Goal: Task Accomplishment & Management: Use online tool/utility

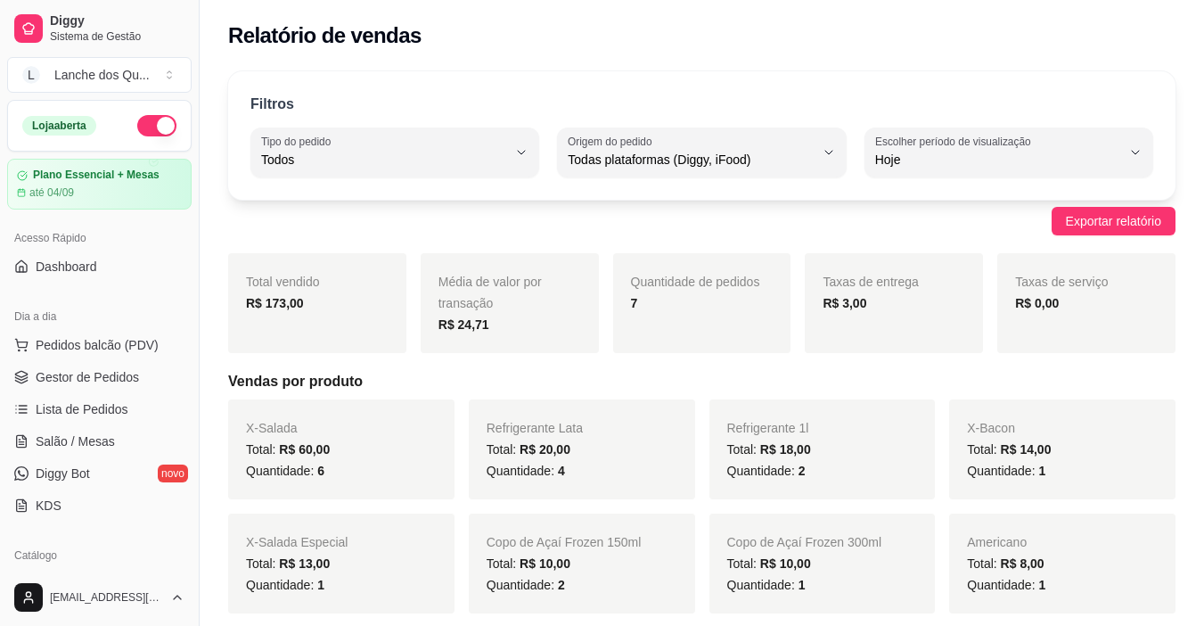
select select "ALL"
select select "0"
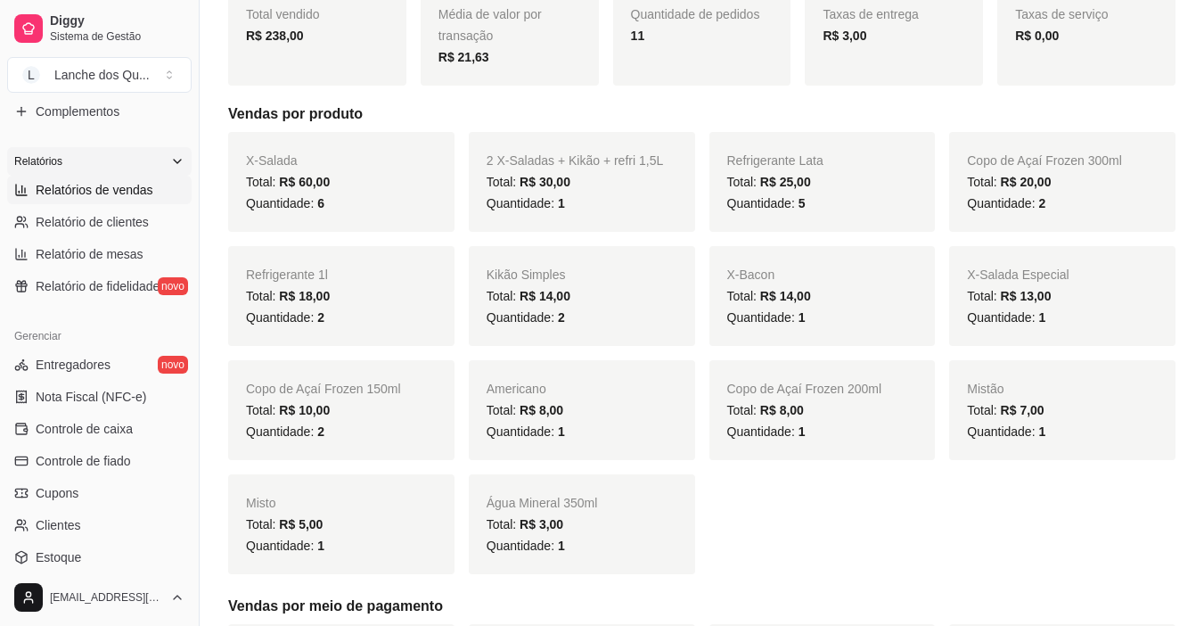
scroll to position [300, 0]
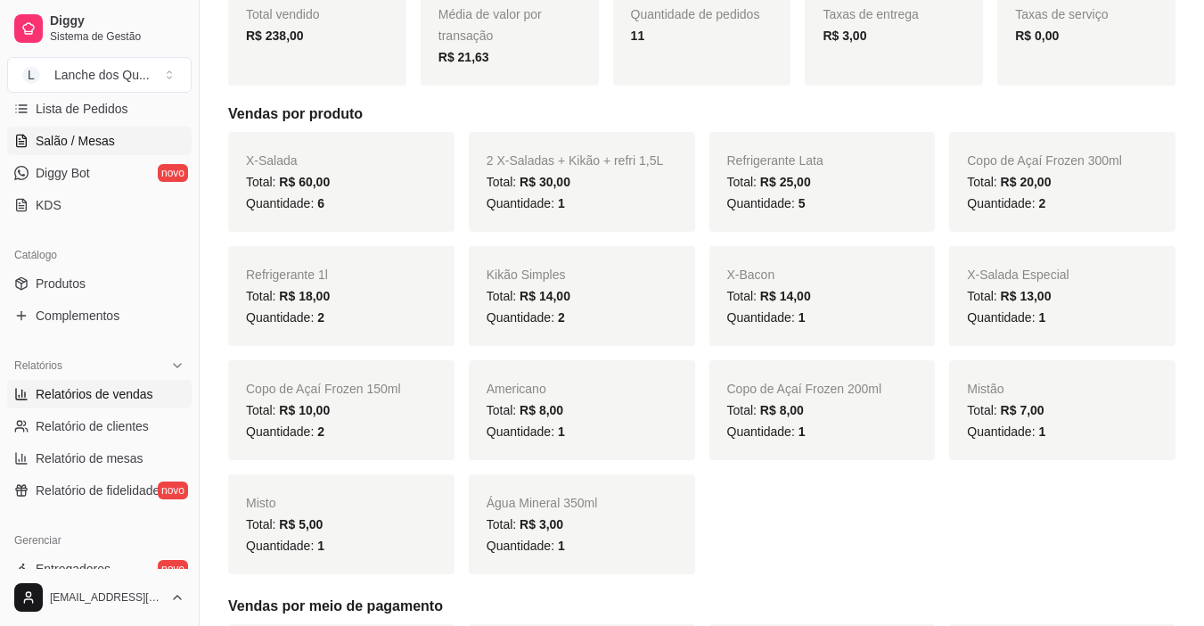
click at [82, 142] on span "Salão / Mesas" at bounding box center [75, 141] width 79 height 18
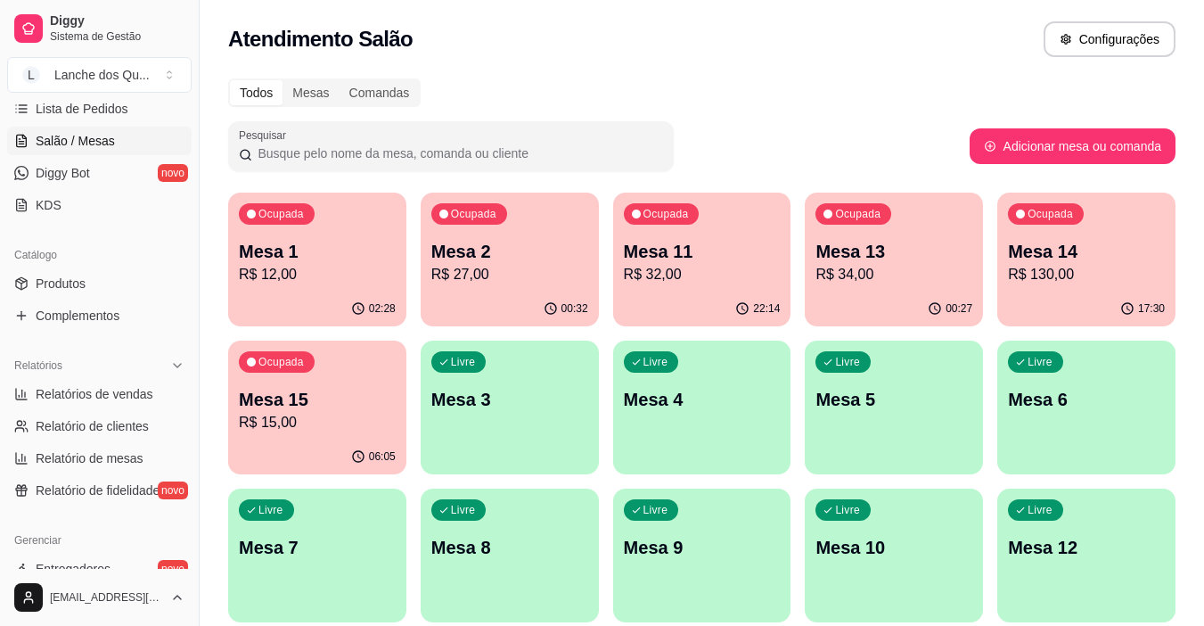
click at [333, 293] on div "02:28" at bounding box center [317, 309] width 178 height 35
click at [494, 277] on p "R$ 27,00" at bounding box center [510, 274] width 157 height 21
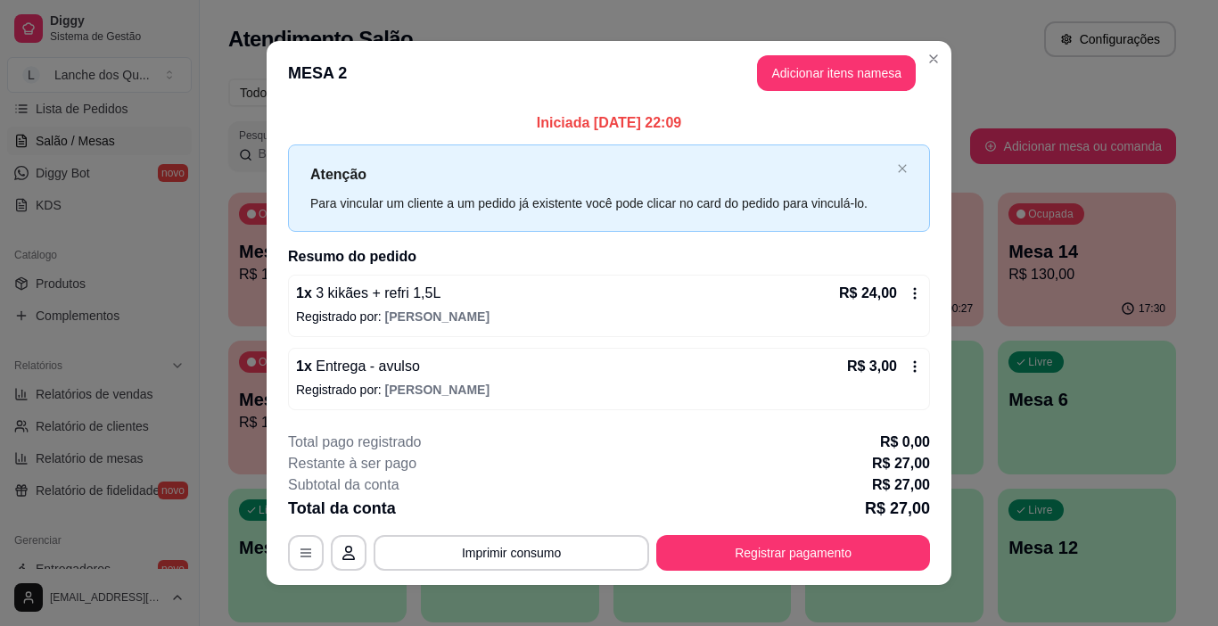
click at [769, 555] on button "Registrar pagamento" at bounding box center [793, 553] width 274 height 36
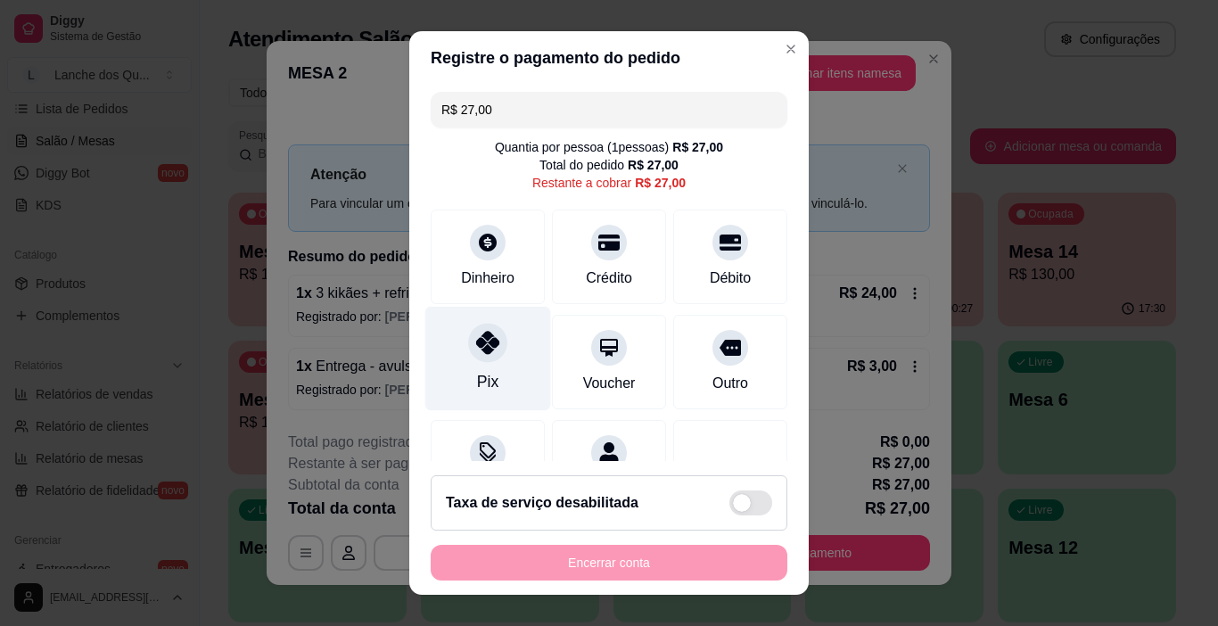
click at [485, 340] on icon at bounding box center [487, 342] width 23 height 23
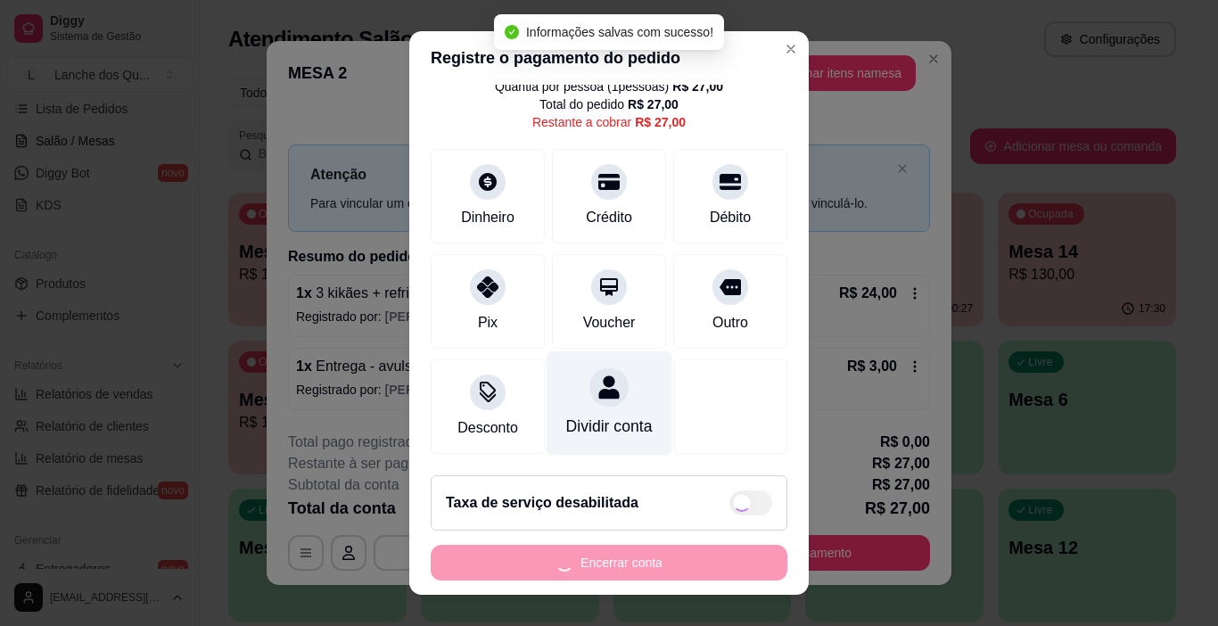
type input "R$ 0,00"
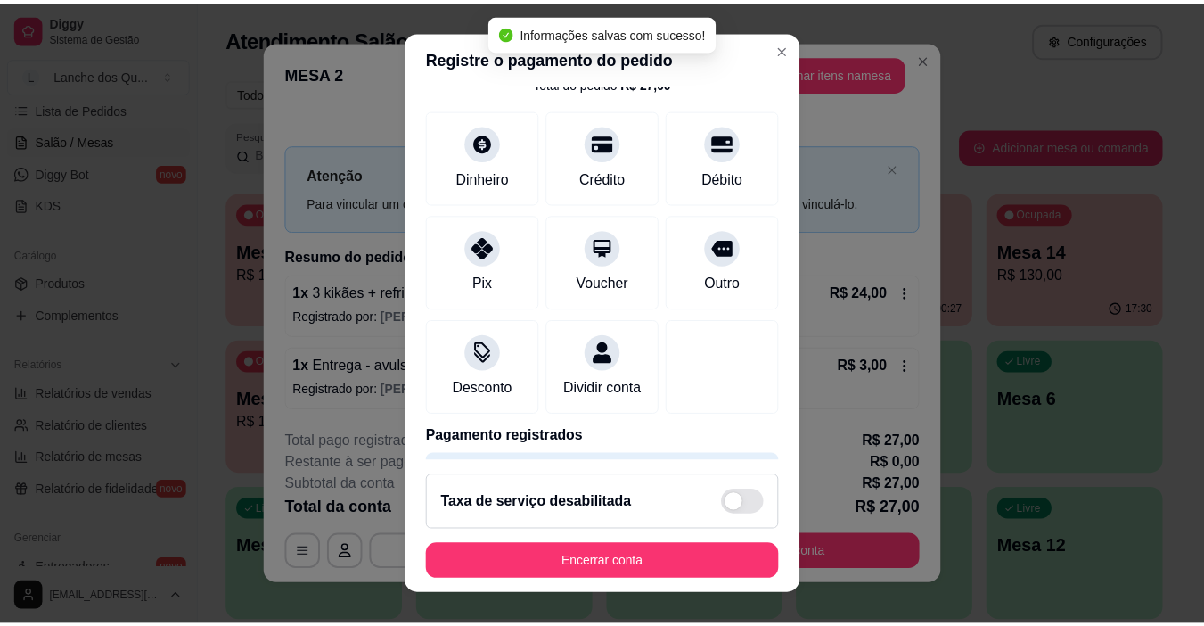
scroll to position [157, 0]
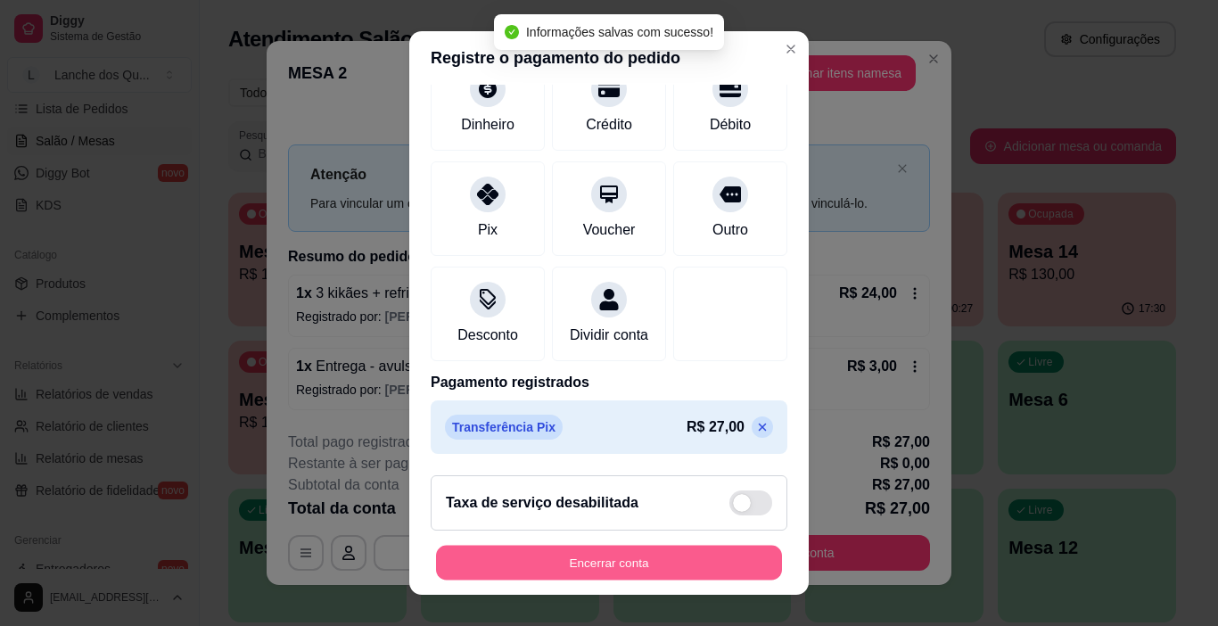
click at [625, 565] on button "Encerrar conta" at bounding box center [609, 563] width 346 height 35
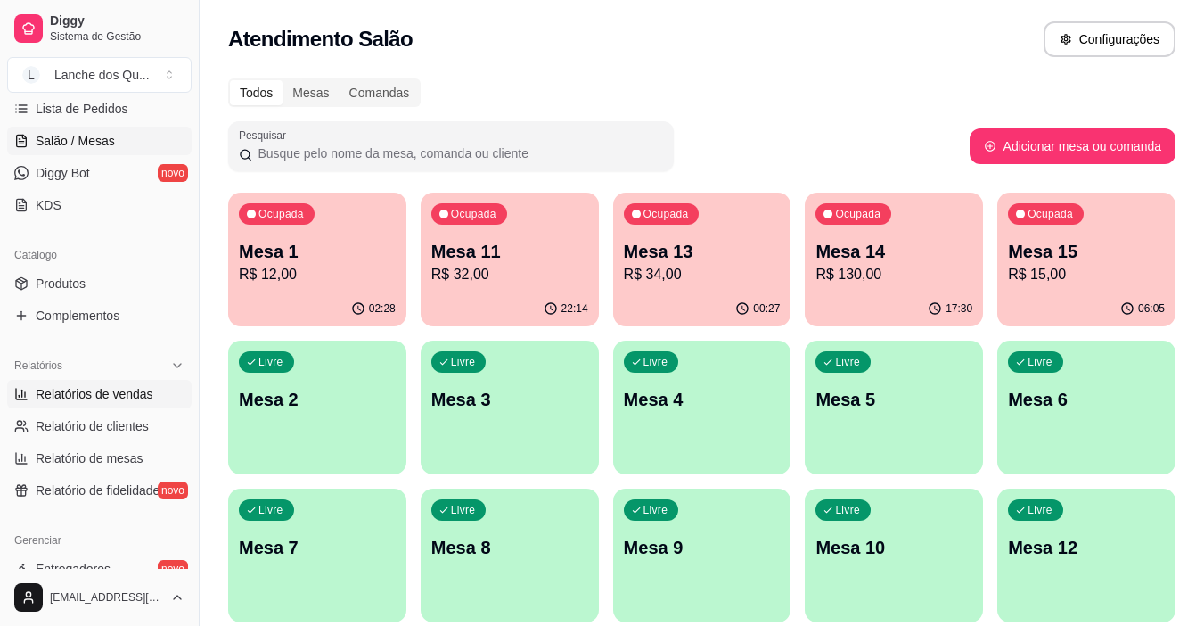
click at [72, 387] on span "Relatórios de vendas" at bounding box center [95, 394] width 118 height 18
select select "ALL"
select select "0"
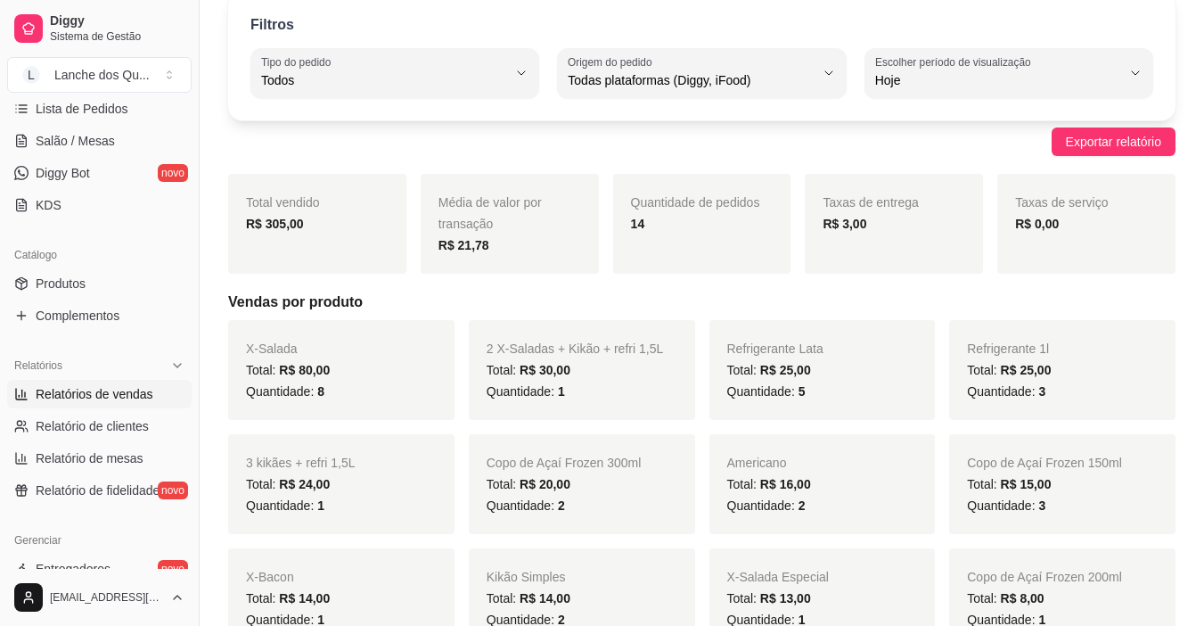
scroll to position [89, 0]
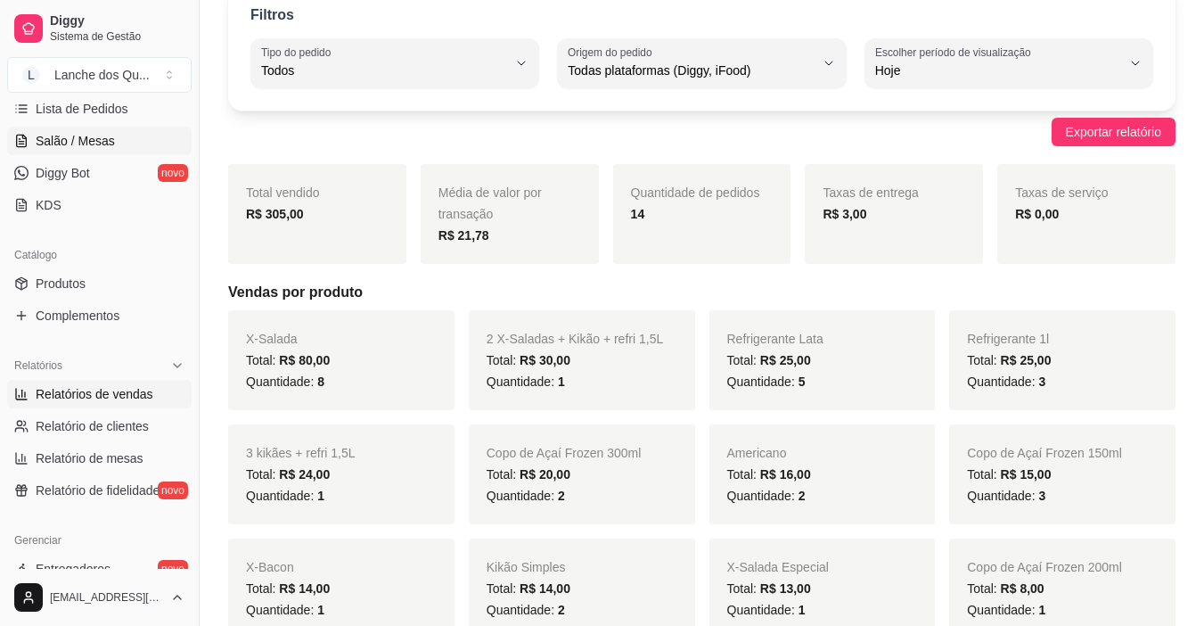
click at [92, 143] on span "Salão / Mesas" at bounding box center [75, 141] width 79 height 18
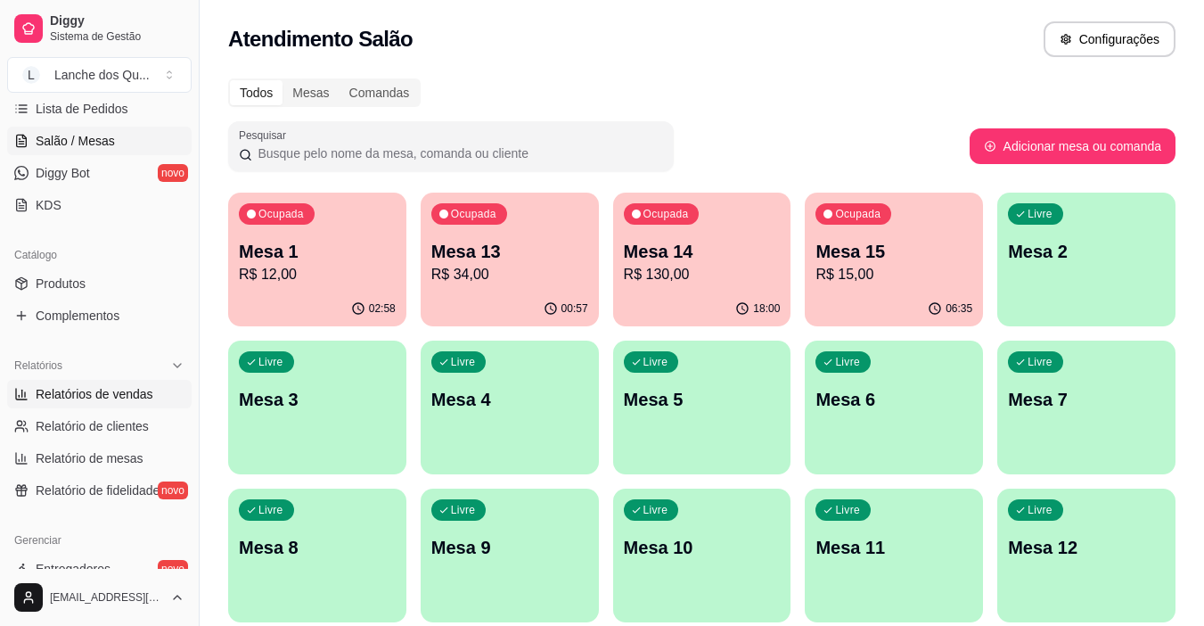
click at [111, 400] on span "Relatórios de vendas" at bounding box center [95, 394] width 118 height 18
select select "ALL"
select select "0"
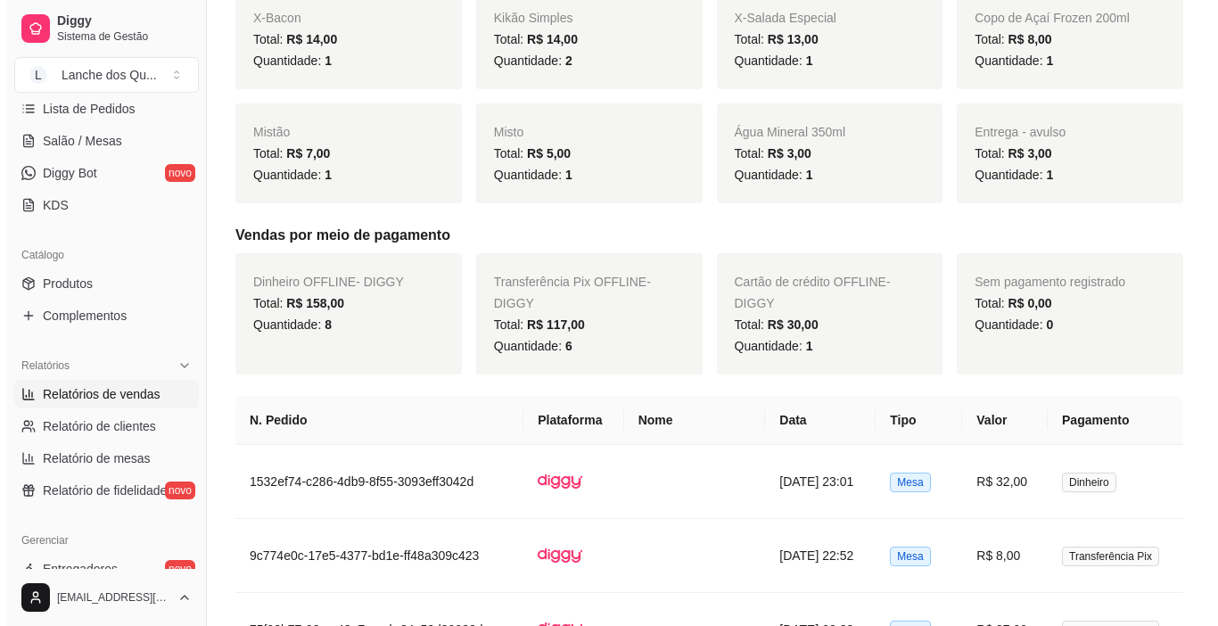
scroll to position [802, 0]
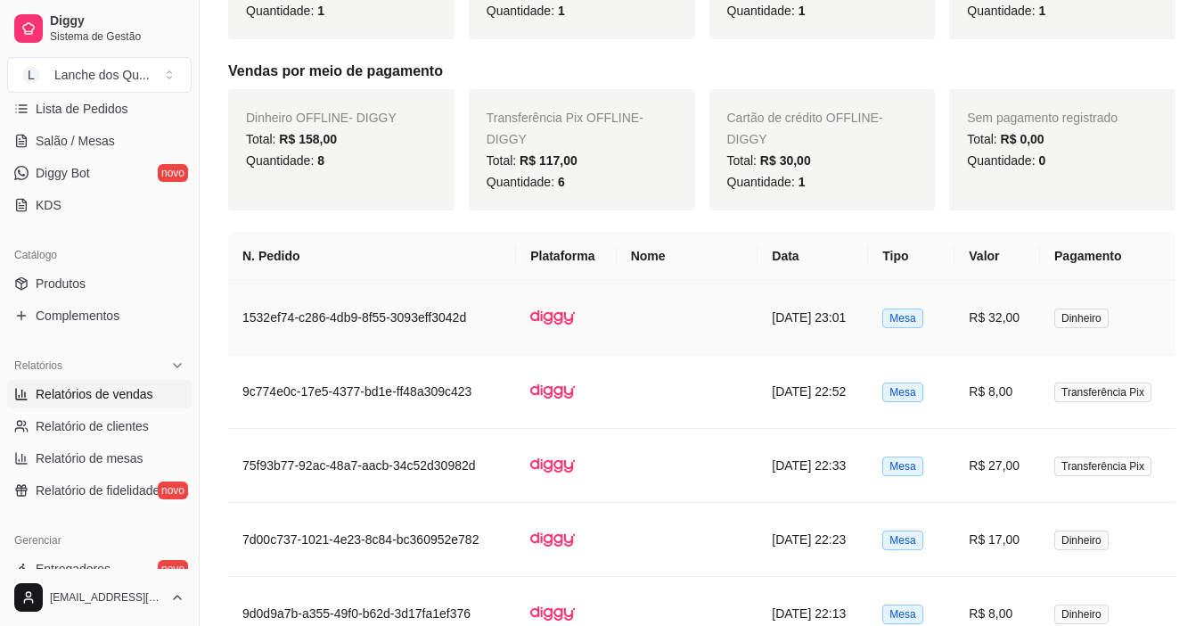
click at [1005, 323] on td "R$ 32,00" at bounding box center [998, 318] width 86 height 74
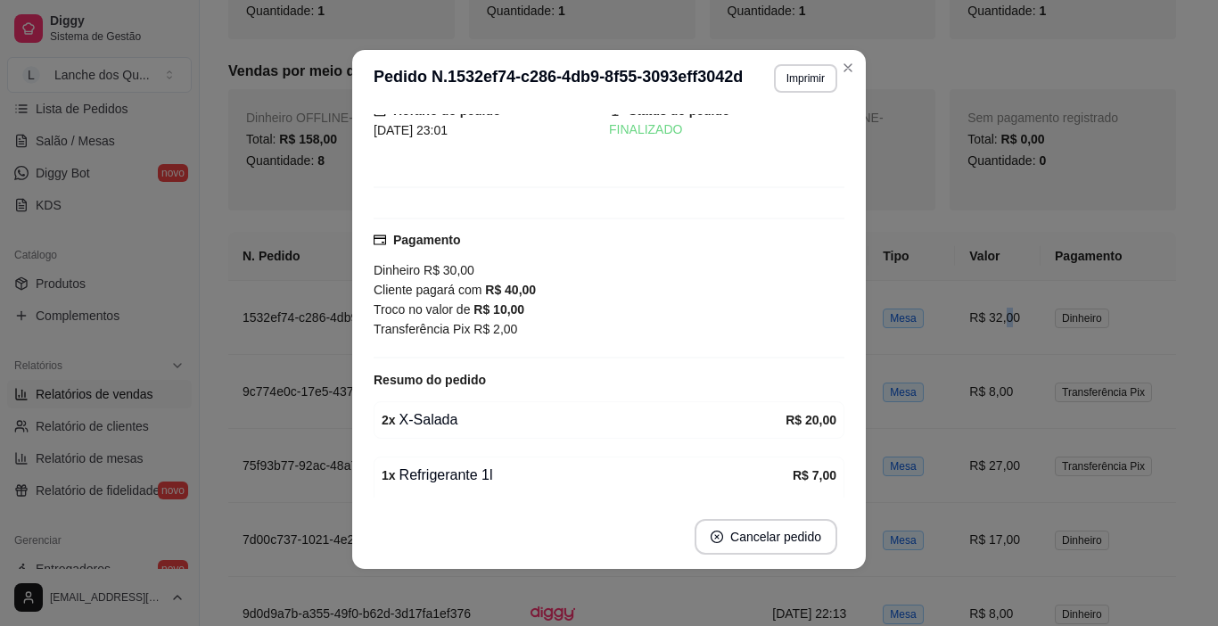
scroll to position [0, 0]
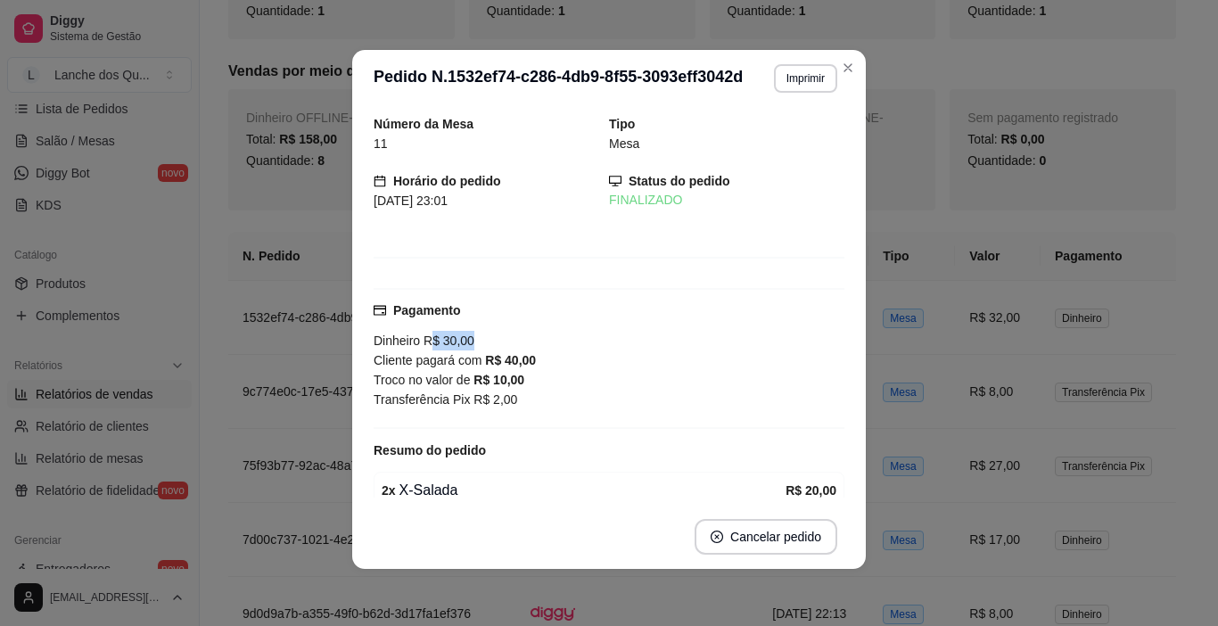
drag, startPoint x: 424, startPoint y: 333, endPoint x: 481, endPoint y: 332, distance: 57.1
click at [481, 332] on div "Dinheiro R$ 30,00 Cliente pagará com R$ 40,00 Troco no valor de R$ 10,00" at bounding box center [609, 360] width 471 height 59
click at [482, 332] on div "Dinheiro R$ 30,00 Cliente pagará com R$ 40,00 Troco no valor de R$ 10,00" at bounding box center [609, 360] width 471 height 59
click at [501, 354] on strong "R$ 40,00" at bounding box center [510, 360] width 51 height 14
drag, startPoint x: 474, startPoint y: 358, endPoint x: 542, endPoint y: 356, distance: 67.8
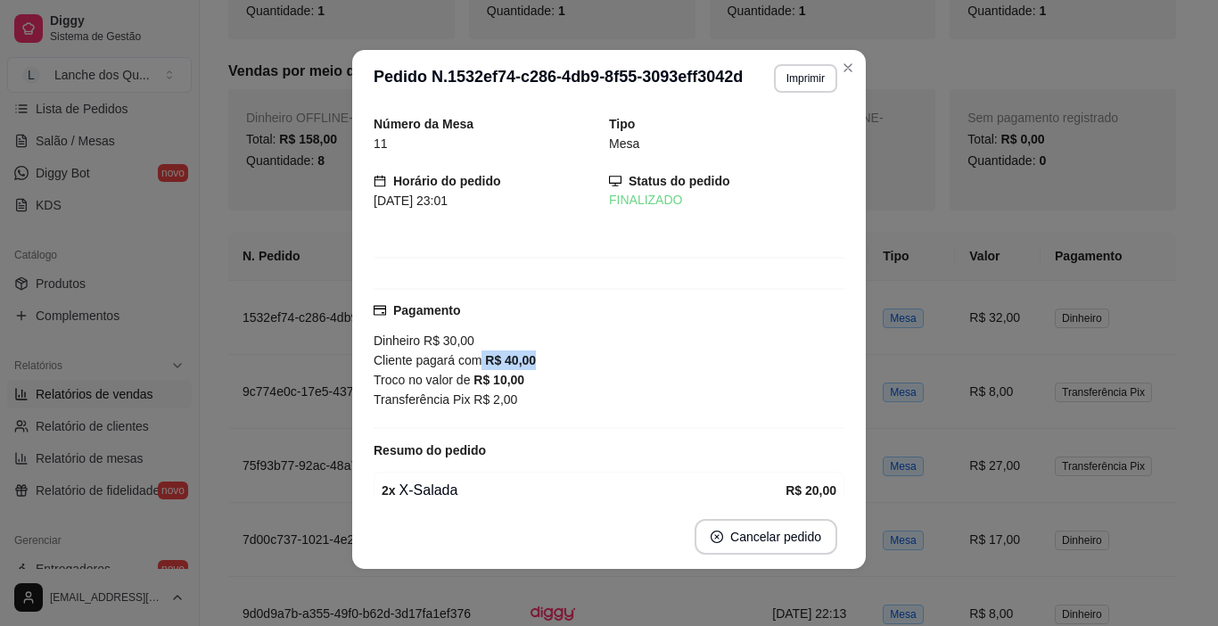
click at [541, 356] on div "Cliente pagará com R$ 40,00" at bounding box center [609, 360] width 471 height 20
click at [542, 356] on div "Cliente pagará com R$ 40,00" at bounding box center [609, 360] width 471 height 20
drag, startPoint x: 422, startPoint y: 332, endPoint x: 479, endPoint y: 340, distance: 57.6
click at [479, 340] on div "Dinheiro R$ 30,00 Cliente pagará com R$ 40,00 Troco no valor de R$ 10,00" at bounding box center [609, 360] width 471 height 59
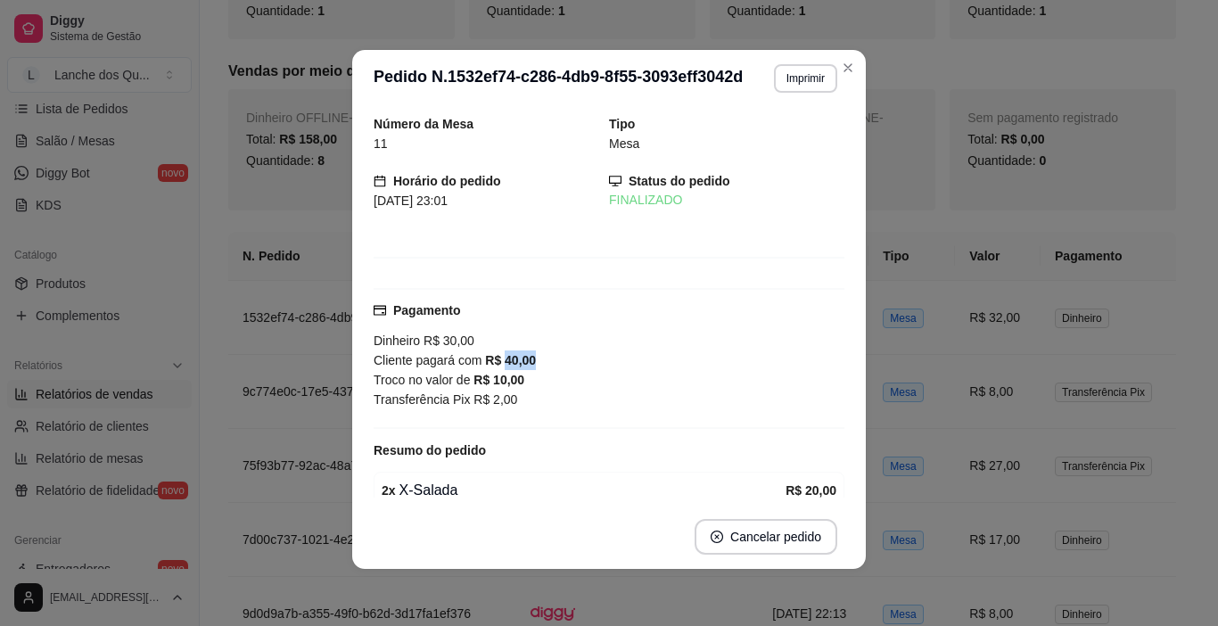
drag, startPoint x: 497, startPoint y: 355, endPoint x: 533, endPoint y: 358, distance: 35.8
click at [533, 358] on div "Cliente pagará com R$ 40,00" at bounding box center [609, 360] width 471 height 20
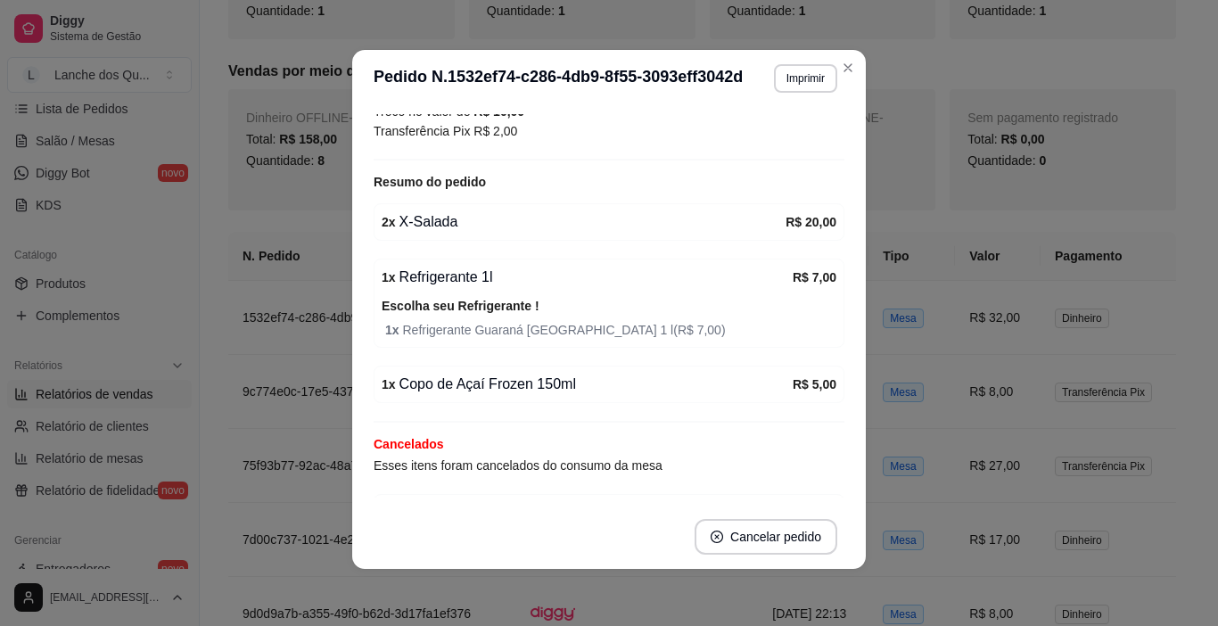
scroll to position [249, 0]
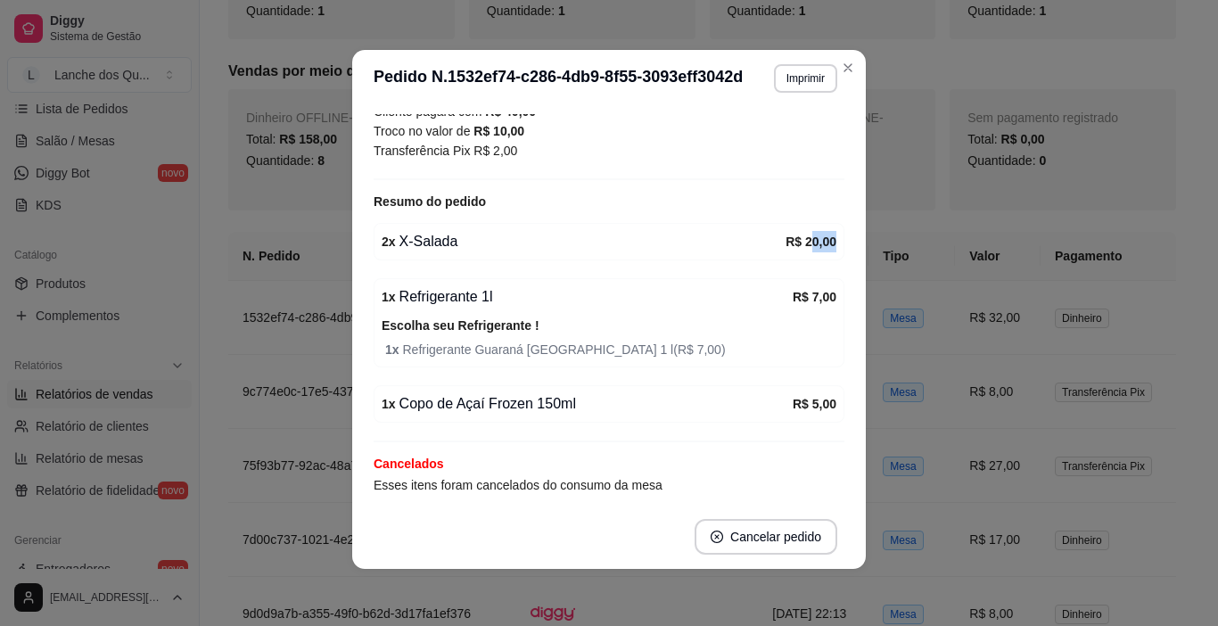
drag, startPoint x: 789, startPoint y: 237, endPoint x: 818, endPoint y: 236, distance: 29.4
click at [818, 236] on div "2 x X-Salada R$ 20,00" at bounding box center [609, 241] width 471 height 37
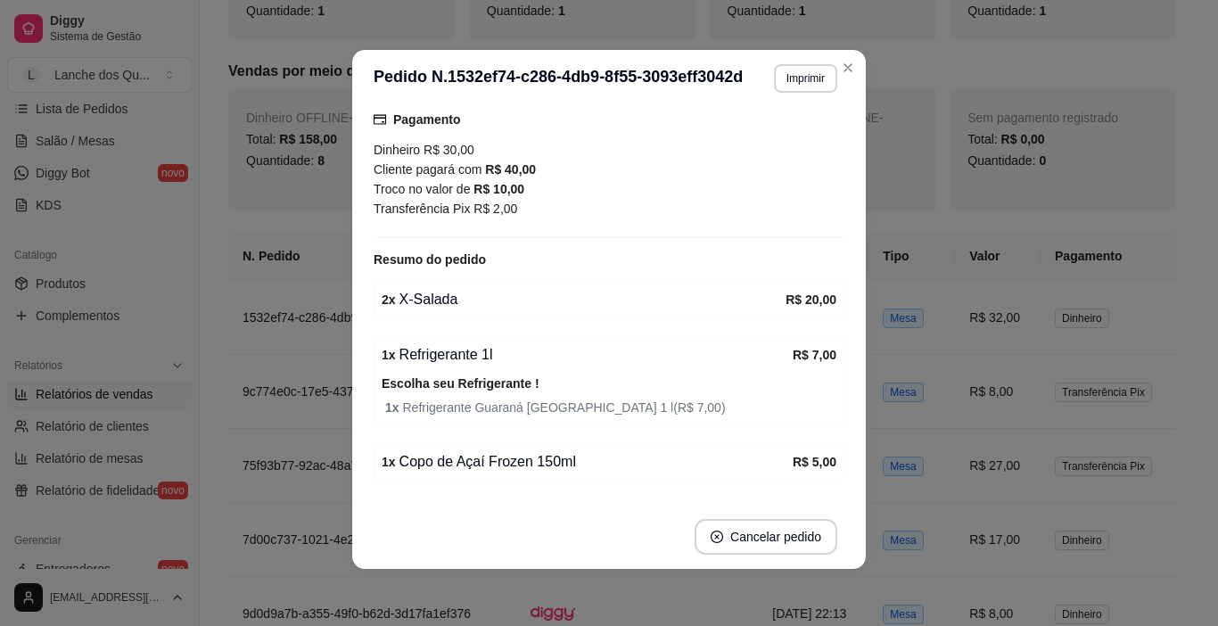
scroll to position [160, 0]
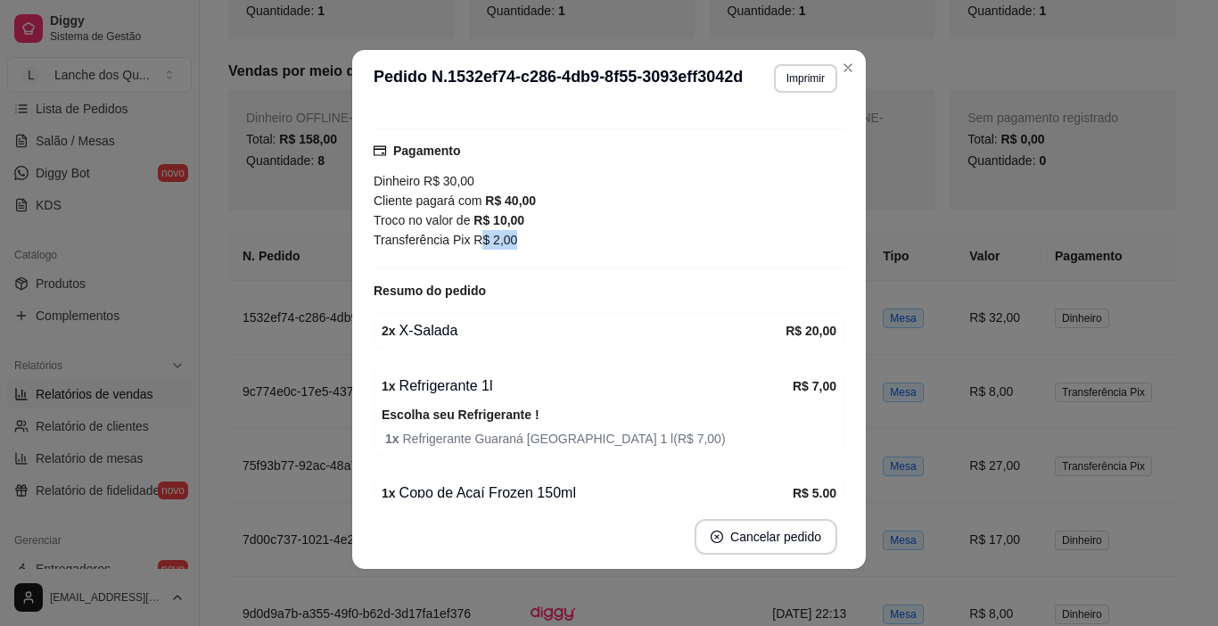
drag, startPoint x: 471, startPoint y: 246, endPoint x: 514, endPoint y: 243, distance: 42.9
click at [514, 243] on div "Transferência Pix R$ 2,00" at bounding box center [609, 240] width 471 height 20
drag, startPoint x: 473, startPoint y: 243, endPoint x: 514, endPoint y: 244, distance: 40.2
click at [506, 243] on div "Transferência Pix R$ 2,00" at bounding box center [609, 240] width 471 height 20
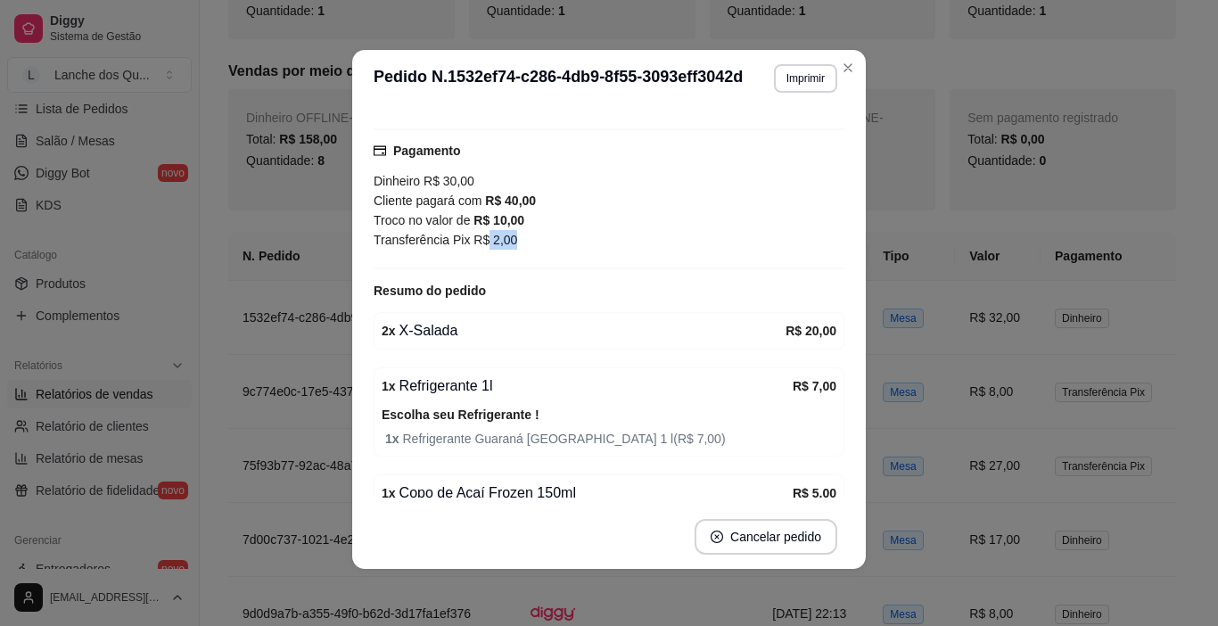
click at [516, 244] on div "Transferência Pix R$ 2,00" at bounding box center [609, 240] width 471 height 20
drag, startPoint x: 484, startPoint y: 244, endPoint x: 510, endPoint y: 244, distance: 25.9
click at [504, 244] on div "Transferência Pix R$ 2,00" at bounding box center [609, 240] width 471 height 20
click at [511, 244] on div "Transferência Pix R$ 2,00" at bounding box center [609, 240] width 471 height 20
drag, startPoint x: 428, startPoint y: 221, endPoint x: 470, endPoint y: 221, distance: 41.9
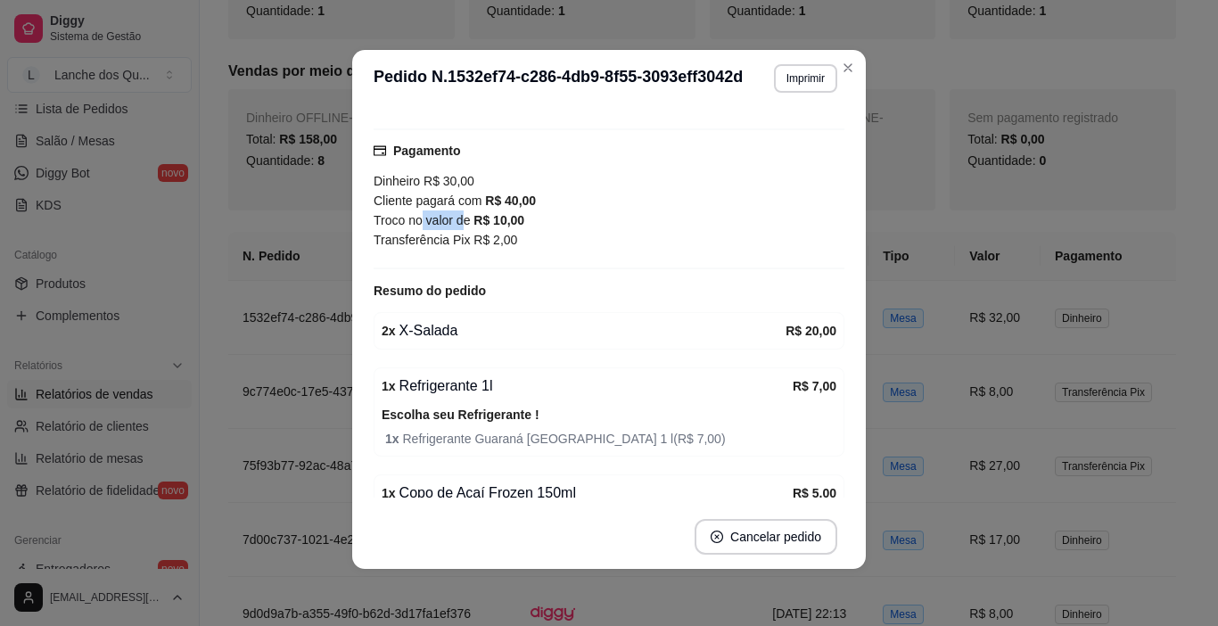
click at [470, 221] on div "Troco no valor de R$ 10,00" at bounding box center [609, 220] width 471 height 20
click at [488, 224] on strong "R$ 10,00" at bounding box center [498, 220] width 51 height 14
drag, startPoint x: 488, startPoint y: 224, endPoint x: 520, endPoint y: 223, distance: 32.1
click at [515, 223] on div "Troco no valor de R$ 10,00" at bounding box center [609, 220] width 471 height 20
click at [520, 223] on div "Troco no valor de R$ 10,00" at bounding box center [609, 220] width 471 height 20
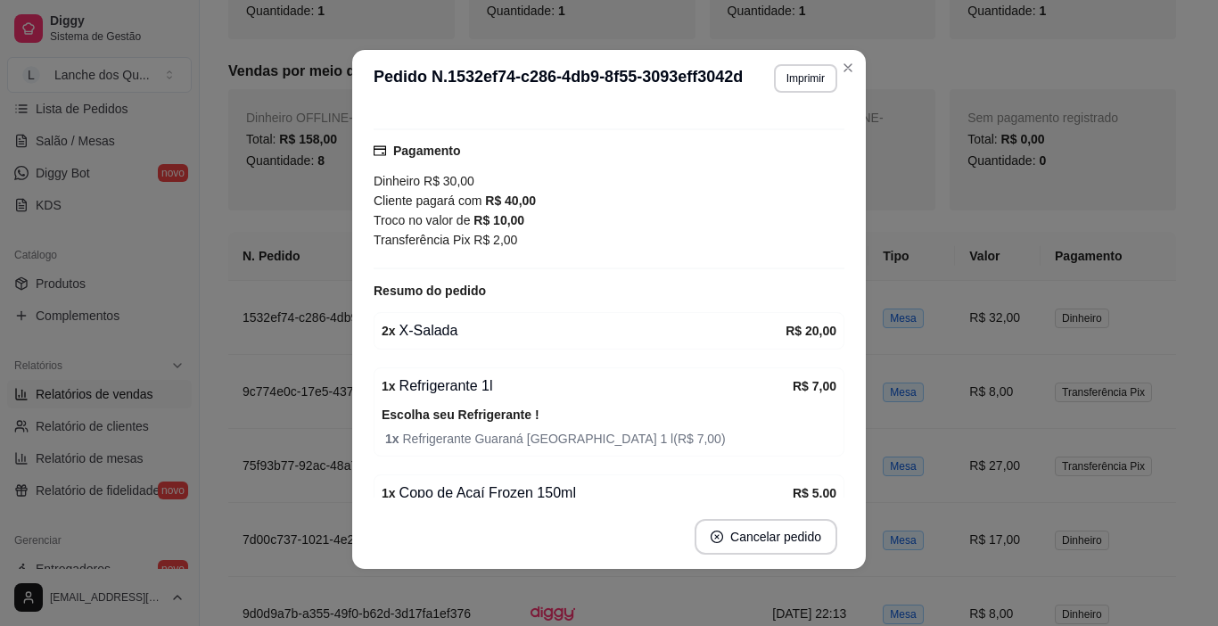
click at [506, 193] on strong "R$ 40,00" at bounding box center [510, 200] width 51 height 14
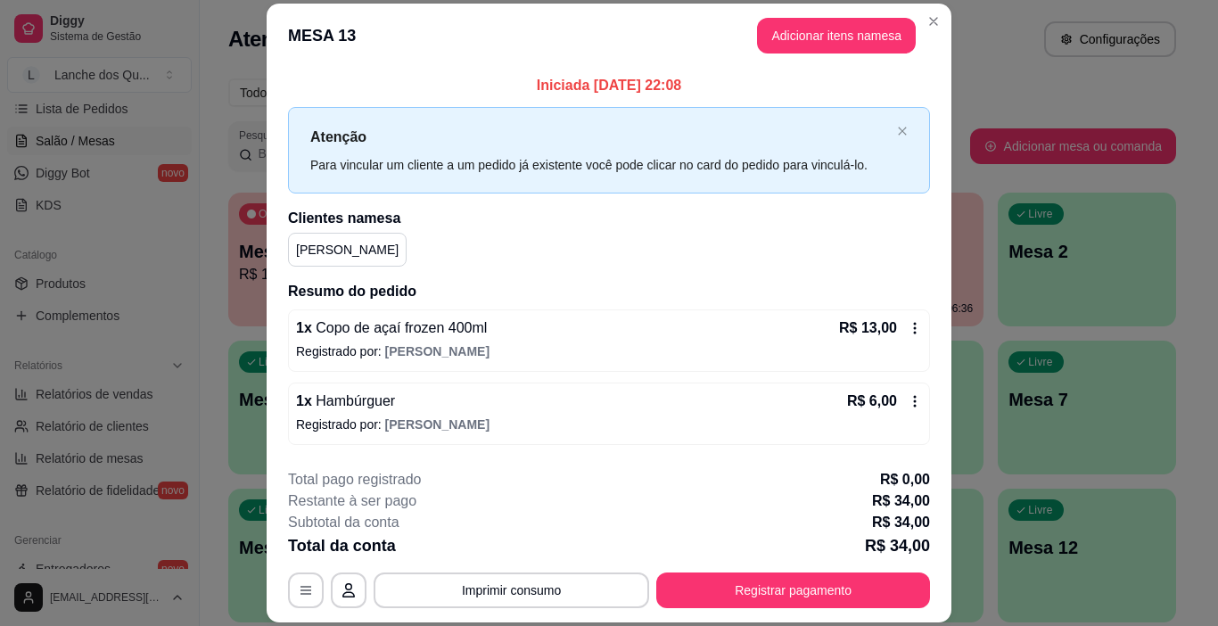
click at [518, 138] on p "Atenção" at bounding box center [600, 137] width 580 height 22
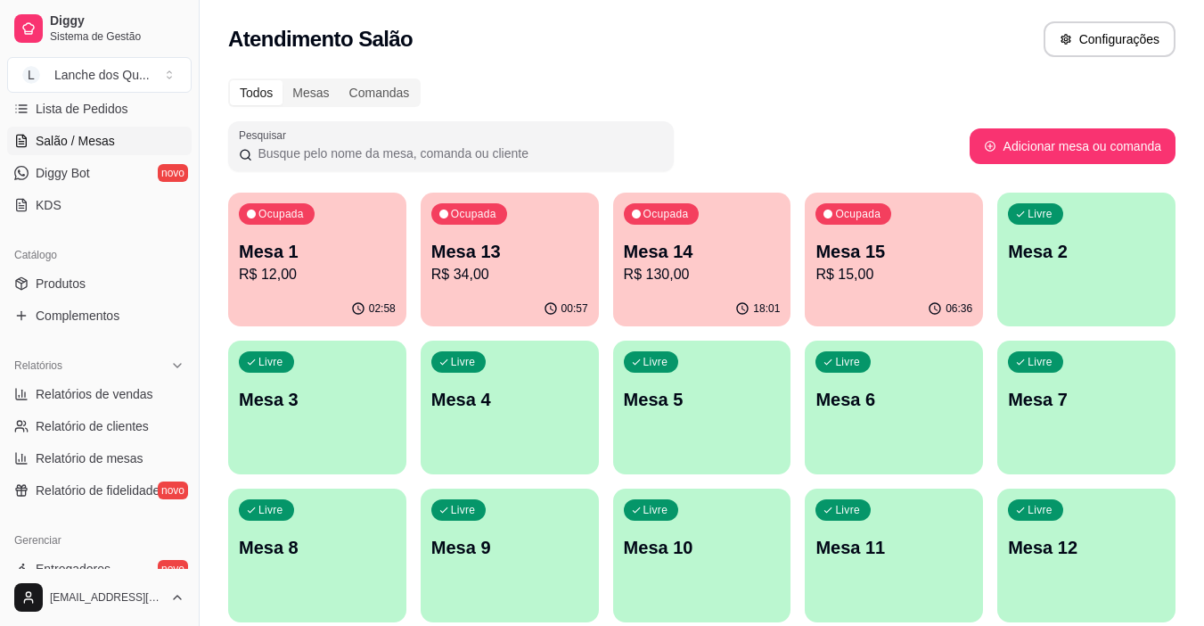
click at [79, 133] on span "Salão / Mesas" at bounding box center [75, 141] width 79 height 18
click at [109, 393] on span "Relatórios de vendas" at bounding box center [95, 394] width 118 height 18
select select "ALL"
select select "0"
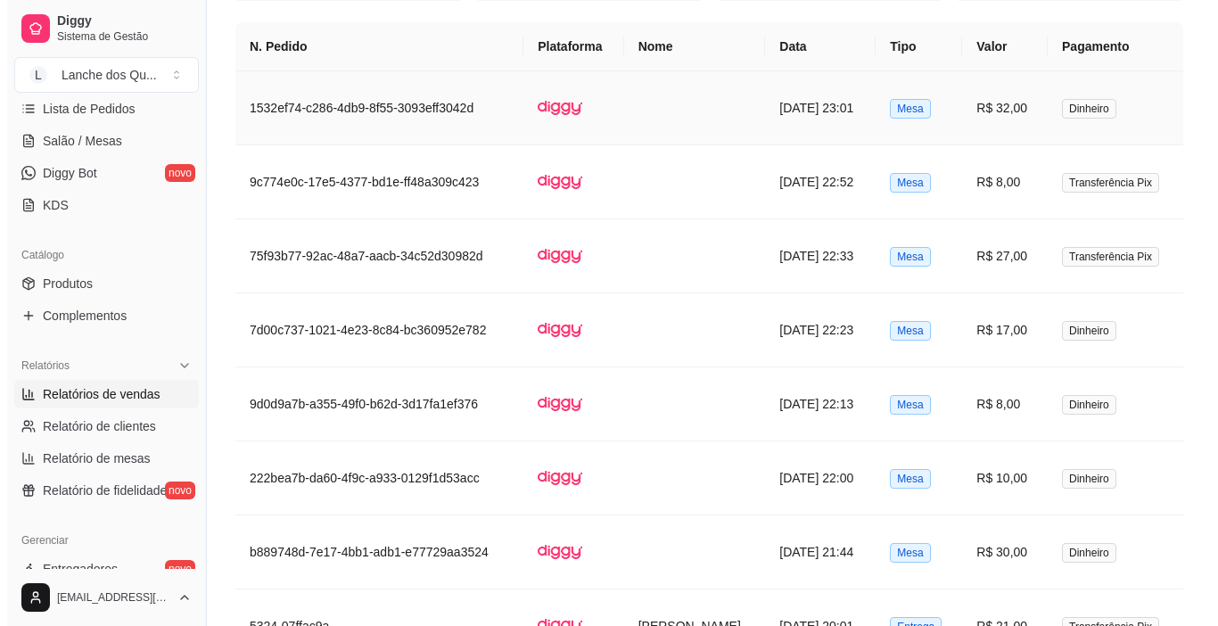
scroll to position [981, 0]
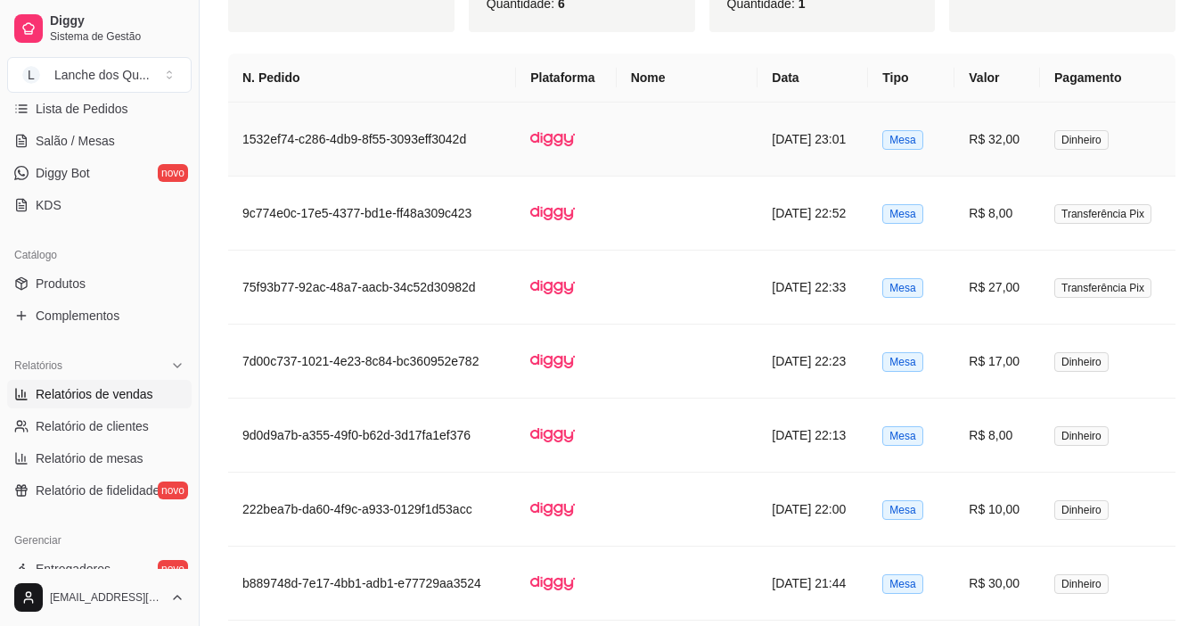
click at [999, 136] on td "R$ 32,00" at bounding box center [998, 140] width 86 height 74
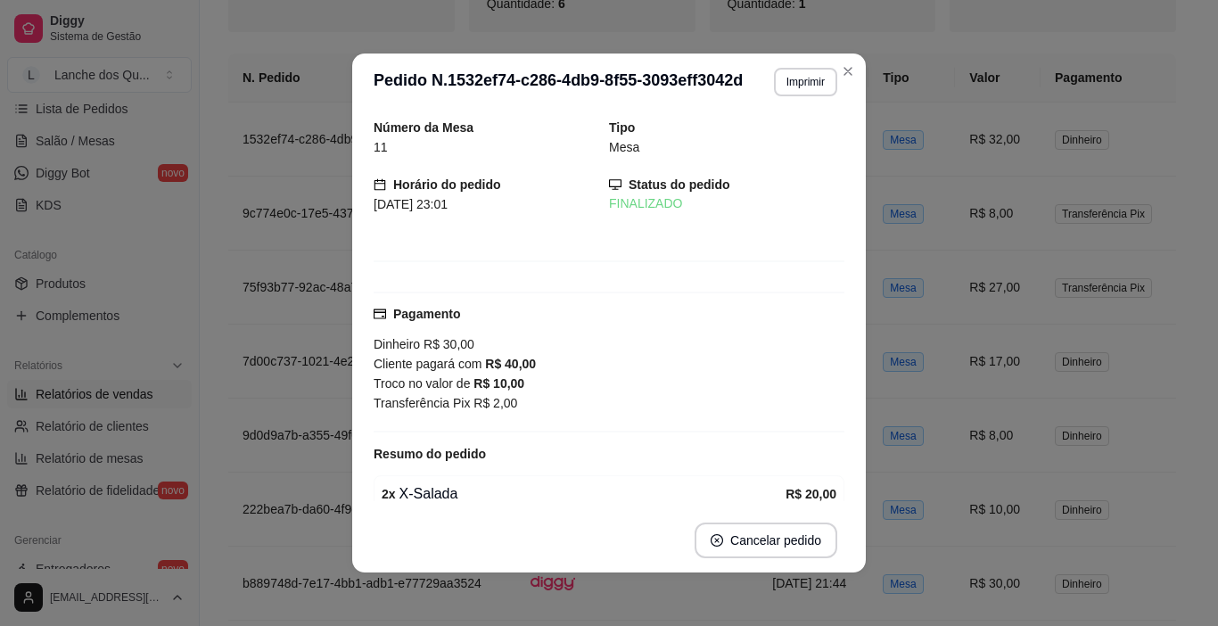
scroll to position [89, 0]
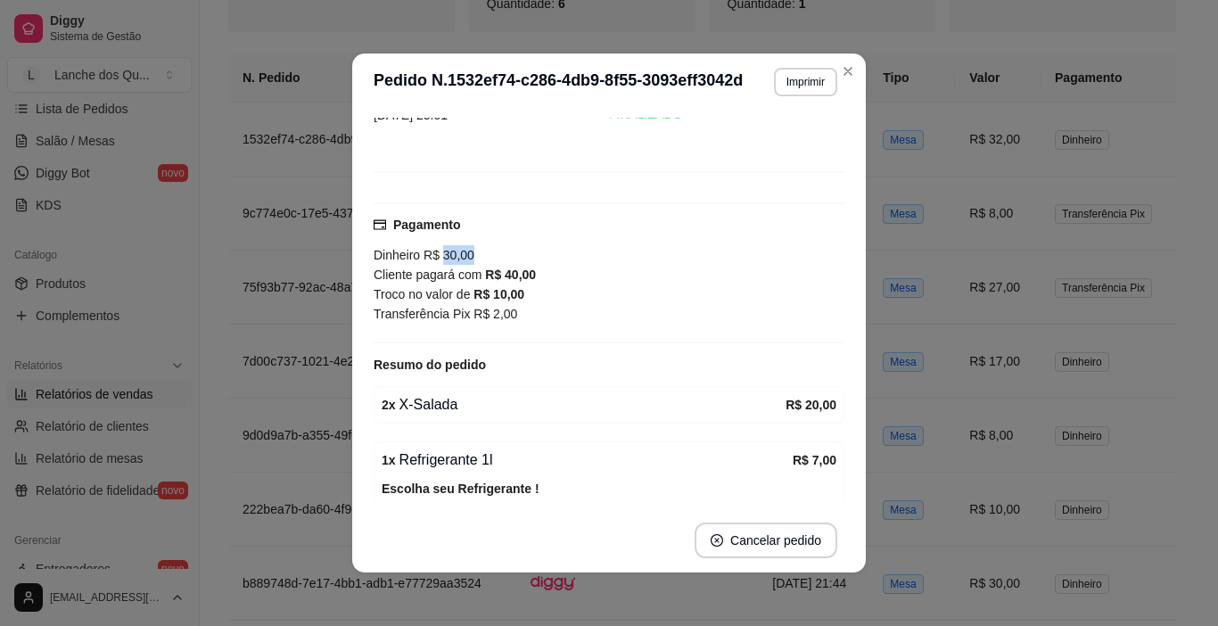
drag, startPoint x: 438, startPoint y: 256, endPoint x: 482, endPoint y: 251, distance: 44.8
click at [482, 251] on div "Dinheiro R$ 30,00 Cliente pagará com R$ 40,00 Troco no valor de R$ 10,00" at bounding box center [609, 274] width 471 height 59
drag, startPoint x: 415, startPoint y: 268, endPoint x: 523, endPoint y: 270, distance: 108.8
click at [523, 270] on div "Cliente pagará com R$ 40,00" at bounding box center [609, 275] width 471 height 20
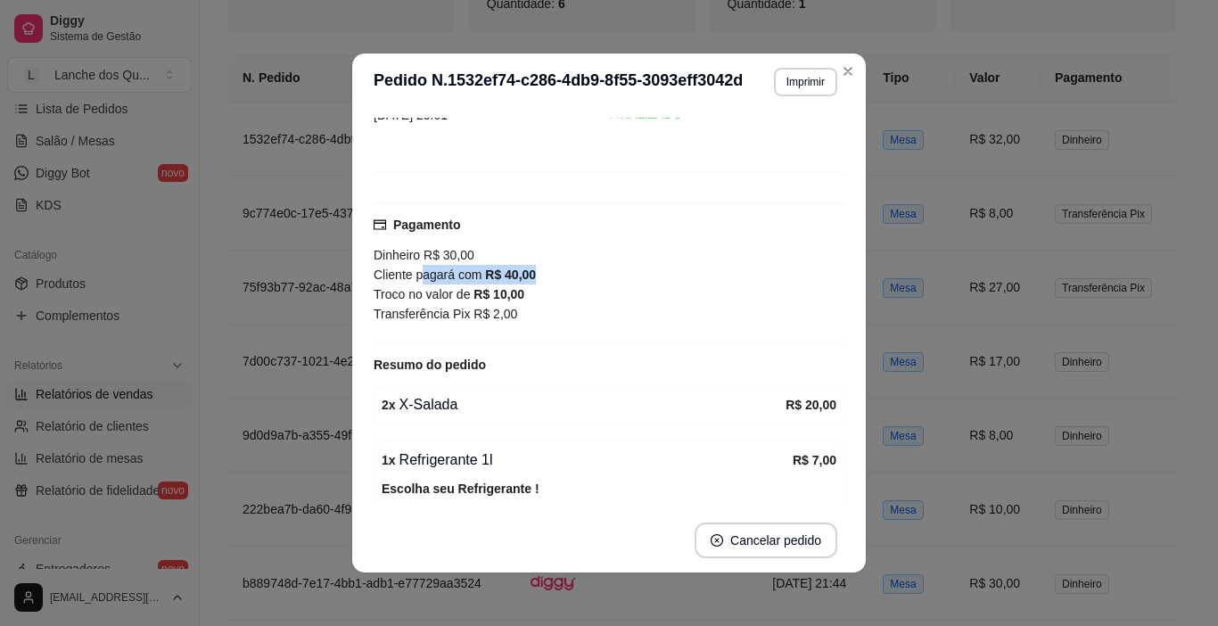
click at [523, 270] on strong "R$ 40,00" at bounding box center [510, 274] width 51 height 14
drag, startPoint x: 440, startPoint y: 259, endPoint x: 461, endPoint y: 257, distance: 20.6
click at [456, 257] on span "R$ 30,00" at bounding box center [447, 255] width 54 height 14
click at [461, 257] on span "R$ 30,00" at bounding box center [447, 255] width 54 height 14
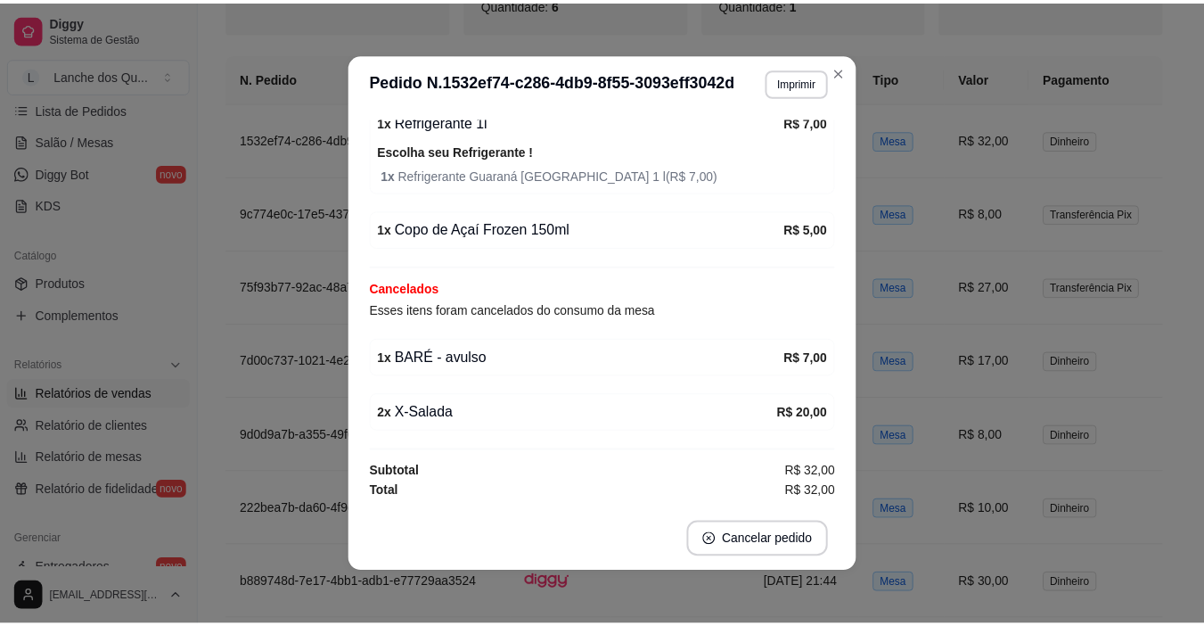
scroll to position [0, 0]
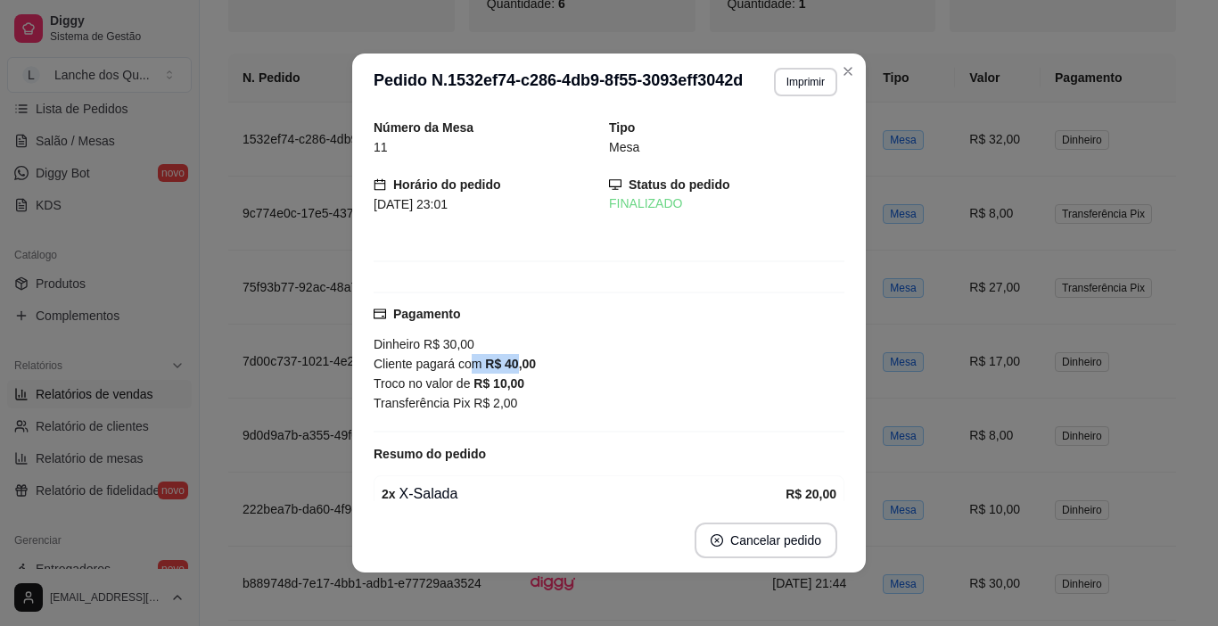
drag, startPoint x: 464, startPoint y: 358, endPoint x: 525, endPoint y: 358, distance: 61.5
click at [512, 358] on div "Cliente pagará com R$ 40,00" at bounding box center [609, 364] width 471 height 20
click at [527, 358] on div "Cliente pagará com R$ 40,00" at bounding box center [609, 364] width 471 height 20
drag, startPoint x: 481, startPoint y: 388, endPoint x: 522, endPoint y: 386, distance: 41.1
click at [506, 386] on strong "R$ 10,00" at bounding box center [498, 383] width 51 height 14
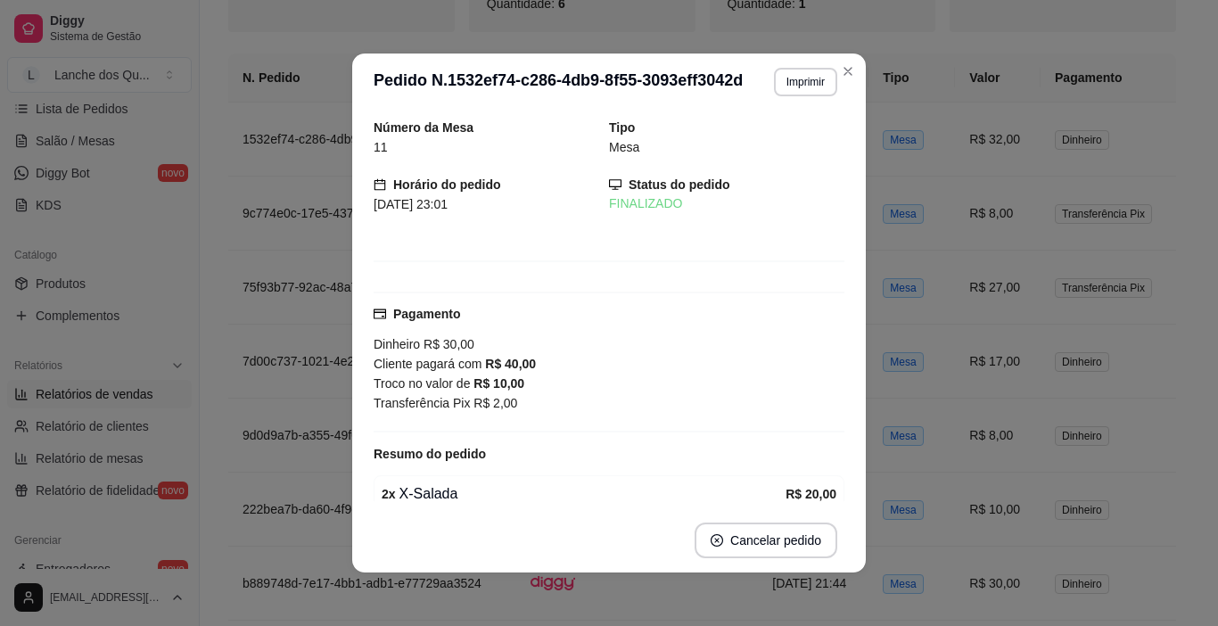
click at [522, 386] on div "Troco no valor de R$ 10,00" at bounding box center [609, 384] width 471 height 20
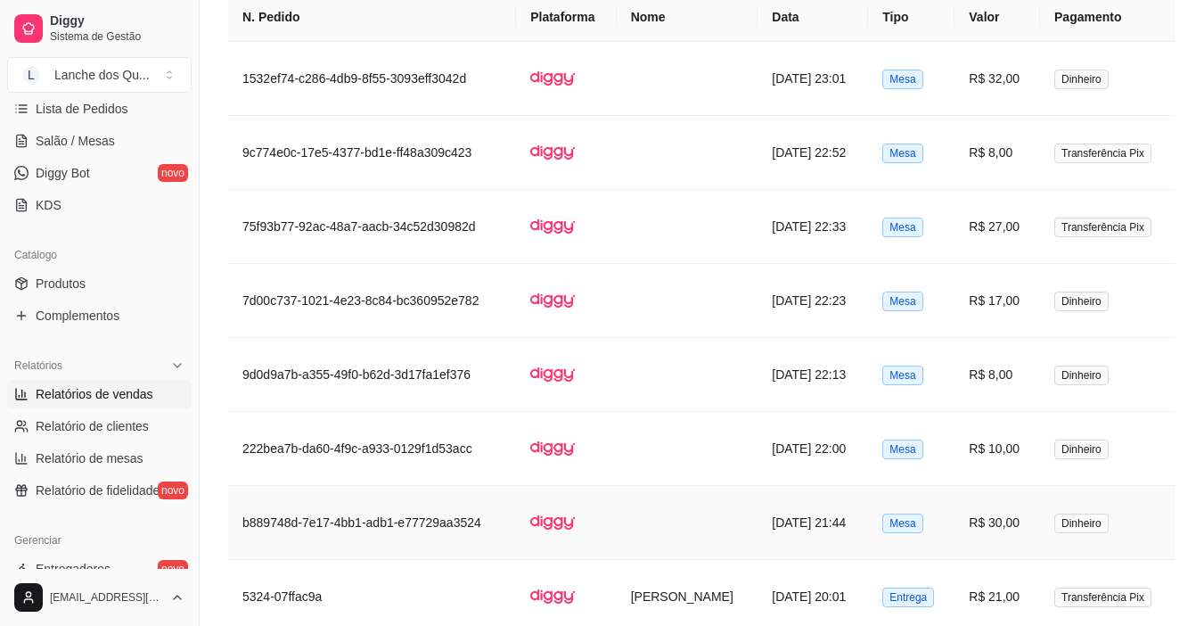
scroll to position [892, 0]
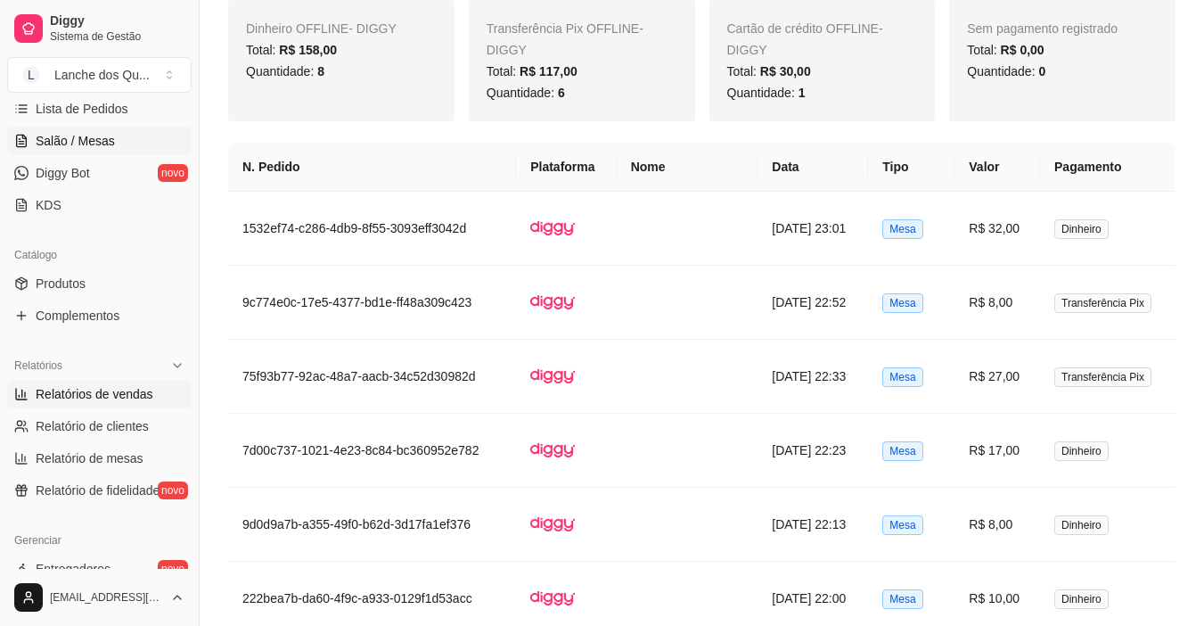
click at [134, 130] on link "Salão / Mesas" at bounding box center [99, 141] width 185 height 29
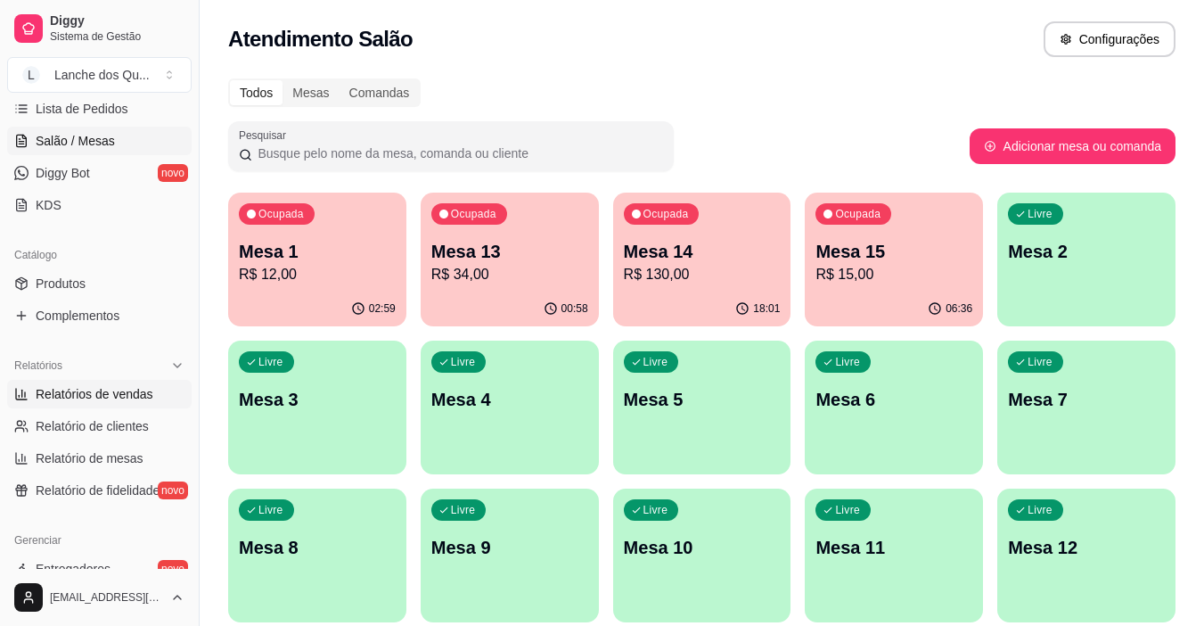
click at [97, 390] on span "Relatórios de vendas" at bounding box center [95, 394] width 118 height 18
select select "ALL"
select select "0"
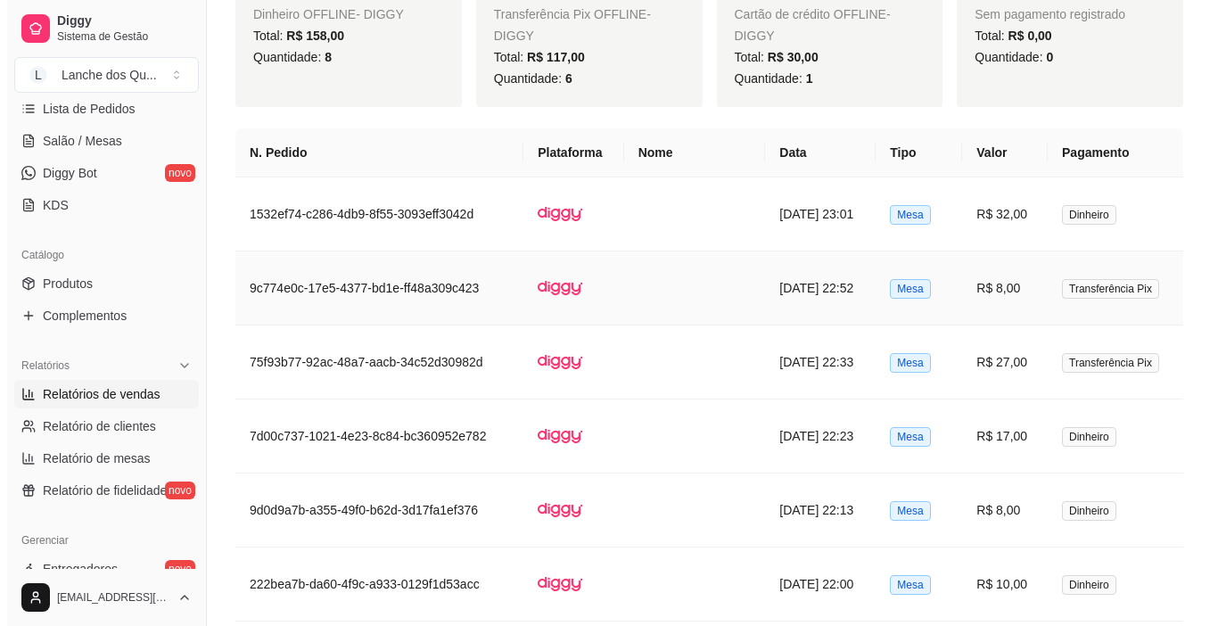
scroll to position [892, 0]
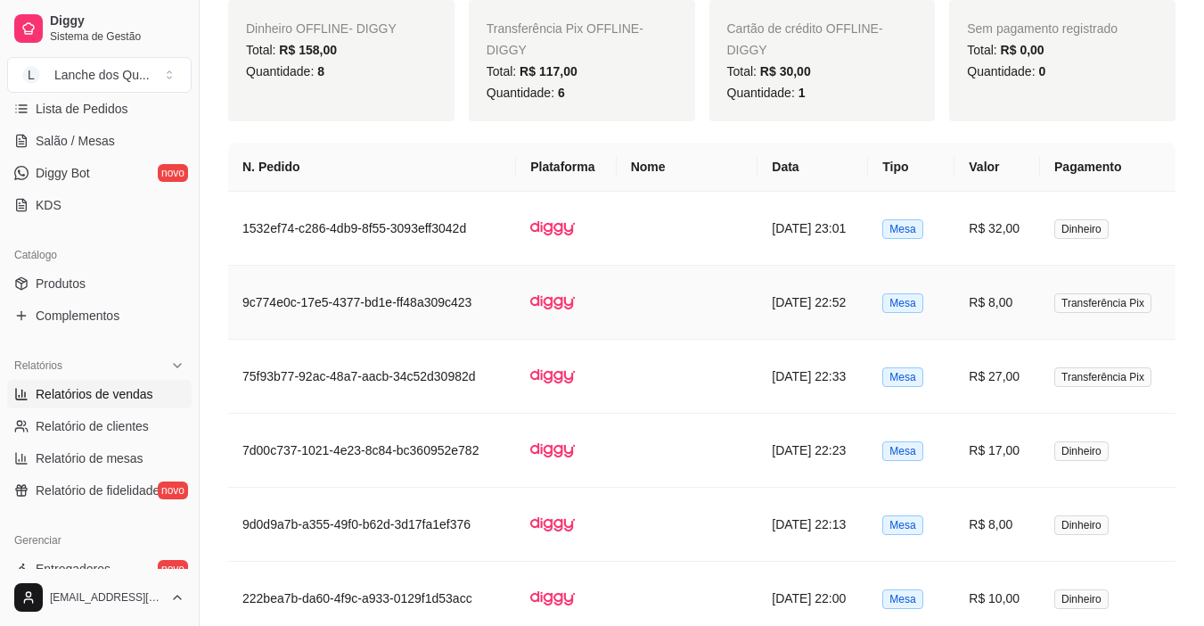
click at [1003, 302] on td "R$ 8,00" at bounding box center [998, 303] width 86 height 74
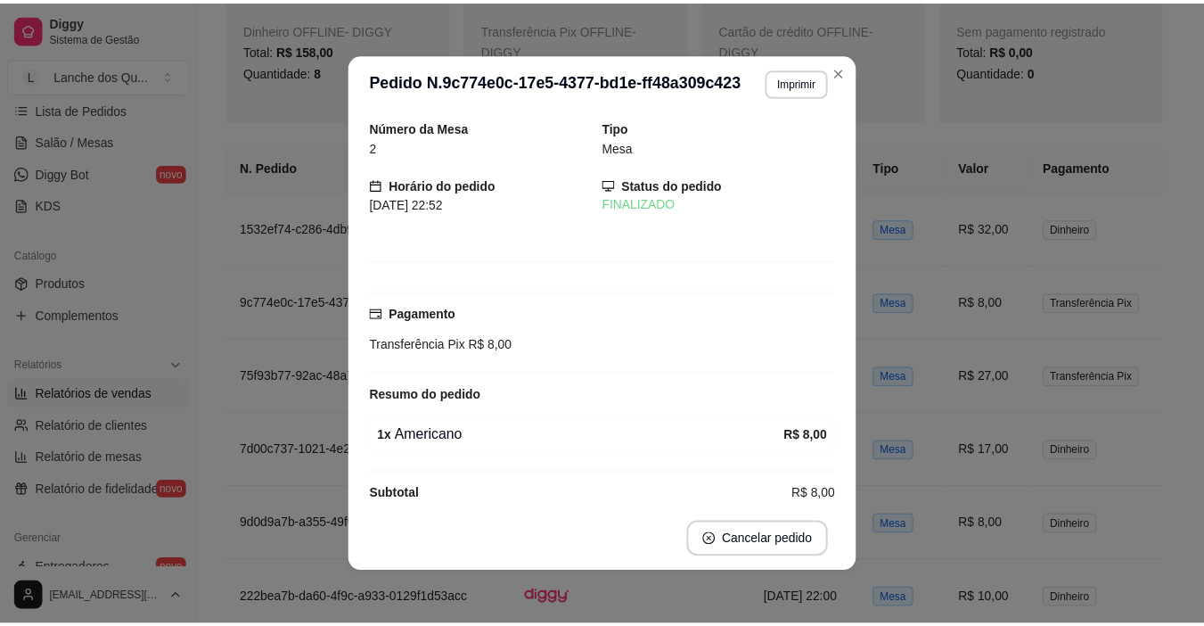
scroll to position [22, 0]
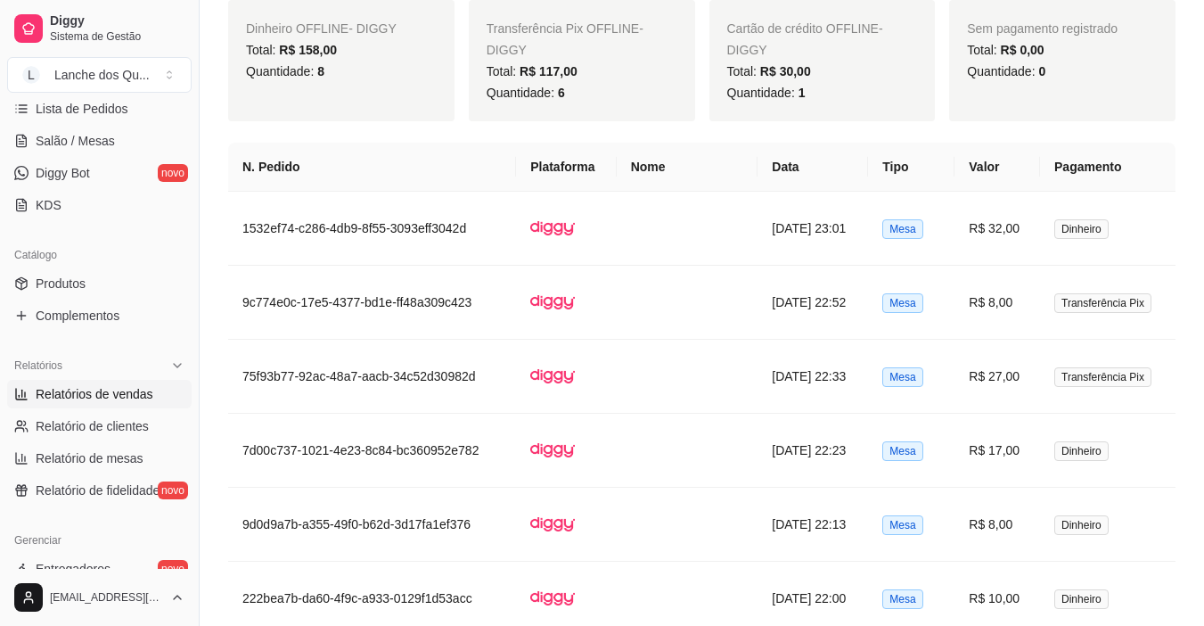
click at [1009, 234] on td "R$ 32,00" at bounding box center [998, 229] width 86 height 74
click at [932, 231] on td "Mesa" at bounding box center [911, 229] width 86 height 74
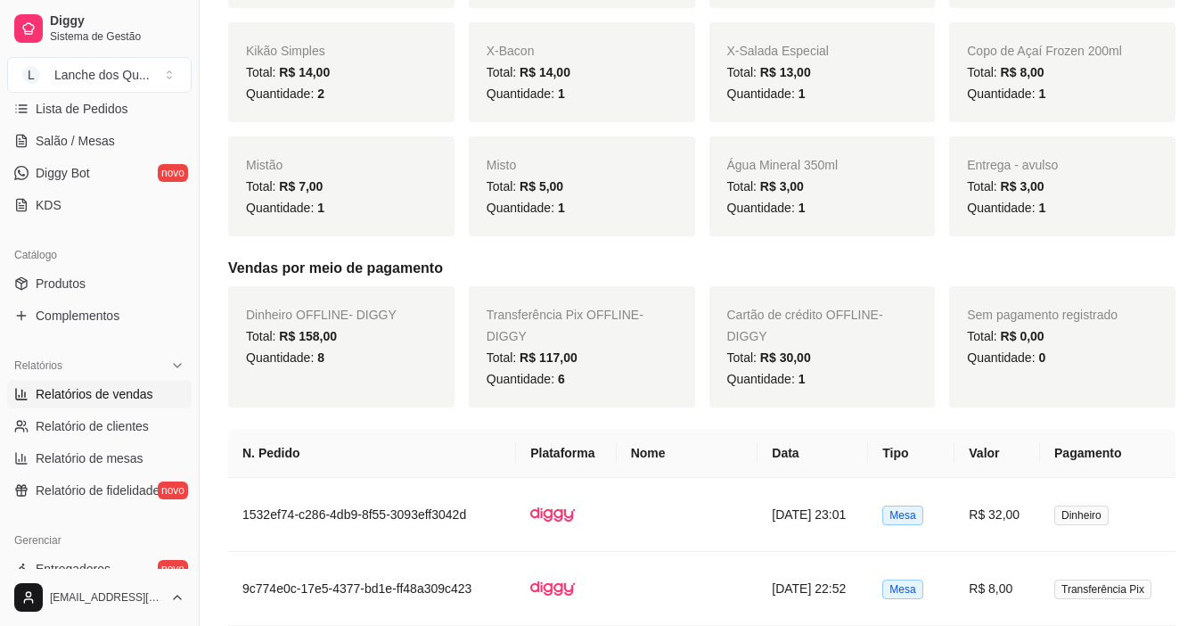
scroll to position [624, 0]
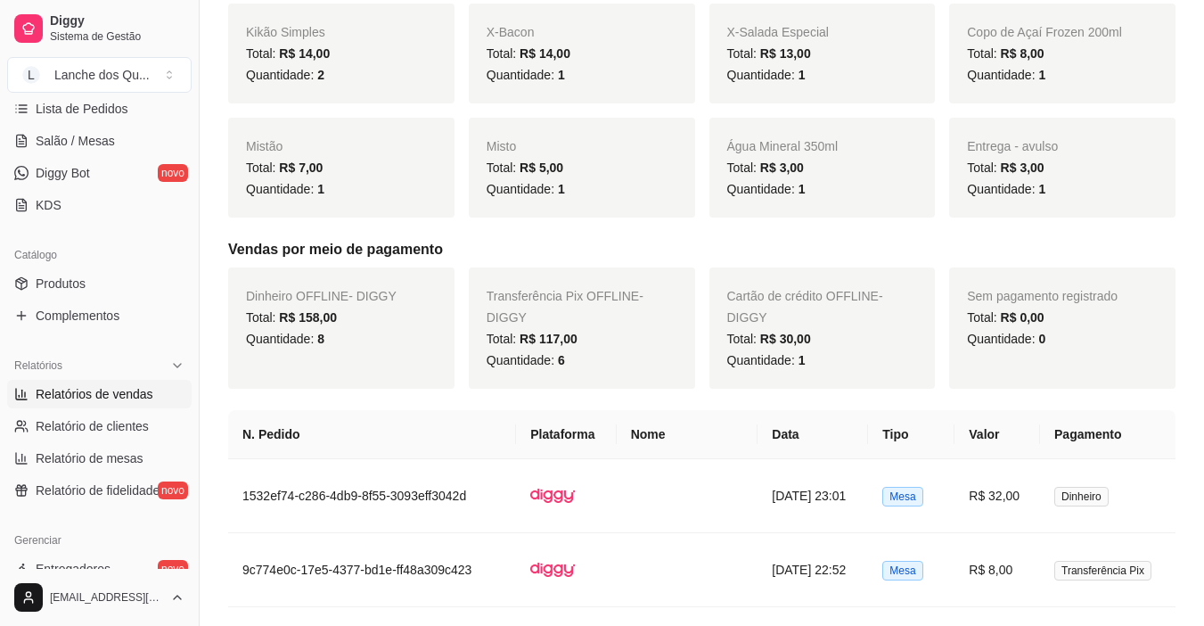
click at [319, 306] on div "Dinheiro OFFLINE - DIGGY Total: R$ 158,00 Quantidade: 8" at bounding box center [341, 327] width 226 height 121
click at [374, 331] on div "Quantidade: 8" at bounding box center [341, 338] width 191 height 21
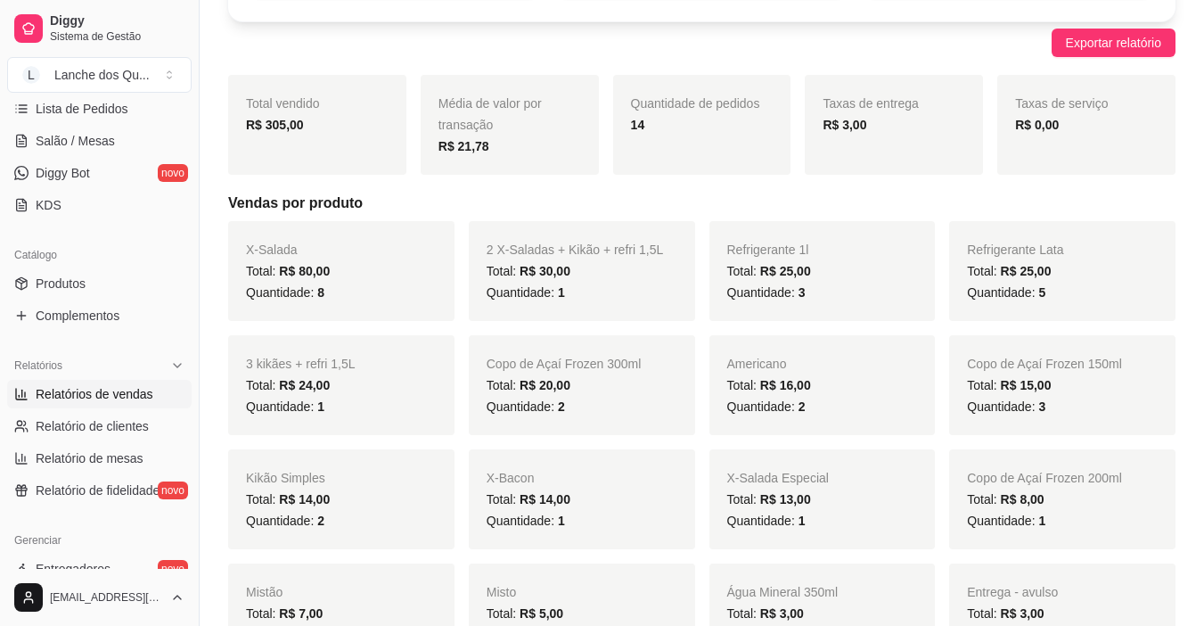
scroll to position [0, 0]
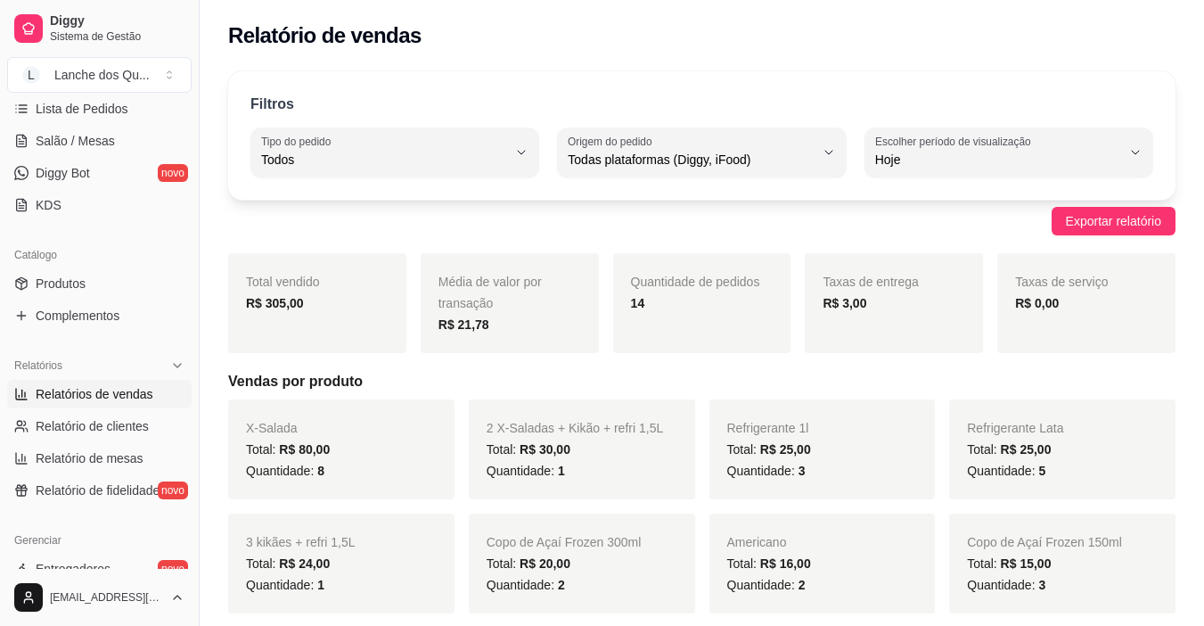
click at [1031, 127] on button "Escolher período de visualização Hoje" at bounding box center [1009, 152] width 289 height 50
click at [927, 382] on span "Customizado" at bounding box center [1000, 376] width 233 height 17
type input "-1"
select select "-1"
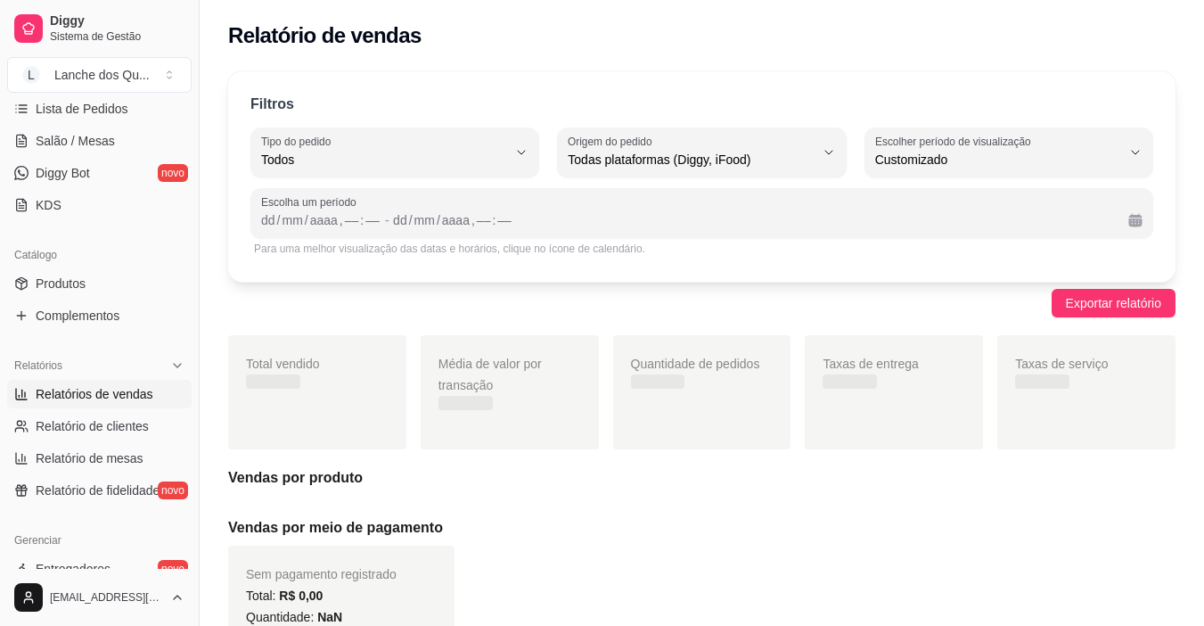
scroll to position [17, 0]
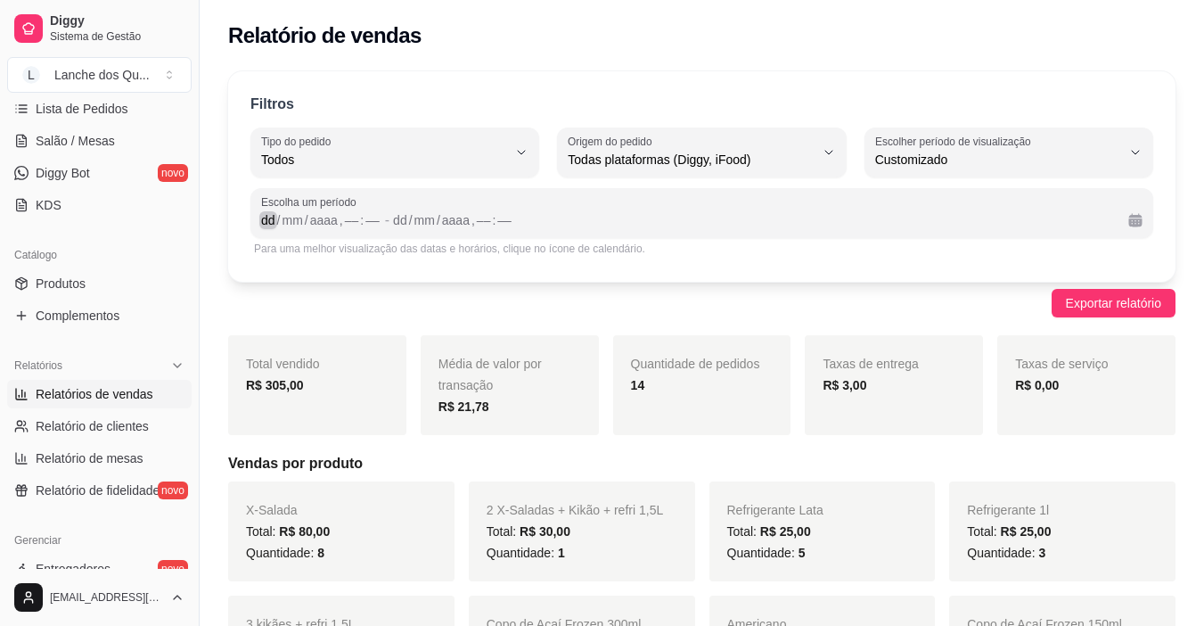
click at [262, 217] on div "dd" at bounding box center [268, 220] width 18 height 18
click at [263, 218] on div "dd" at bounding box center [268, 220] width 18 height 18
click at [544, 281] on div "Filtros ALL Tipo do pedido Todos Entrega Retirada Mesa Consumo local Tipo do pe…" at bounding box center [702, 176] width 948 height 210
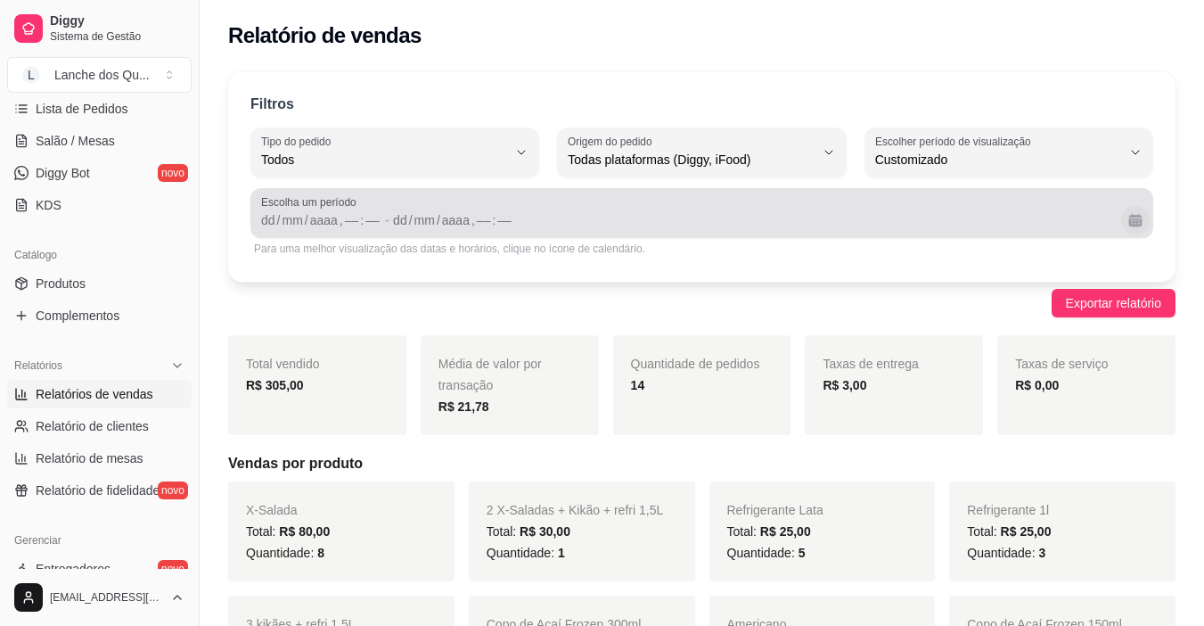
click at [1140, 215] on button "Calendário" at bounding box center [1136, 220] width 29 height 29
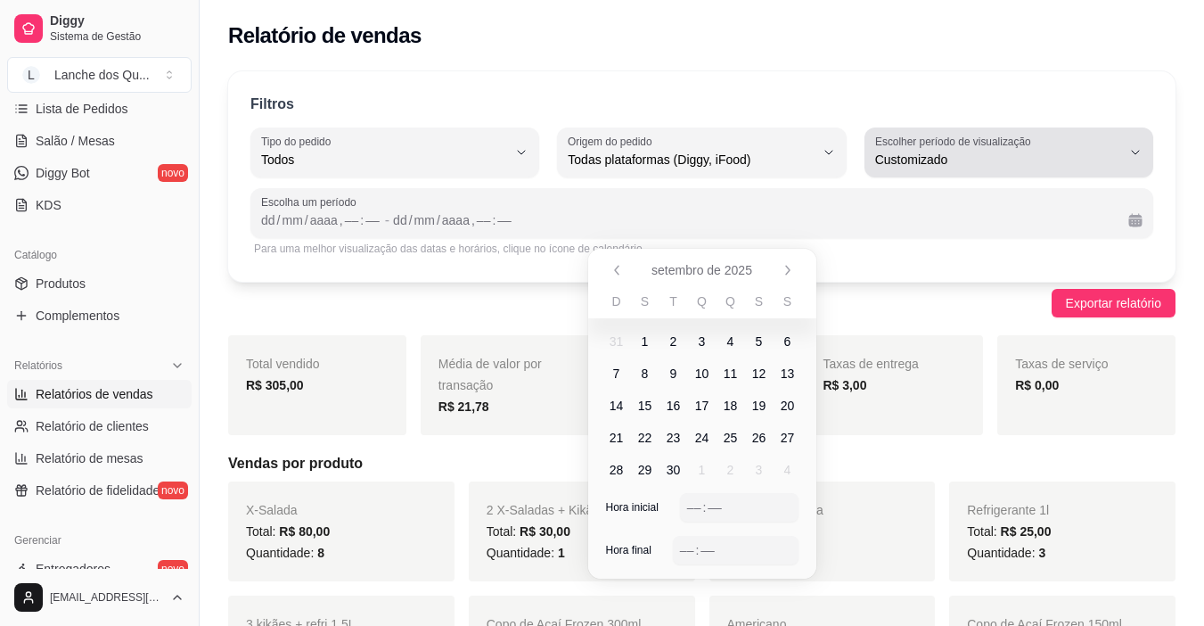
click at [1024, 144] on label "Escolher período de visualização" at bounding box center [956, 141] width 161 height 15
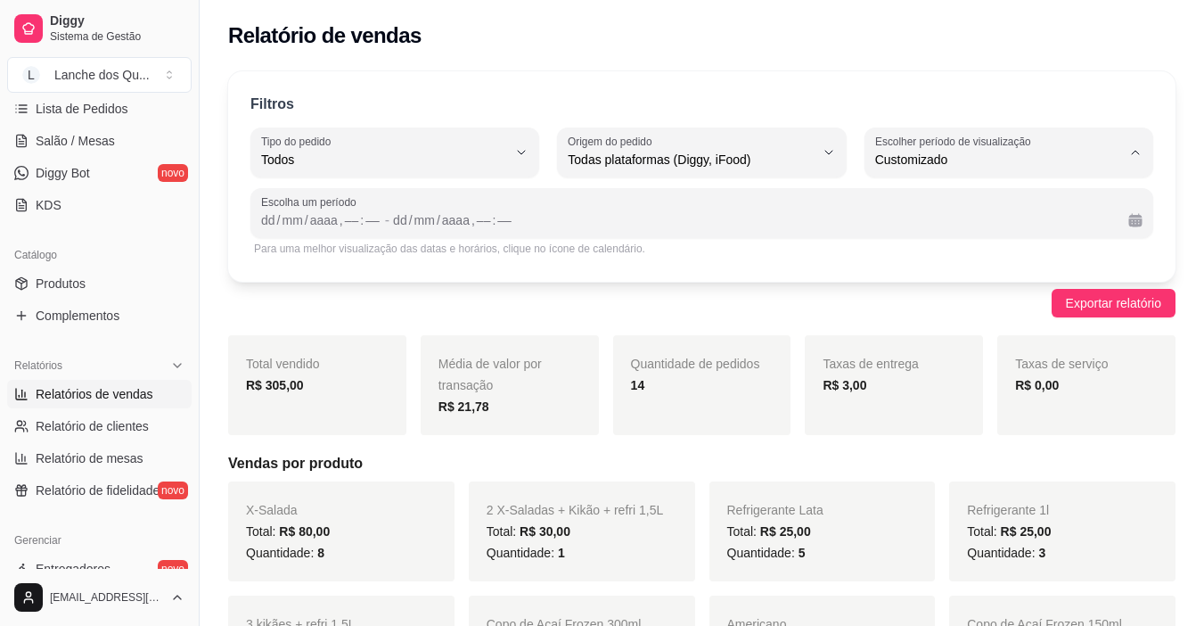
click at [915, 231] on span "Ontem" at bounding box center [1000, 231] width 233 height 17
type input "1"
select select "1"
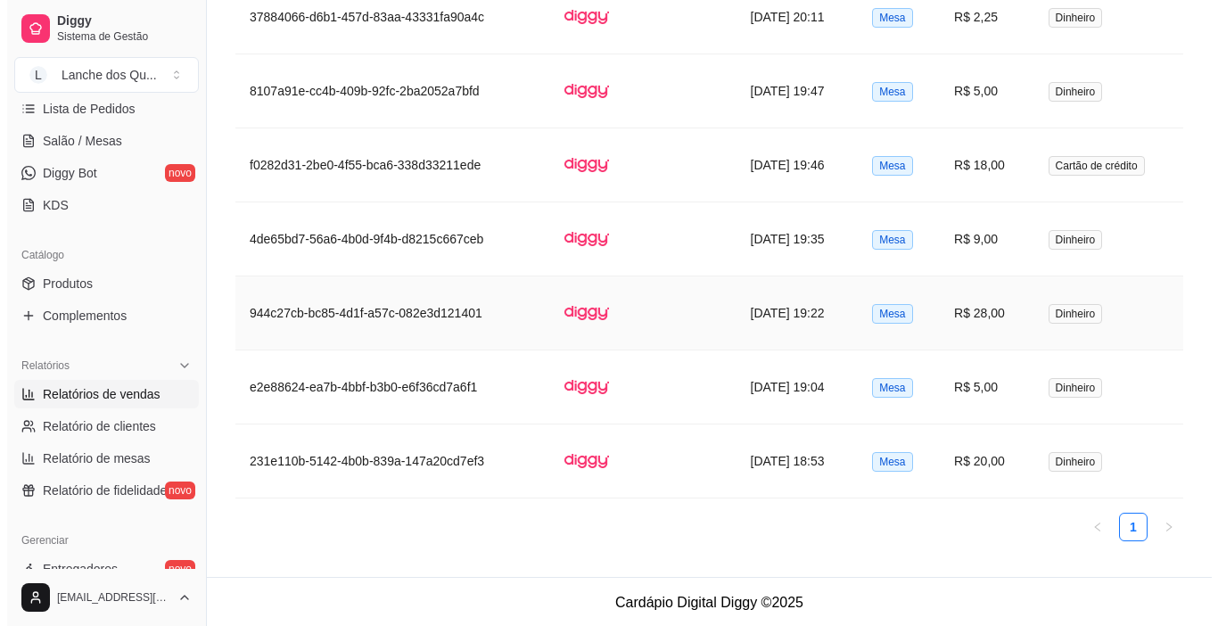
scroll to position [2369, 0]
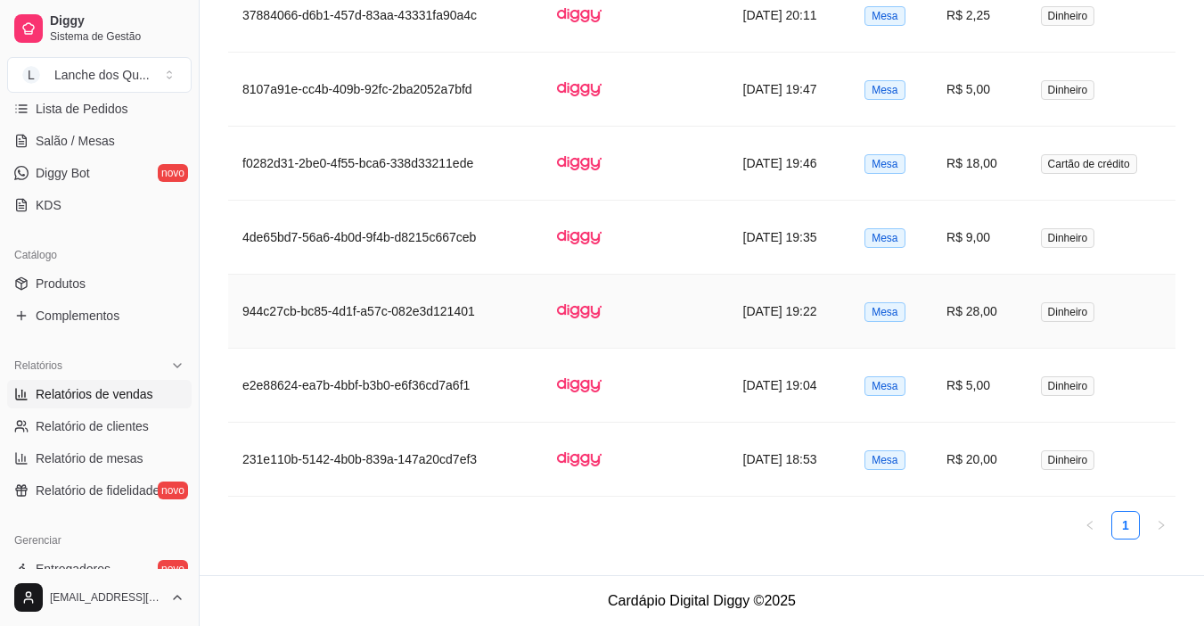
click at [888, 311] on span "Mesa" at bounding box center [885, 312] width 40 height 20
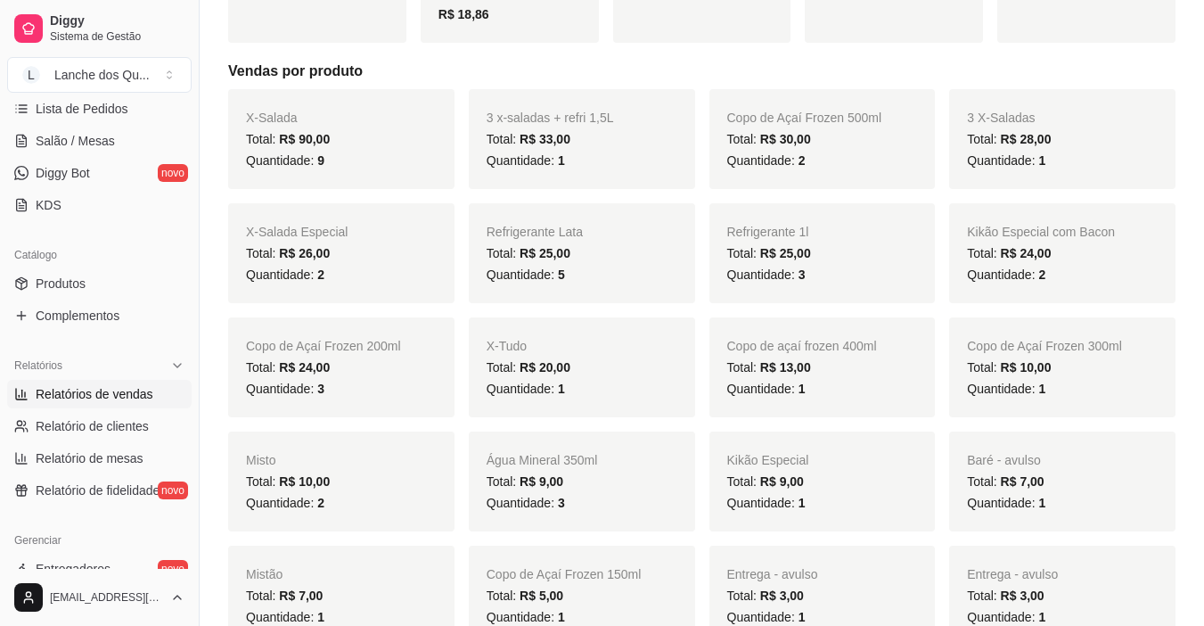
scroll to position [475, 0]
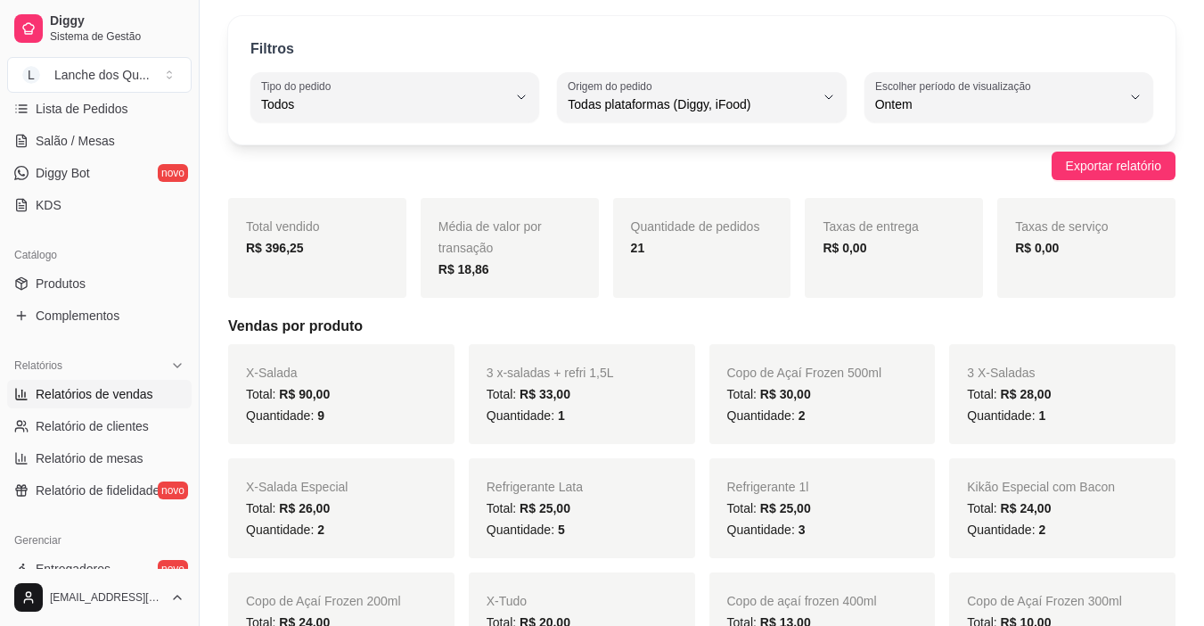
scroll to position [0, 0]
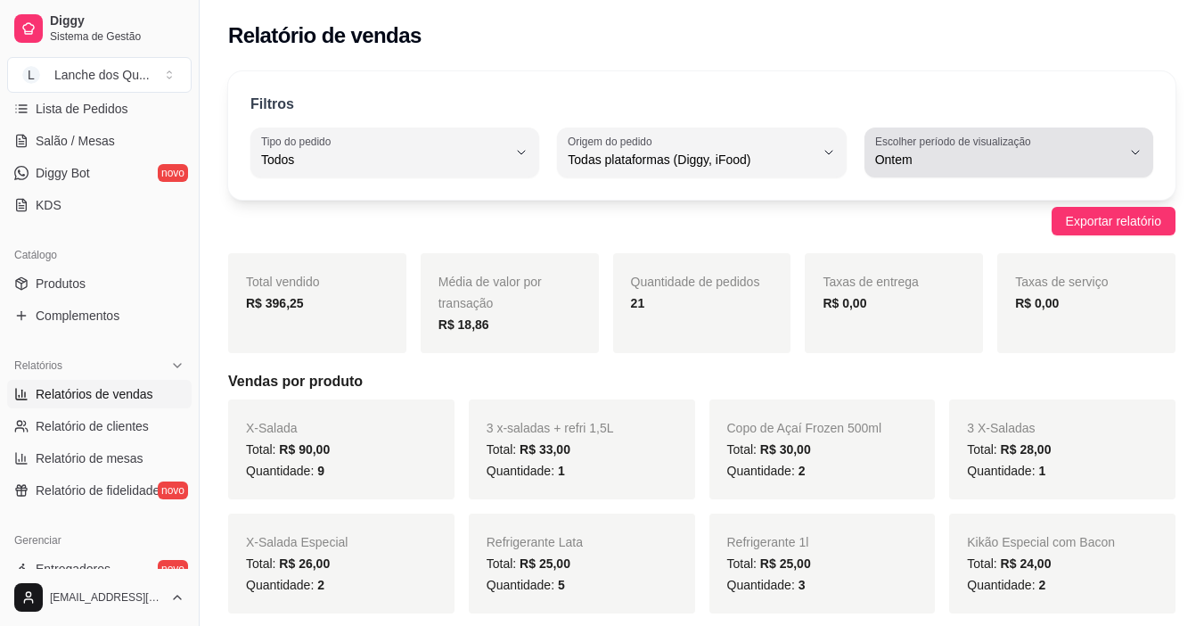
click at [1009, 158] on span "Ontem" at bounding box center [999, 160] width 246 height 18
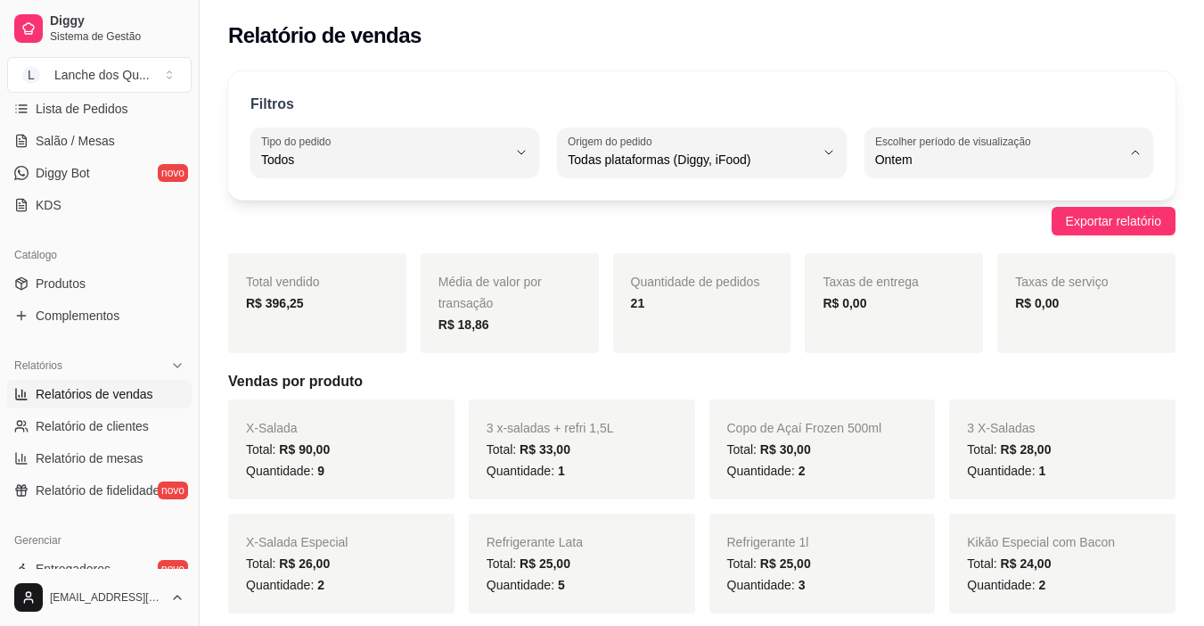
click at [931, 207] on span "Hoje" at bounding box center [1000, 201] width 233 height 17
type input "0"
select select "0"
click at [941, 148] on label "Escolher período de visualização" at bounding box center [956, 141] width 161 height 15
click at [918, 229] on span "Ontem" at bounding box center [1000, 231] width 233 height 17
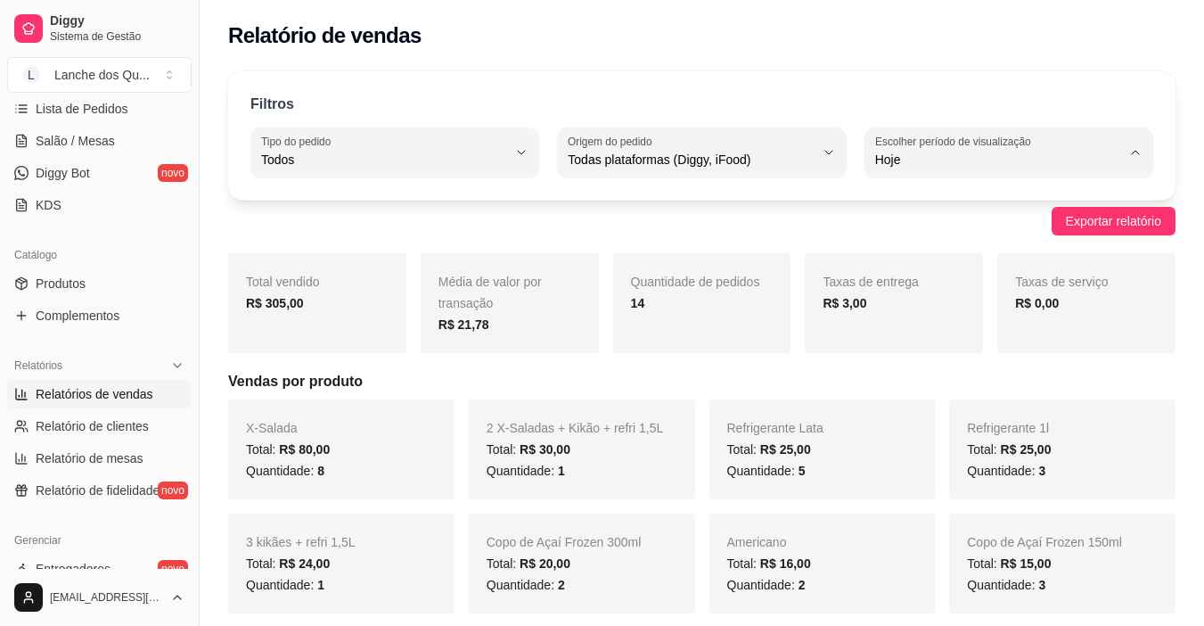
type input "1"
select select "1"
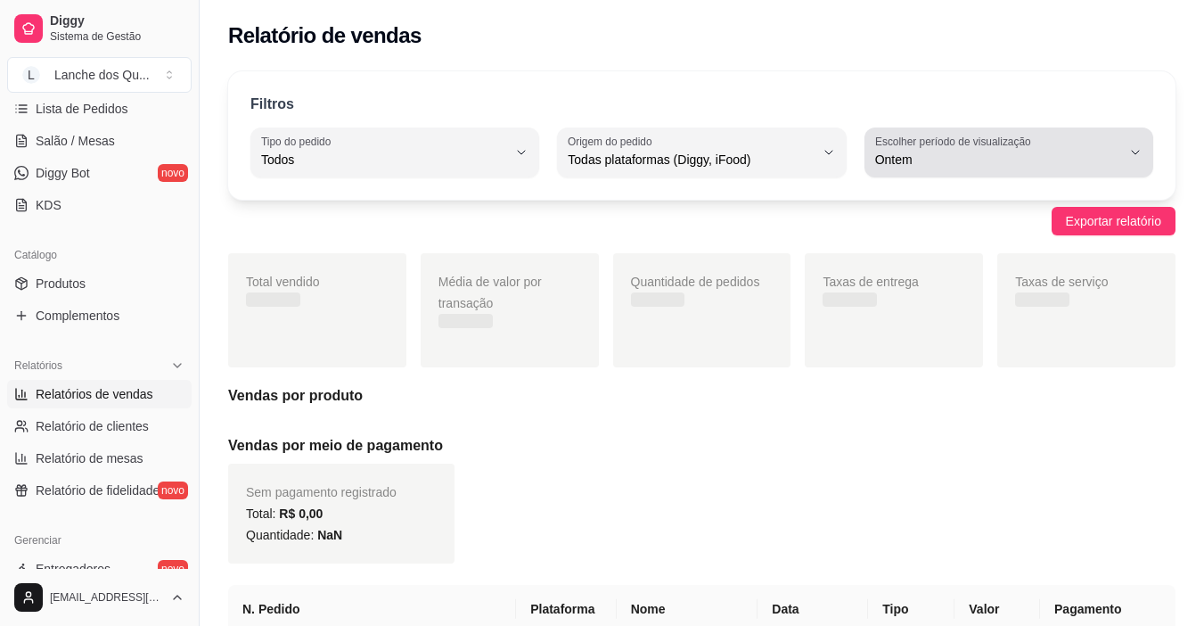
click at [912, 144] on label "Escolher período de visualização" at bounding box center [956, 141] width 161 height 15
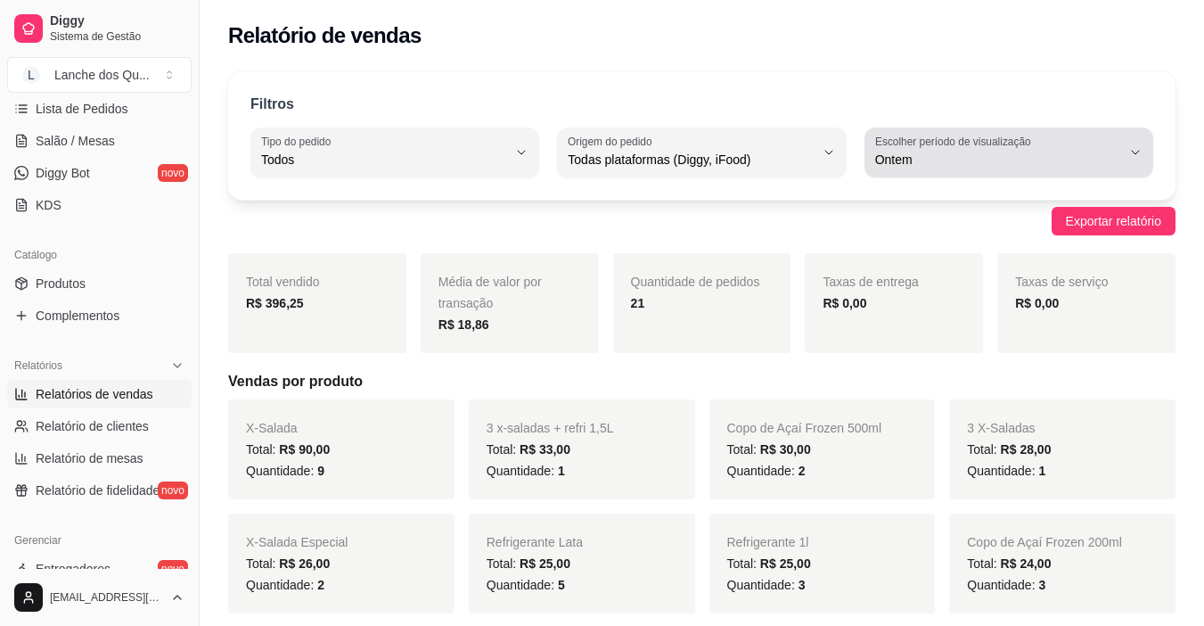
click at [930, 158] on span "Ontem" at bounding box center [999, 160] width 246 height 18
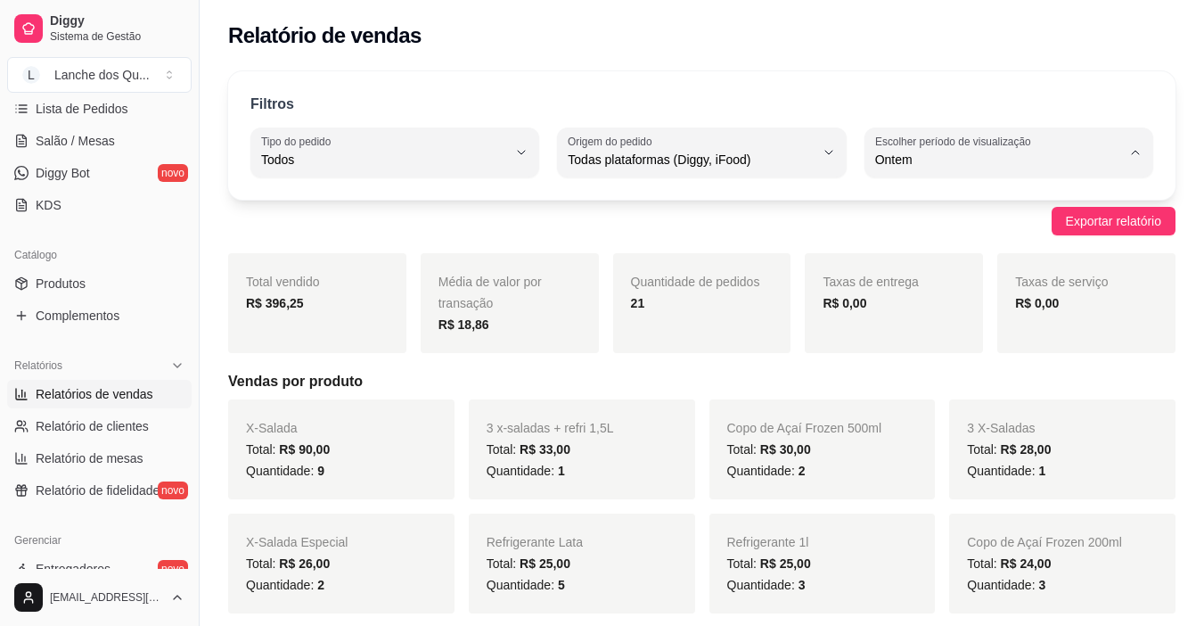
click at [918, 391] on li "Customizado" at bounding box center [1009, 378] width 264 height 28
type input "-1"
select select "-1"
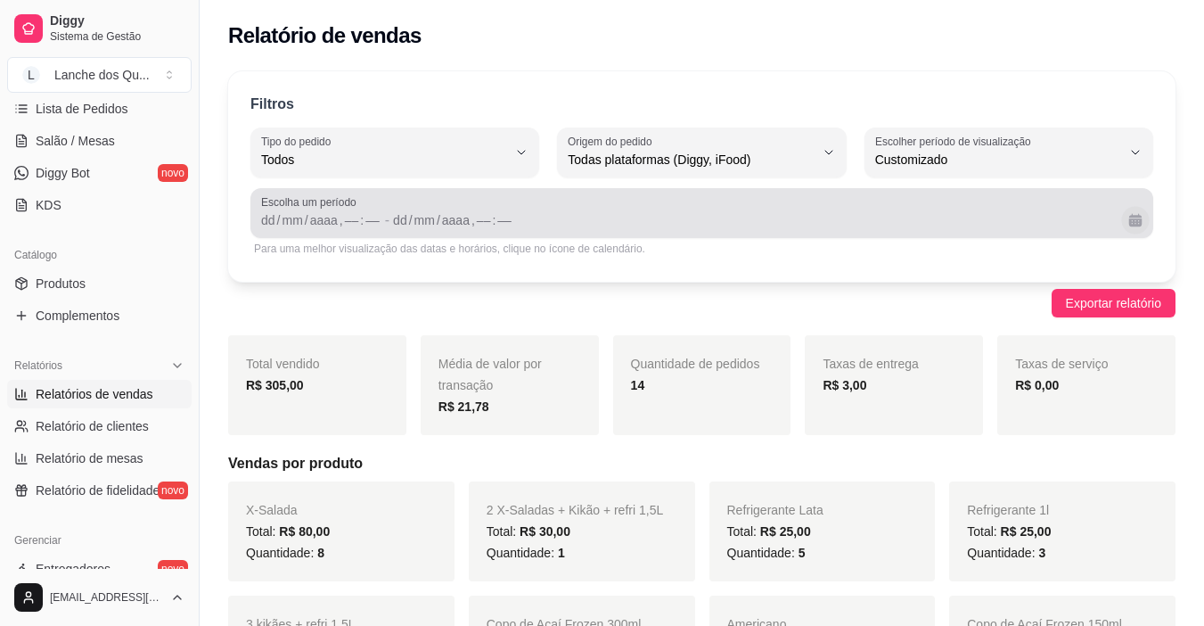
click at [1130, 221] on button "Calendário" at bounding box center [1136, 220] width 28 height 28
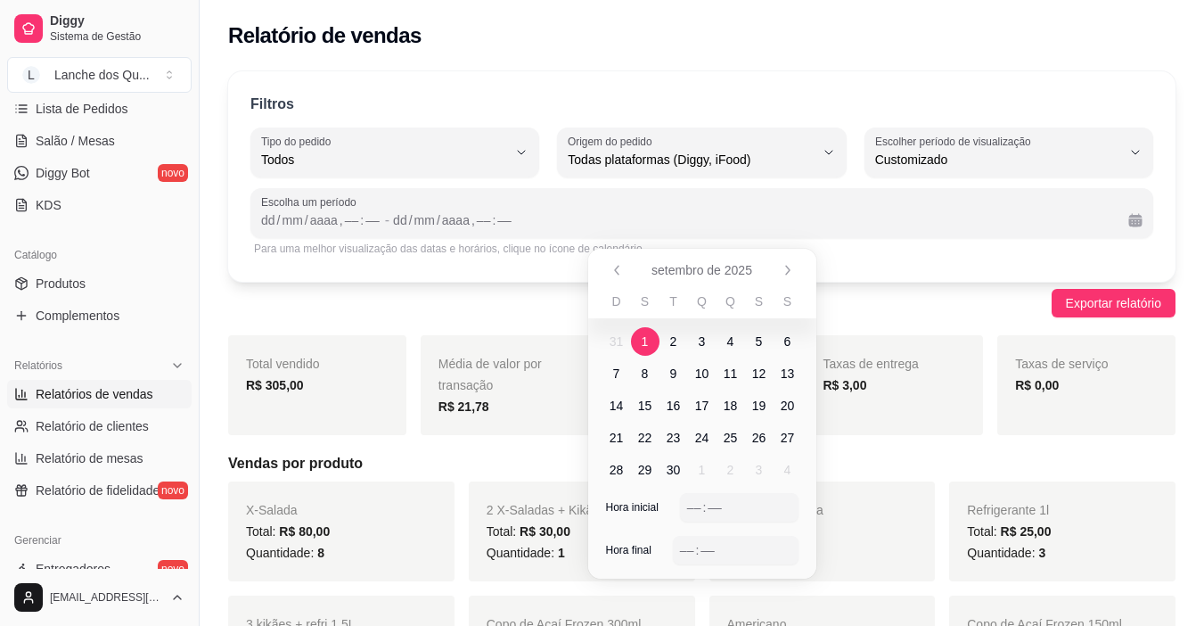
click at [645, 341] on span "1" at bounding box center [645, 342] width 7 height 18
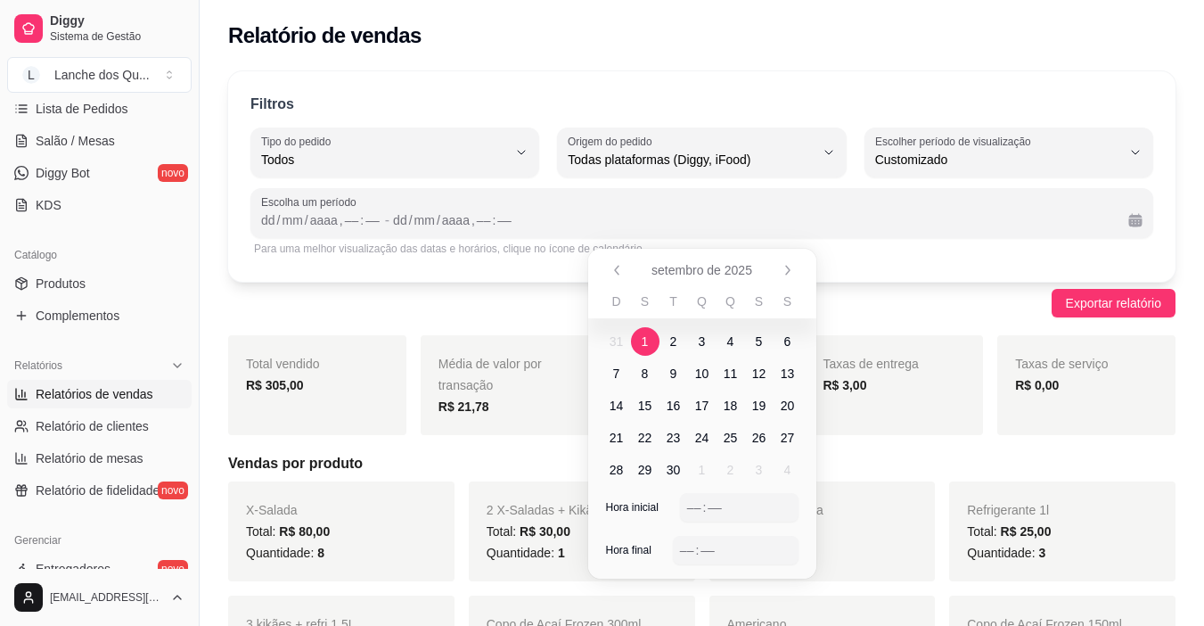
click at [645, 341] on span "1" at bounding box center [645, 342] width 7 height 18
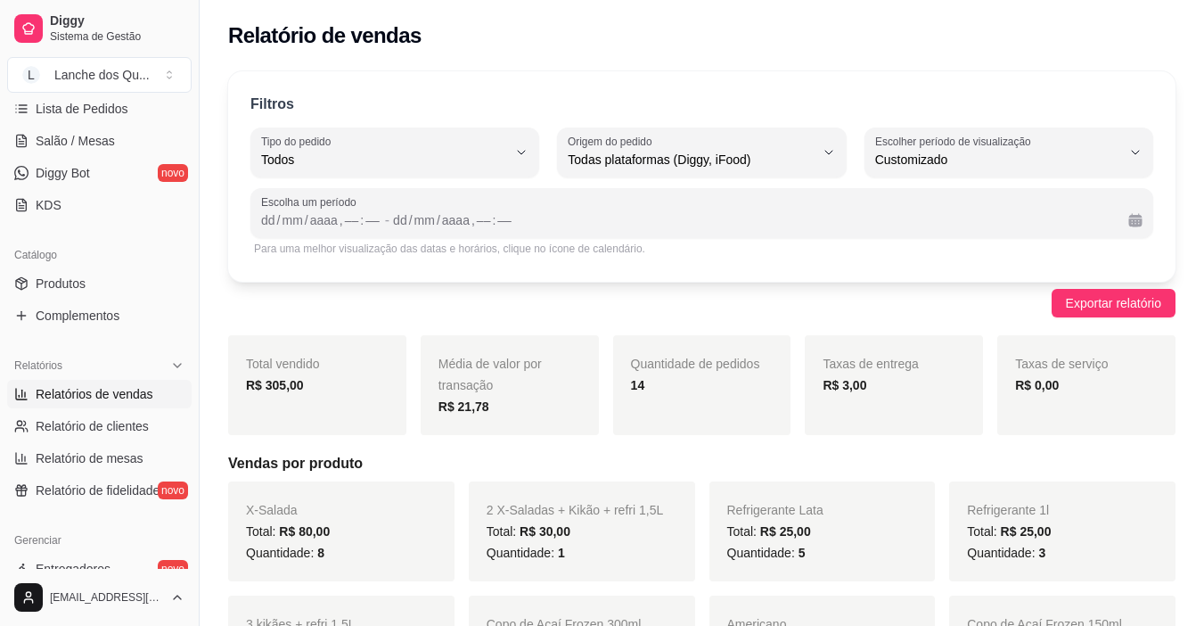
click at [267, 223] on div "dd" at bounding box center [268, 220] width 18 height 18
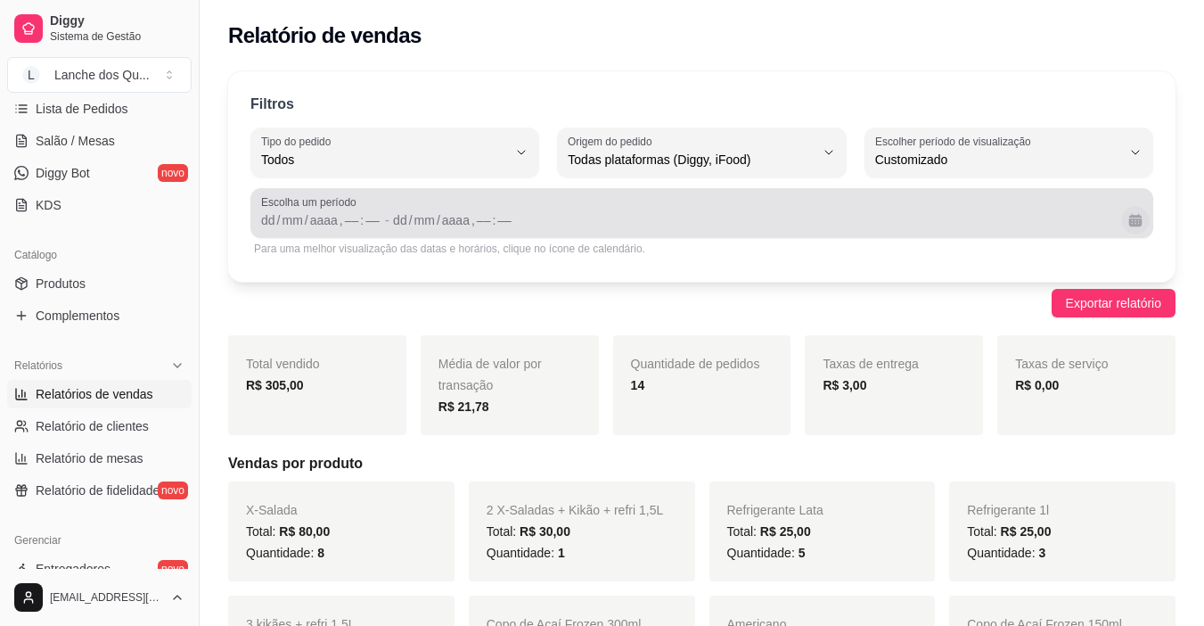
click at [1128, 217] on button "Calendário" at bounding box center [1136, 220] width 28 height 28
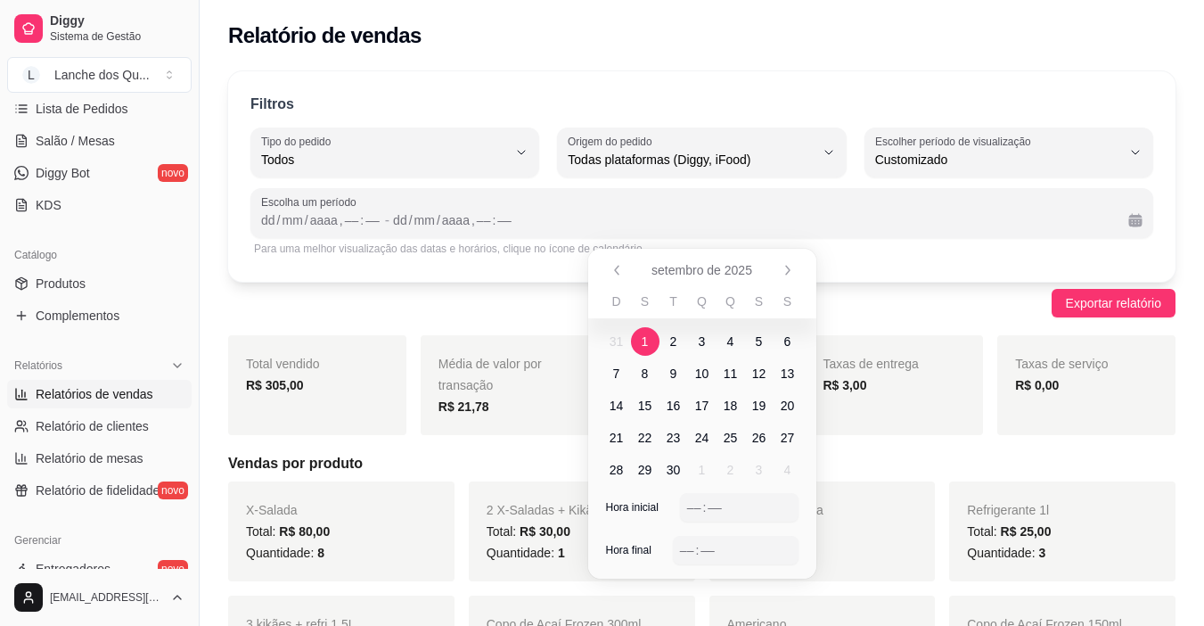
click at [645, 337] on span "1" at bounding box center [645, 342] width 7 height 18
click at [649, 338] on span "1" at bounding box center [645, 341] width 29 height 29
click at [680, 504] on div "Hora inicial –– : ––" at bounding box center [702, 514] width 228 height 43
click at [688, 517] on div "–– : ––" at bounding box center [739, 507] width 104 height 21
click at [715, 503] on div "––" at bounding box center [715, 507] width 18 height 18
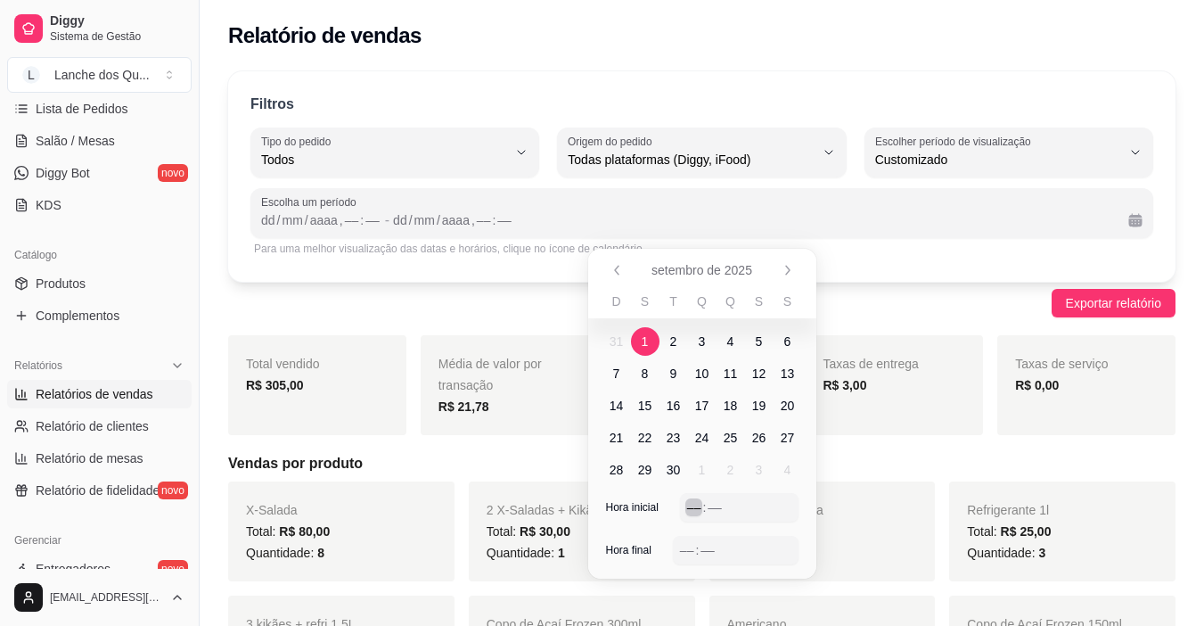
click at [694, 505] on div "––" at bounding box center [695, 507] width 18 height 18
click at [687, 544] on div "––" at bounding box center [687, 550] width 18 height 18
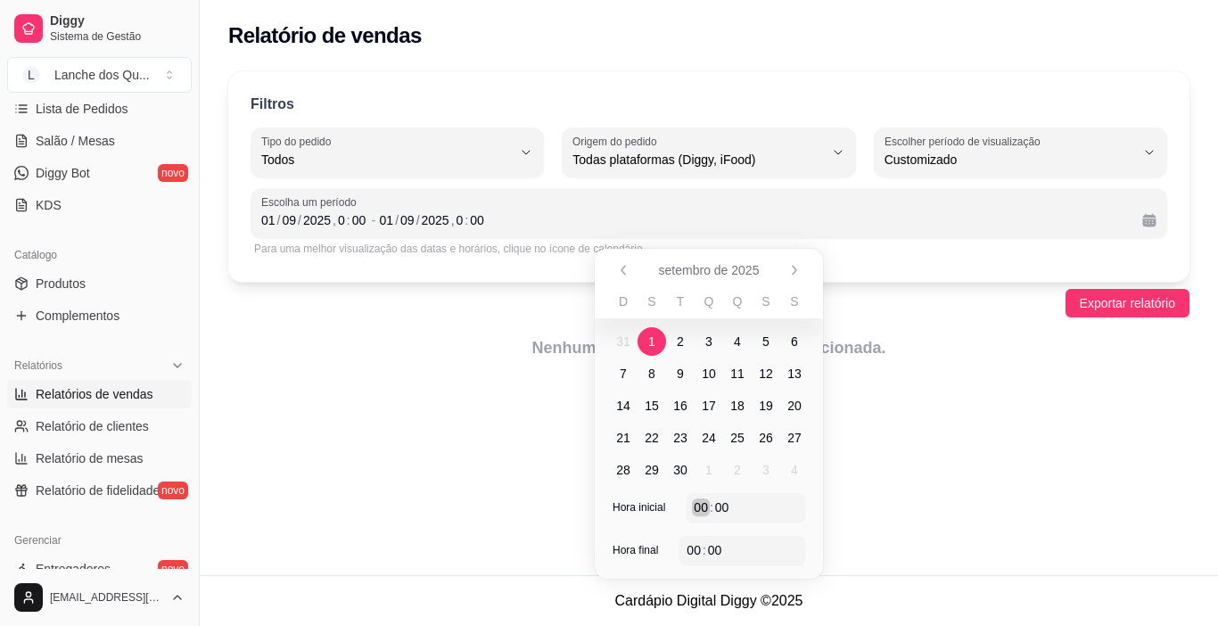
click at [706, 507] on div "00" at bounding box center [701, 507] width 18 height 18
click at [694, 556] on div "00" at bounding box center [694, 550] width 18 height 18
click at [686, 554] on div "04 : 00" at bounding box center [742, 550] width 126 height 29
click at [703, 551] on div ":" at bounding box center [704, 550] width 7 height 18
click at [937, 457] on div "Relatório de vendas Filtros ALL Tipo do pedido Todos Entrega Retirada Mesa Cons…" at bounding box center [709, 287] width 1018 height 575
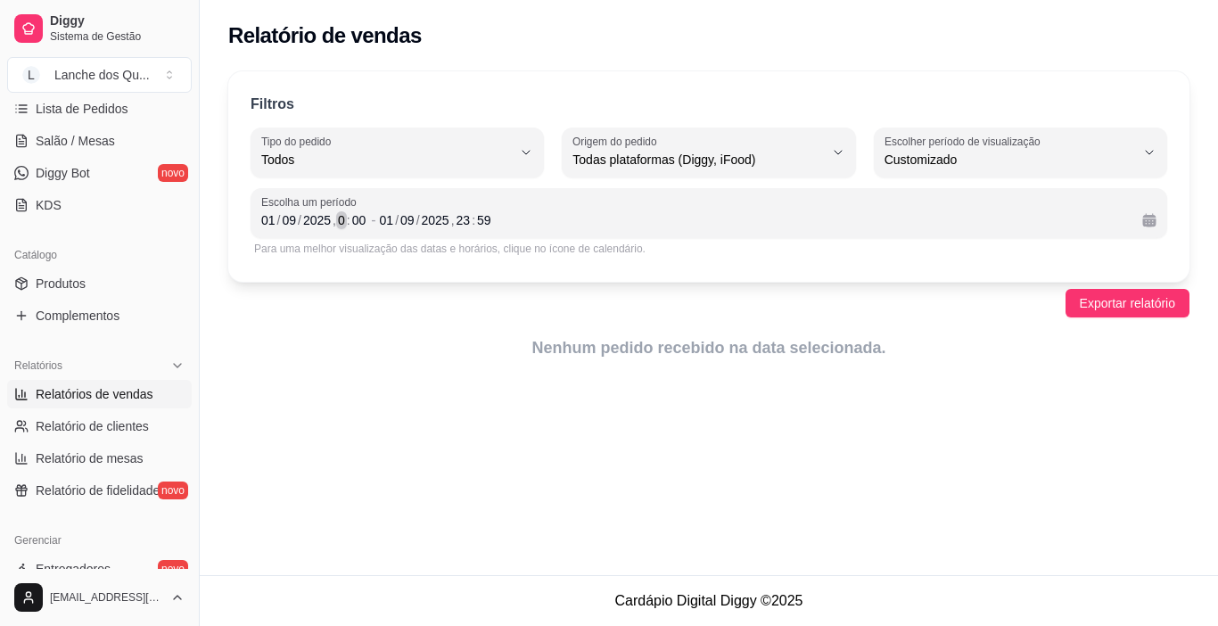
click at [345, 222] on div ":" at bounding box center [348, 220] width 7 height 18
click at [652, 224] on div "[DATE] 23 : 59" at bounding box center [754, 220] width 748 height 21
click at [760, 314] on div "Exportar relatório" at bounding box center [708, 303] width 961 height 29
click at [853, 396] on div "Relatório de vendas Filtros ALL Tipo do pedido Todos Entrega Retirada Mesa Cons…" at bounding box center [709, 287] width 1018 height 575
click at [856, 396] on div "Relatório de vendas Filtros ALL Tipo do pedido Todos Entrega Retirada Mesa Cons…" at bounding box center [709, 287] width 1018 height 575
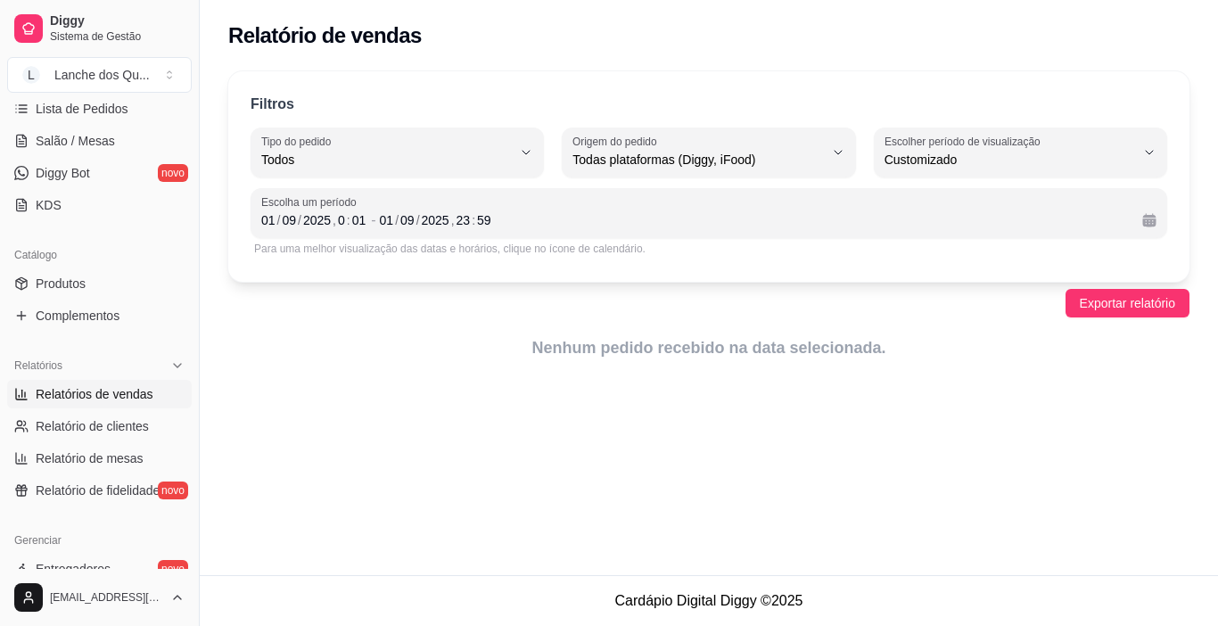
drag, startPoint x: 856, startPoint y: 396, endPoint x: 872, endPoint y: 353, distance: 45.7
click at [857, 396] on div "Relatório de vendas Filtros ALL Tipo do pedido Todos Entrega Retirada Mesa Cons…" at bounding box center [709, 287] width 1018 height 575
click at [1103, 300] on span "Exportar relatório" at bounding box center [1127, 303] width 95 height 20
click at [1183, 74] on div "Filtros ALL Tipo do pedido Todos Entrega Retirada Mesa Consumo local Tipo do pe…" at bounding box center [708, 176] width 961 height 210
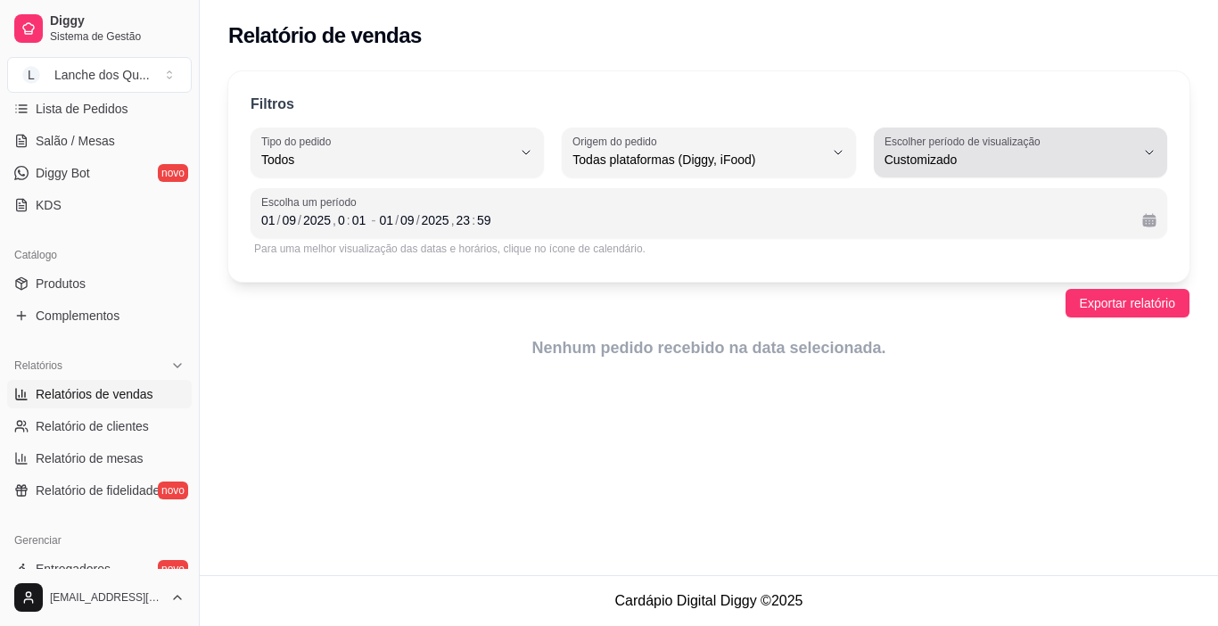
click at [1107, 167] on span "Customizado" at bounding box center [1009, 160] width 251 height 18
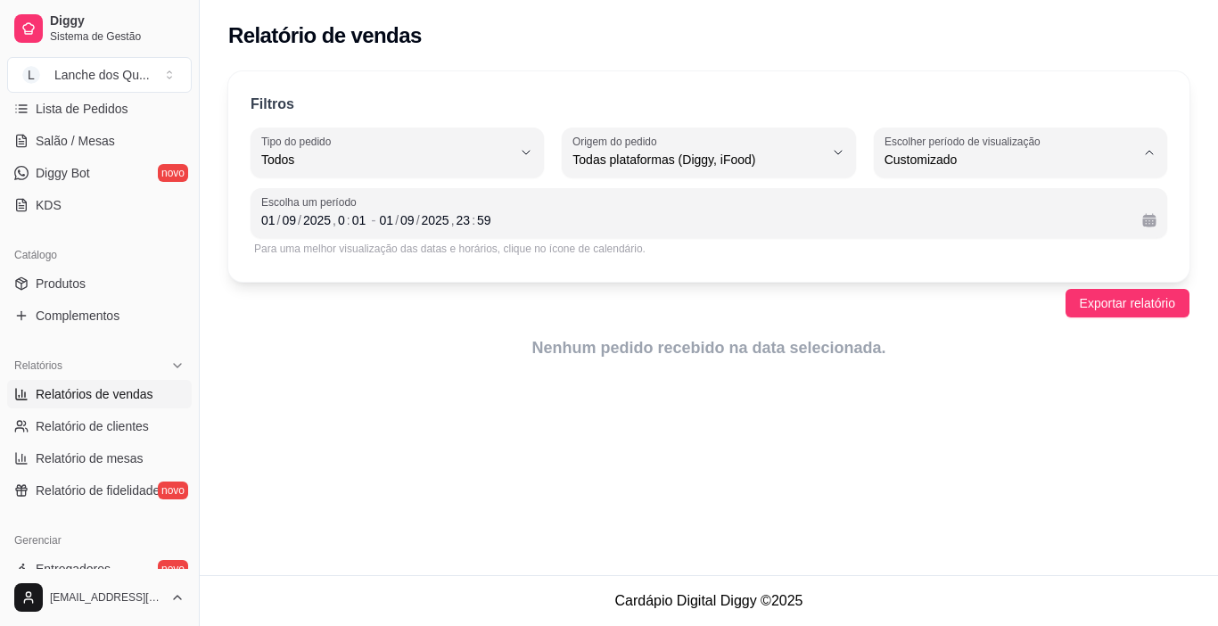
click at [974, 377] on span "Customizado" at bounding box center [1011, 376] width 237 height 17
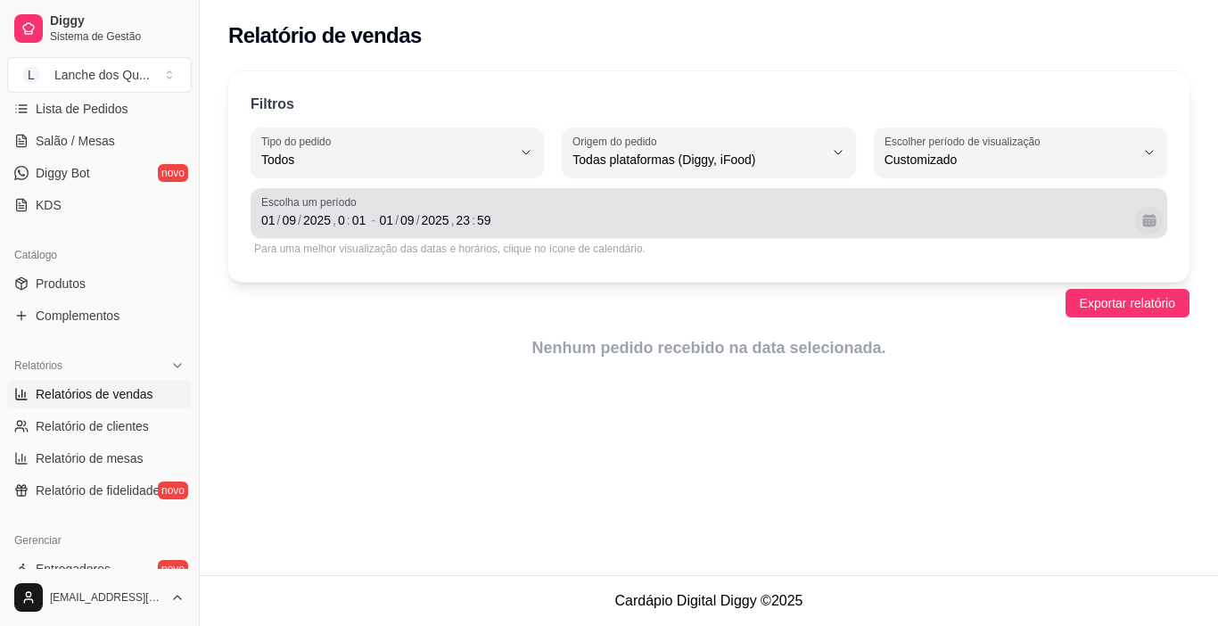
click at [1158, 224] on button "Calendário" at bounding box center [1149, 220] width 29 height 29
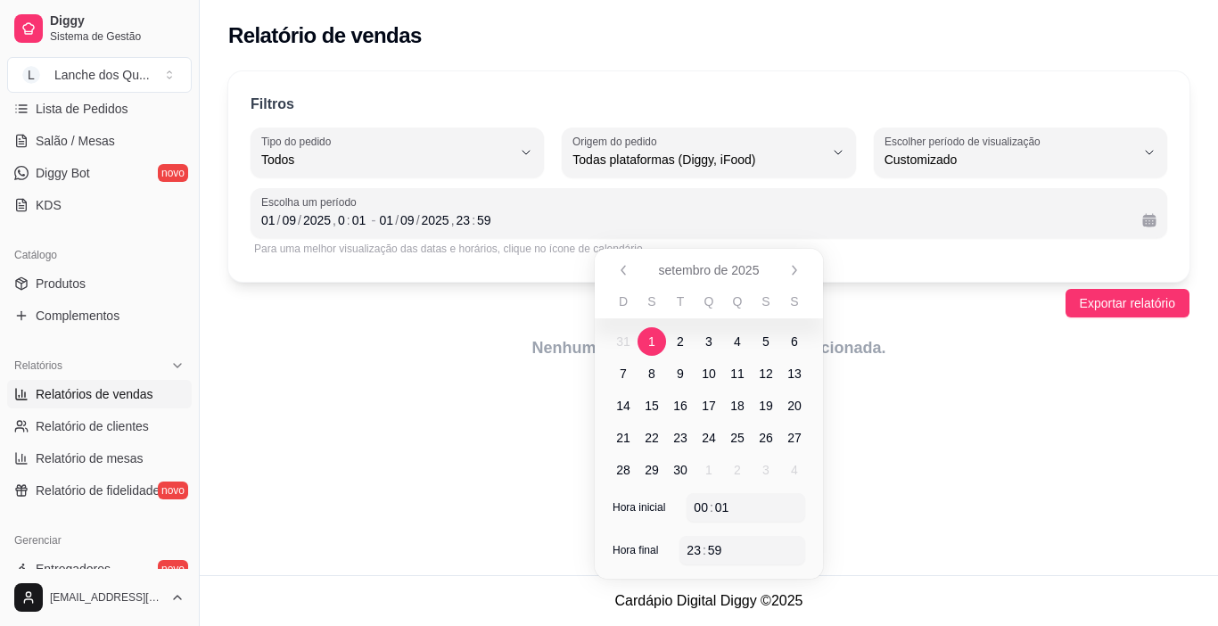
click at [651, 341] on span "1" at bounding box center [651, 342] width 7 height 18
click at [687, 341] on span "2" at bounding box center [680, 341] width 29 height 29
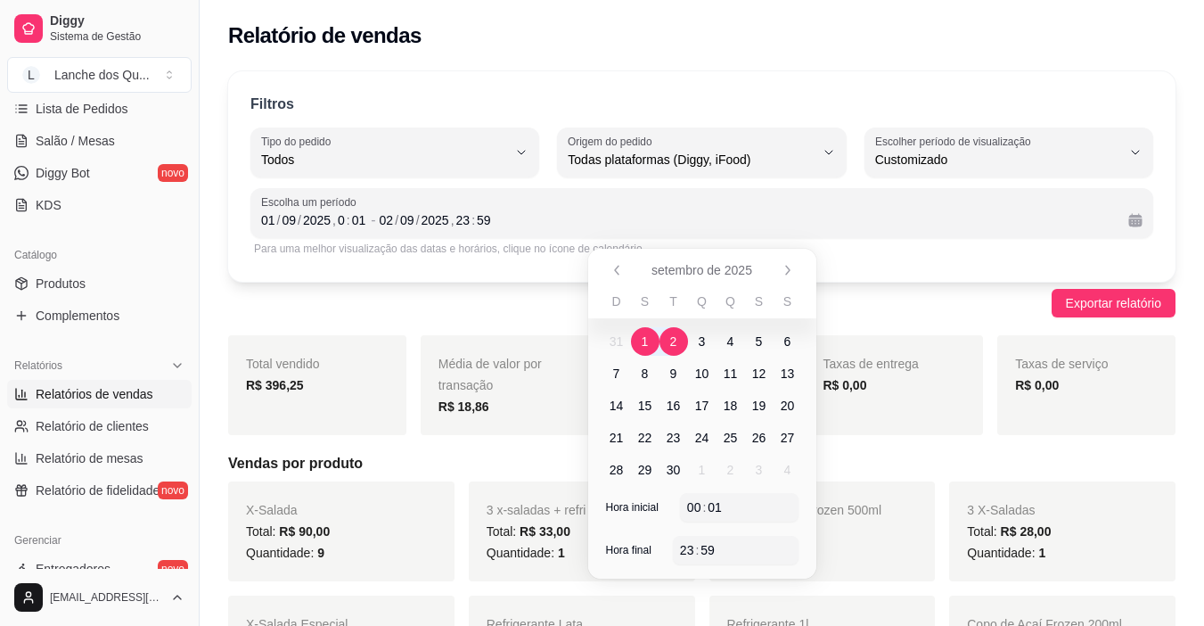
click at [922, 306] on div "Exportar relatório" at bounding box center [702, 303] width 948 height 29
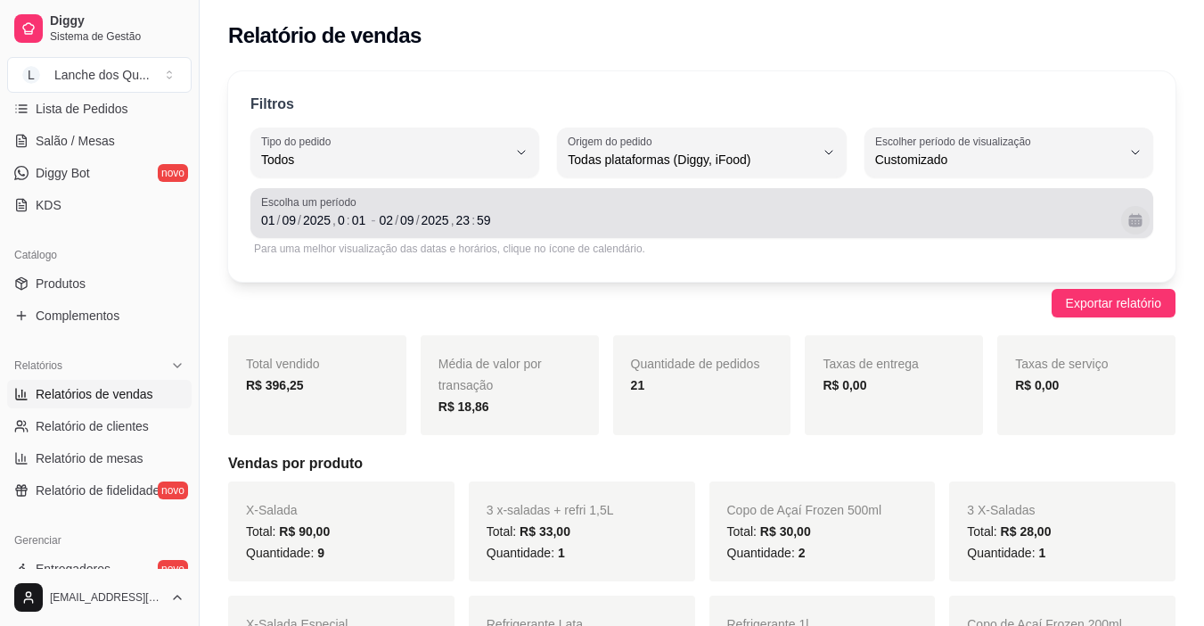
click at [1135, 225] on button "Calendário" at bounding box center [1136, 220] width 29 height 29
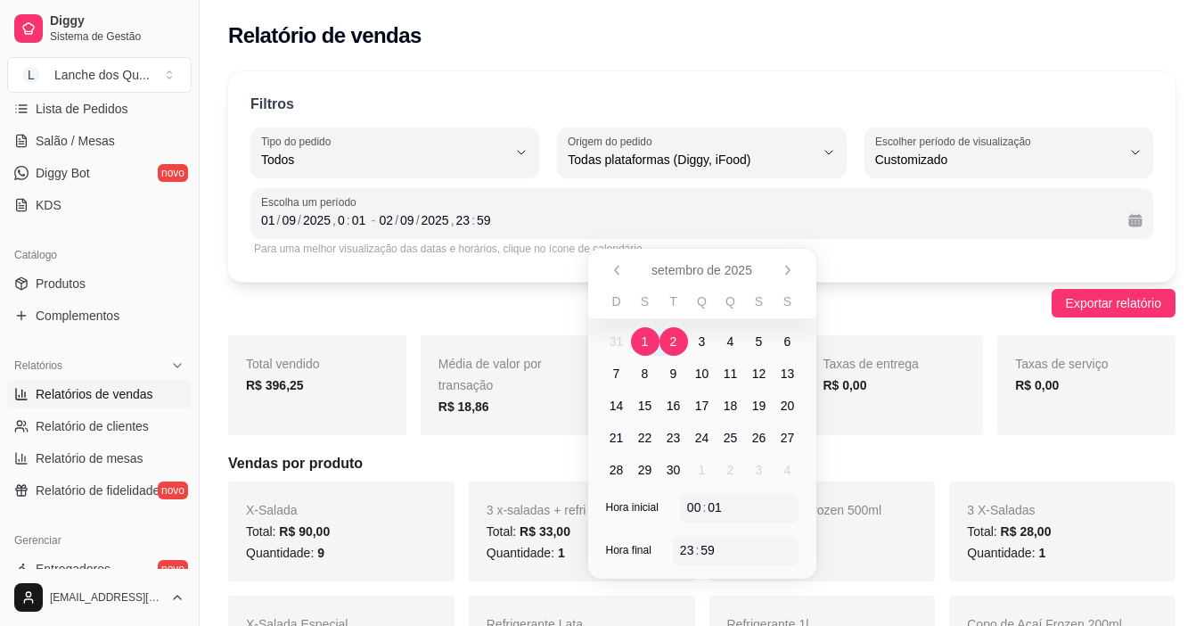
click at [644, 341] on span "1" at bounding box center [645, 342] width 7 height 18
click at [672, 342] on span "2" at bounding box center [673, 342] width 7 height 18
click at [876, 304] on div "Exportar relatório" at bounding box center [702, 303] width 948 height 29
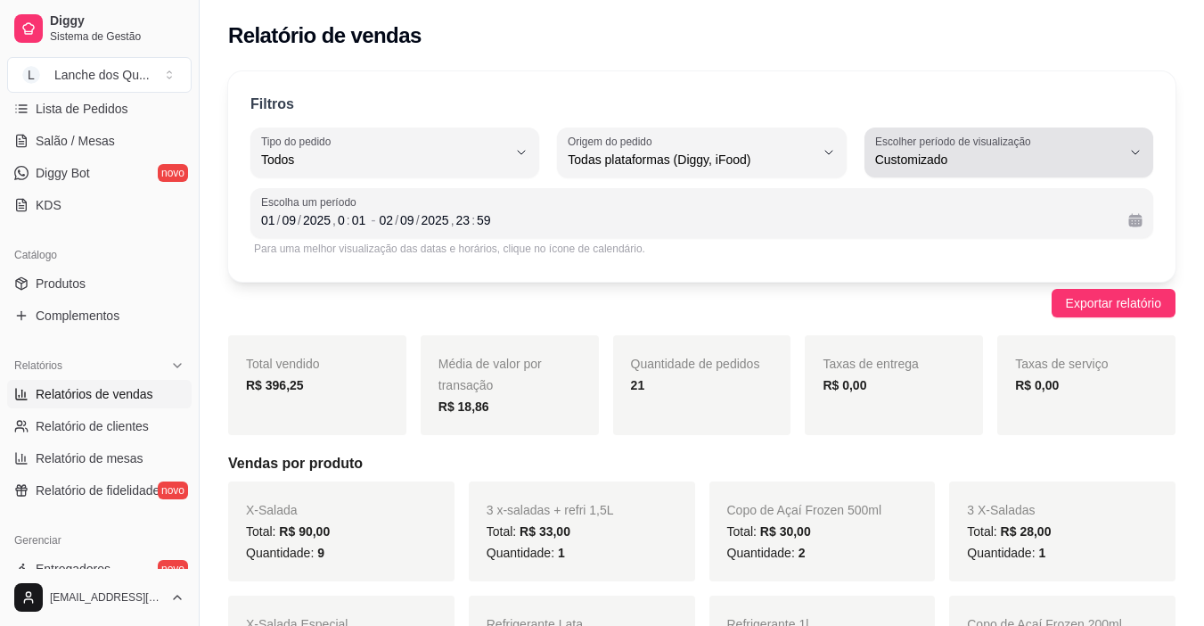
click at [990, 154] on span "Customizado" at bounding box center [999, 160] width 246 height 18
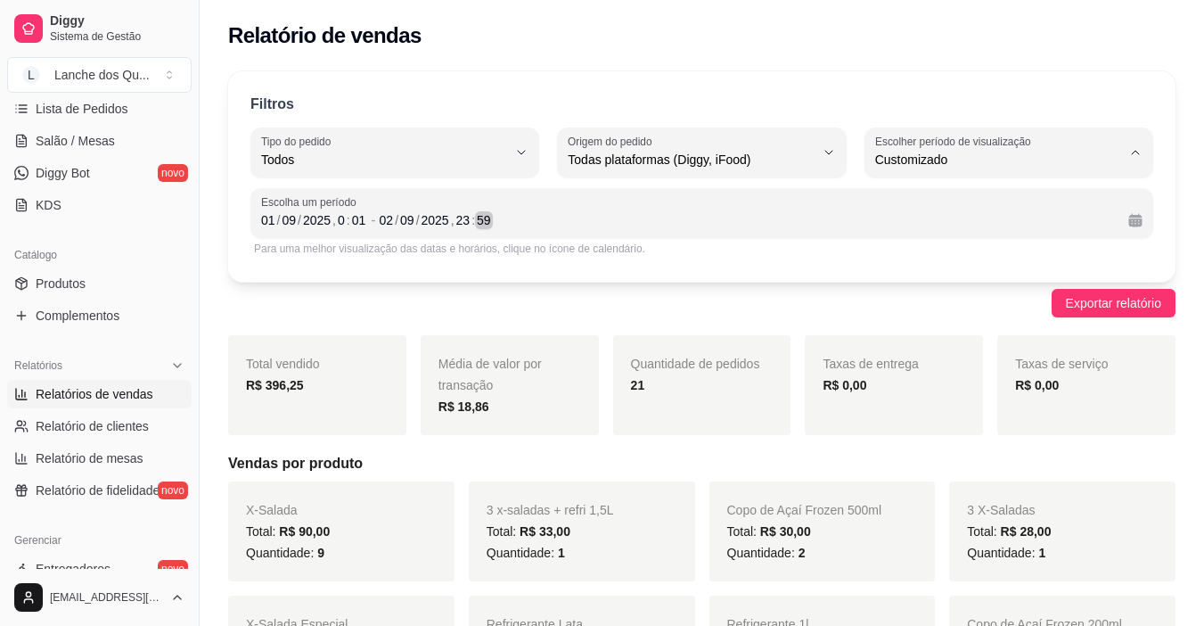
click at [826, 223] on div "[DATE] 23 : 59" at bounding box center [747, 220] width 735 height 21
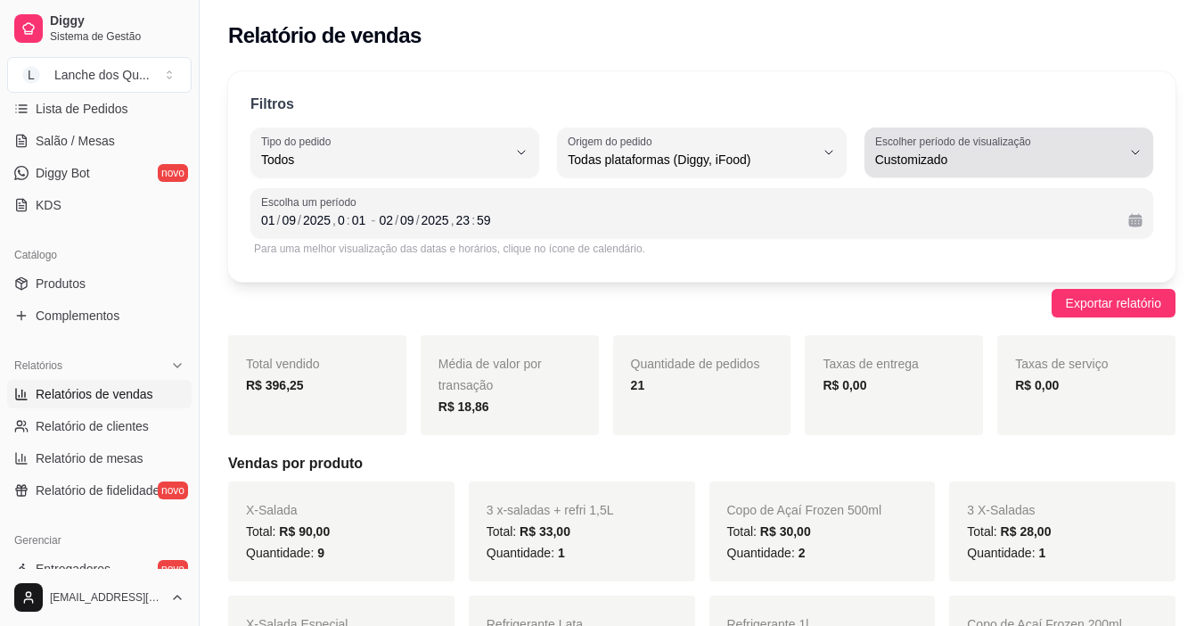
click at [954, 130] on button "Escolher período de visualização Customizado" at bounding box center [1009, 152] width 289 height 50
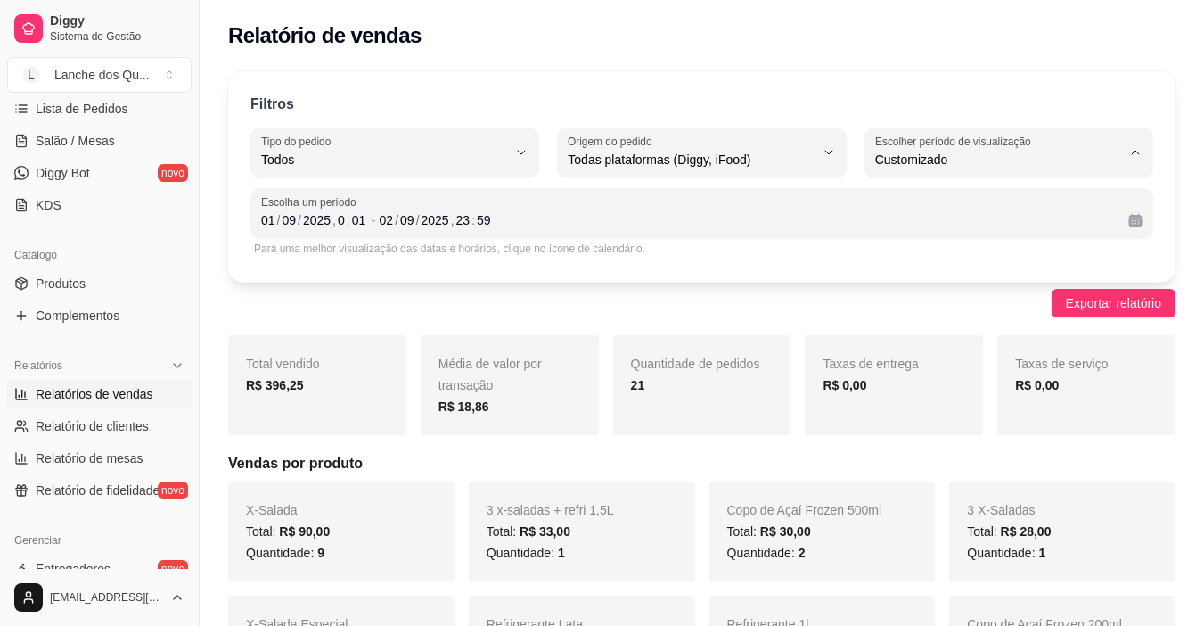
click at [928, 376] on span "Customizado" at bounding box center [1000, 376] width 233 height 17
click at [1076, 220] on div "[DATE] 23 : 59" at bounding box center [747, 220] width 735 height 21
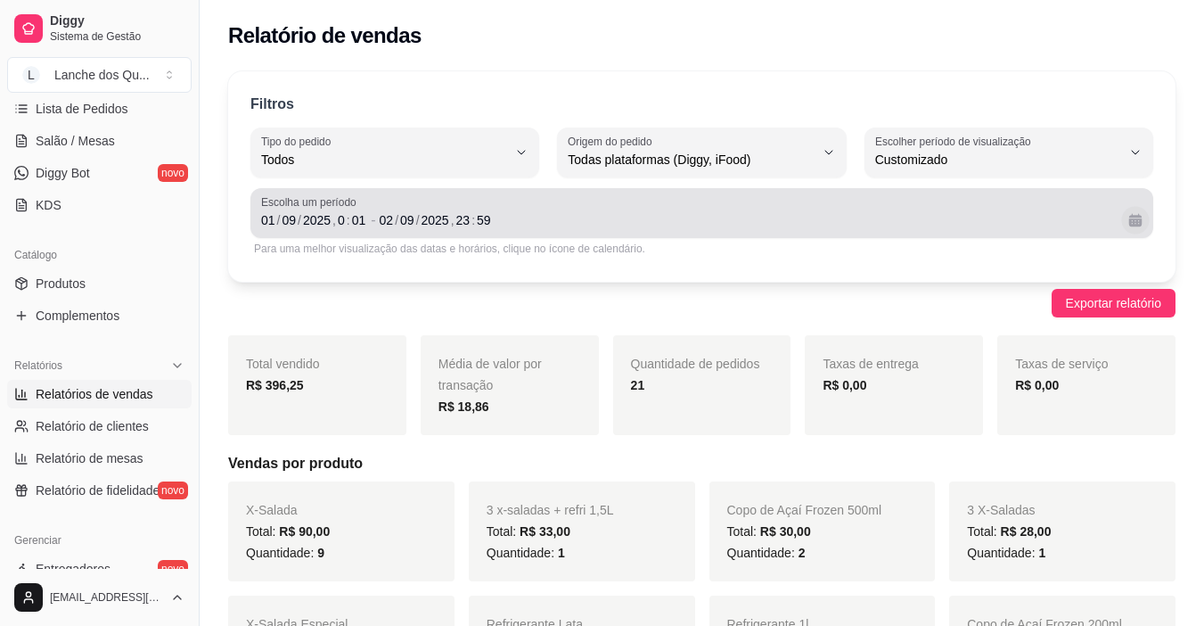
click at [1140, 220] on button "Calendário" at bounding box center [1136, 220] width 28 height 28
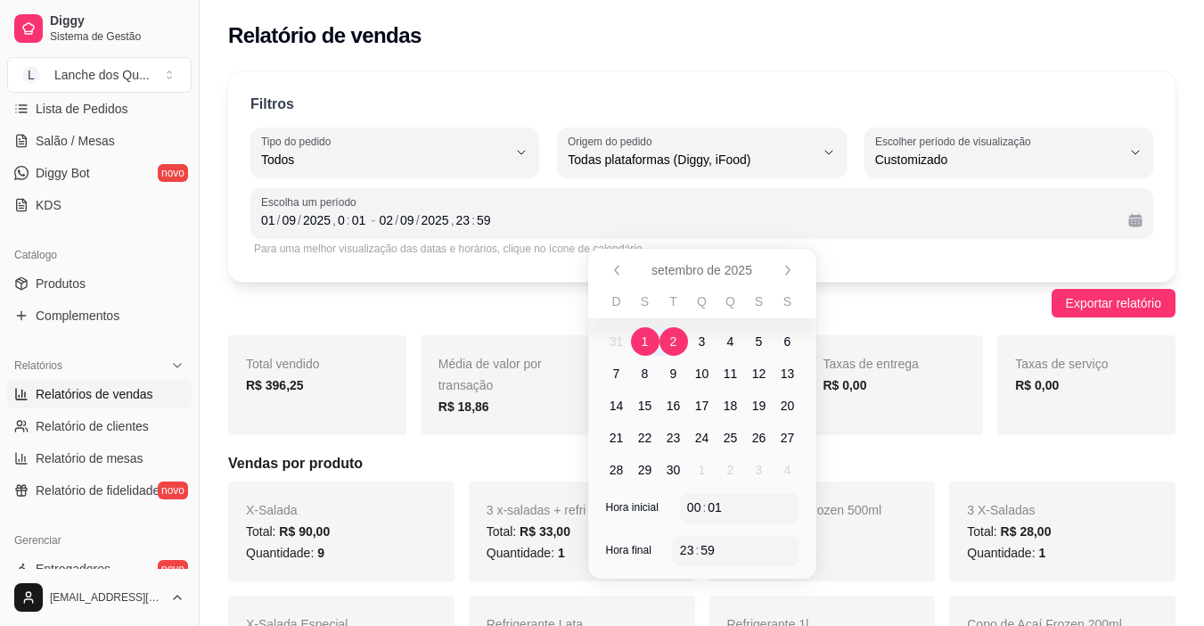
click at [644, 345] on span "1" at bounding box center [645, 342] width 7 height 18
click at [670, 344] on span "2" at bounding box center [673, 342] width 7 height 18
click at [650, 342] on span "1" at bounding box center [645, 341] width 29 height 29
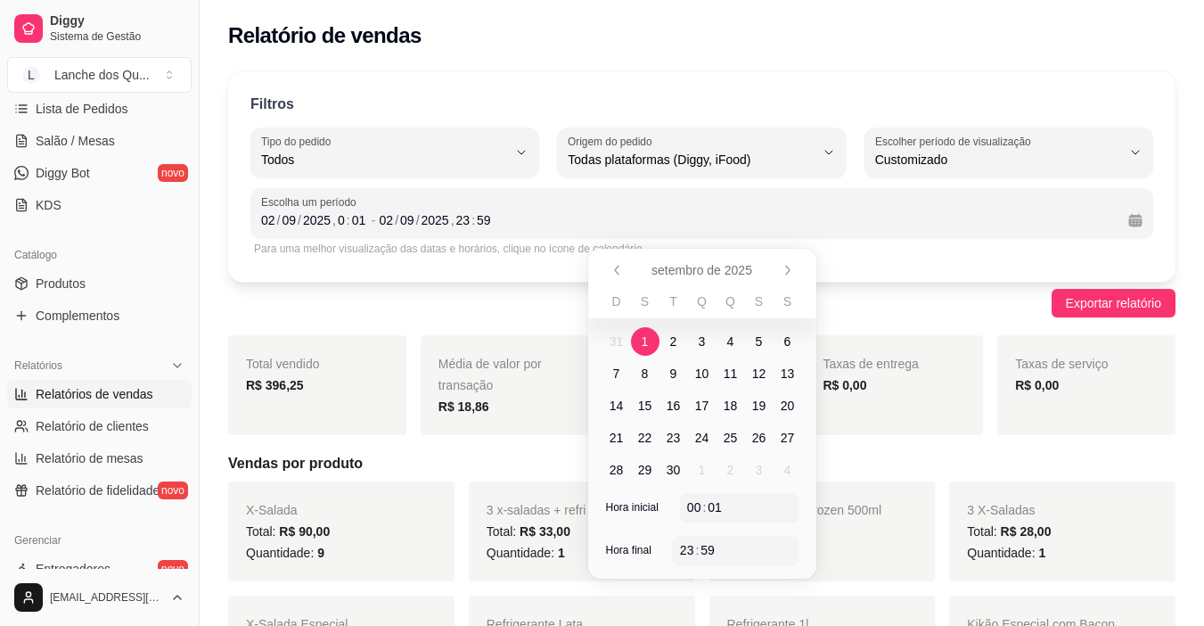
click at [650, 342] on span "1" at bounding box center [645, 341] width 29 height 29
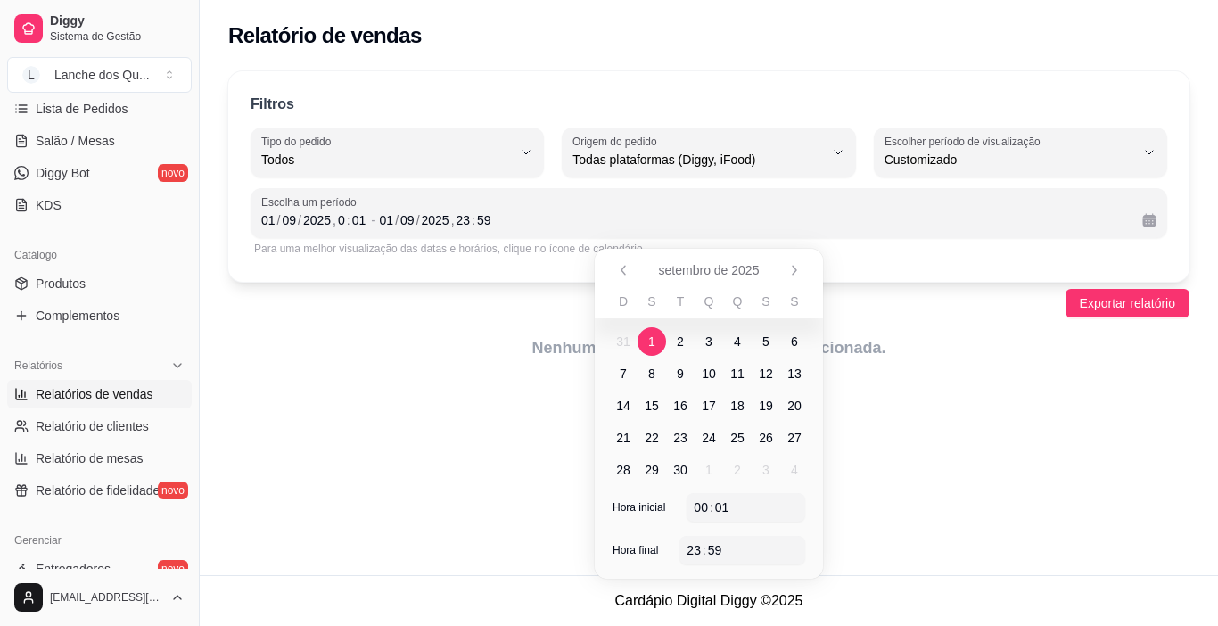
click at [650, 342] on span "1" at bounding box center [651, 342] width 7 height 18
click at [651, 342] on span "1" at bounding box center [651, 342] width 7 height 18
click at [653, 342] on span "1" at bounding box center [651, 342] width 7 height 18
click at [650, 342] on span "1" at bounding box center [651, 342] width 7 height 18
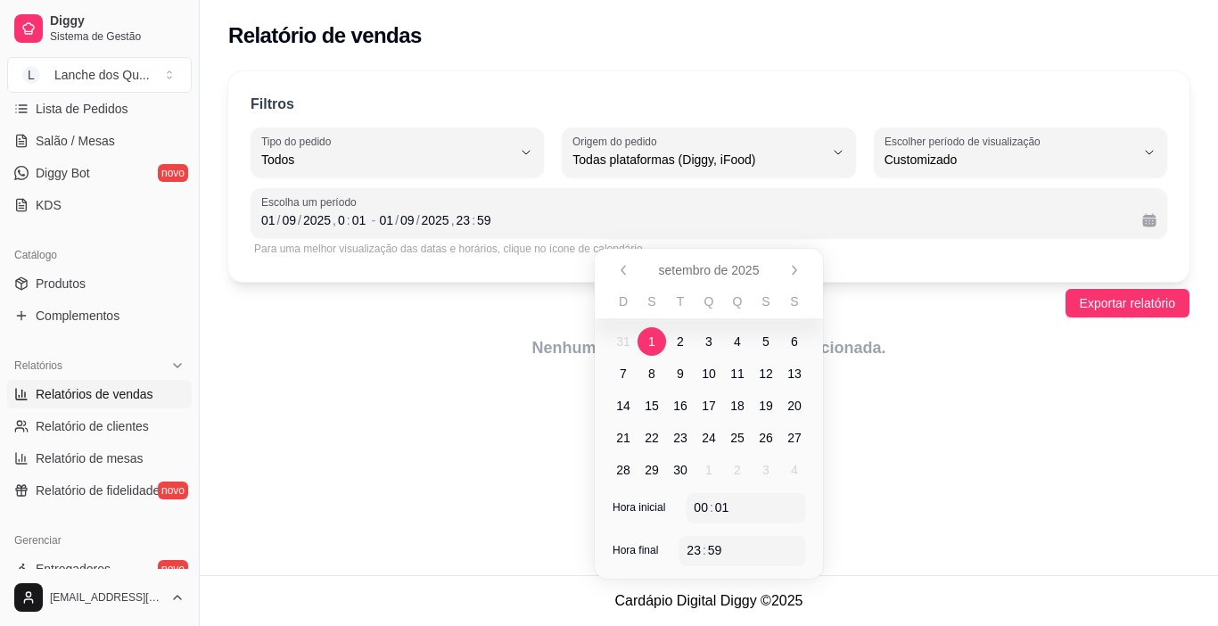
click at [650, 342] on span "1" at bounding box center [651, 342] width 7 height 18
click at [684, 341] on span "2" at bounding box center [680, 341] width 29 height 29
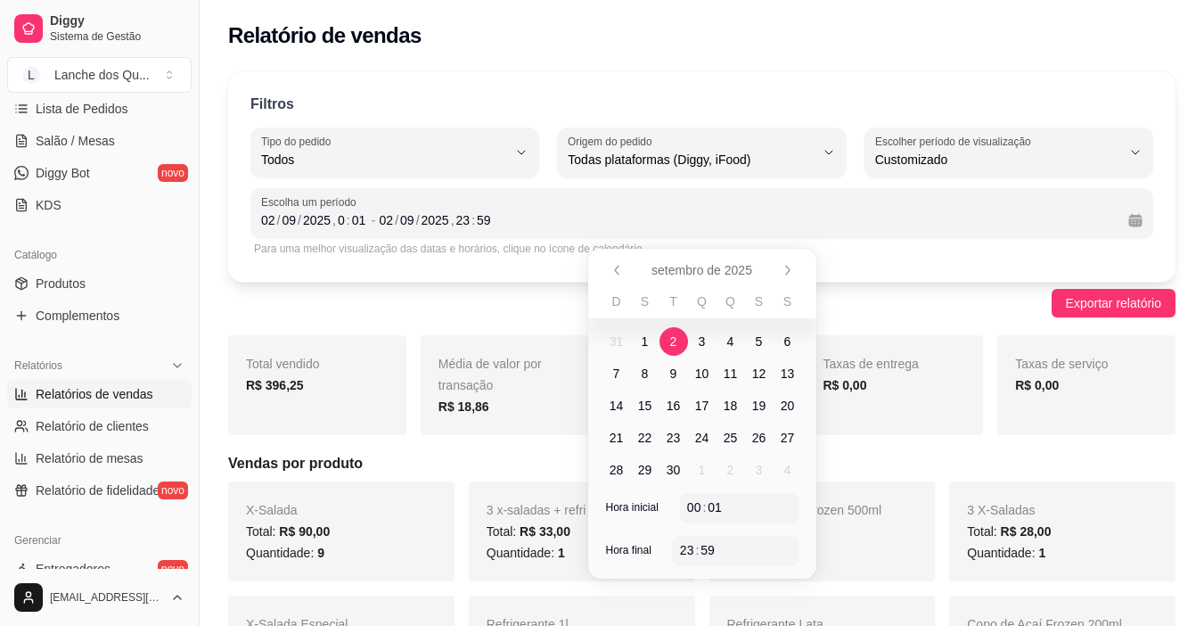
click at [674, 343] on span "2" at bounding box center [673, 342] width 7 height 18
click at [703, 339] on span "3" at bounding box center [702, 342] width 7 height 18
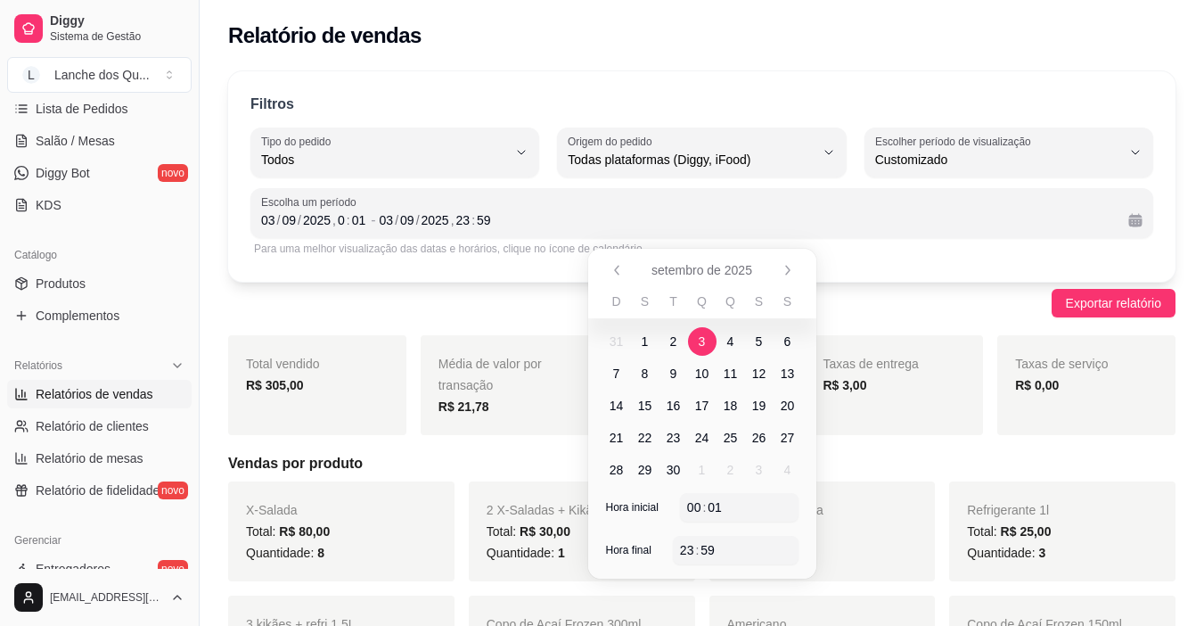
click at [703, 339] on span "3" at bounding box center [702, 342] width 7 height 18
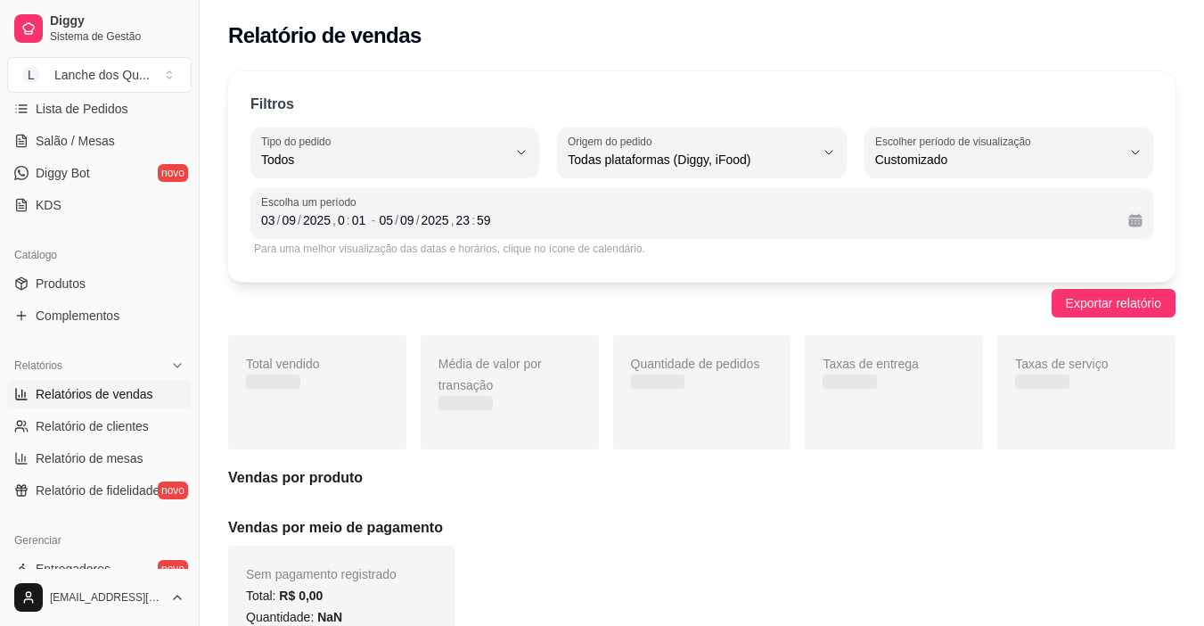
drag, startPoint x: 1073, startPoint y: 123, endPoint x: 1075, endPoint y: 143, distance: 19.8
click at [1073, 125] on div "Filtros ALL Tipo do pedido Todos Entrega Retirada Mesa Consumo local Tipo do pe…" at bounding box center [702, 176] width 948 height 210
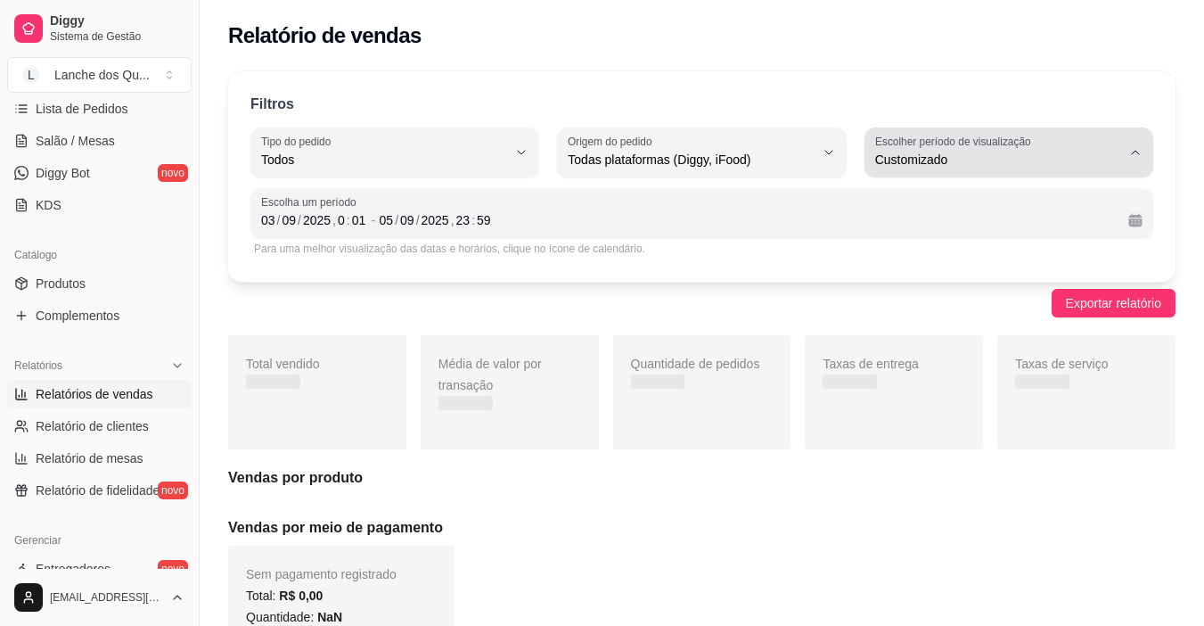
click at [1074, 145] on div "Customizado" at bounding box center [999, 153] width 246 height 36
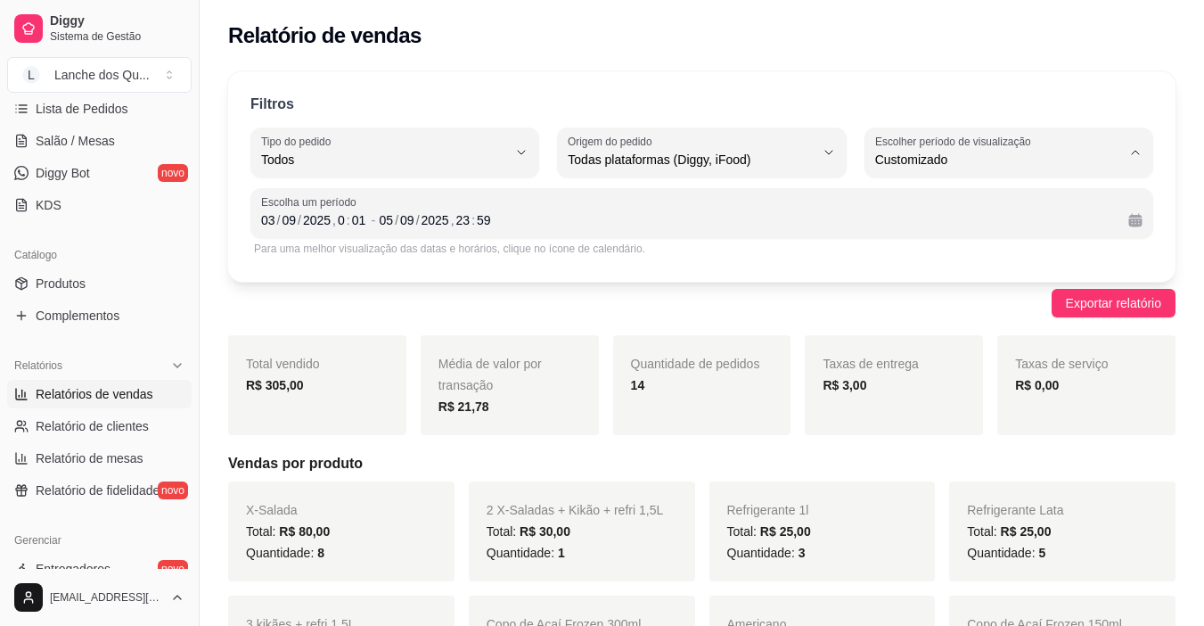
click at [1000, 209] on span "Hoje" at bounding box center [1000, 201] width 233 height 17
type input "0"
select select "0"
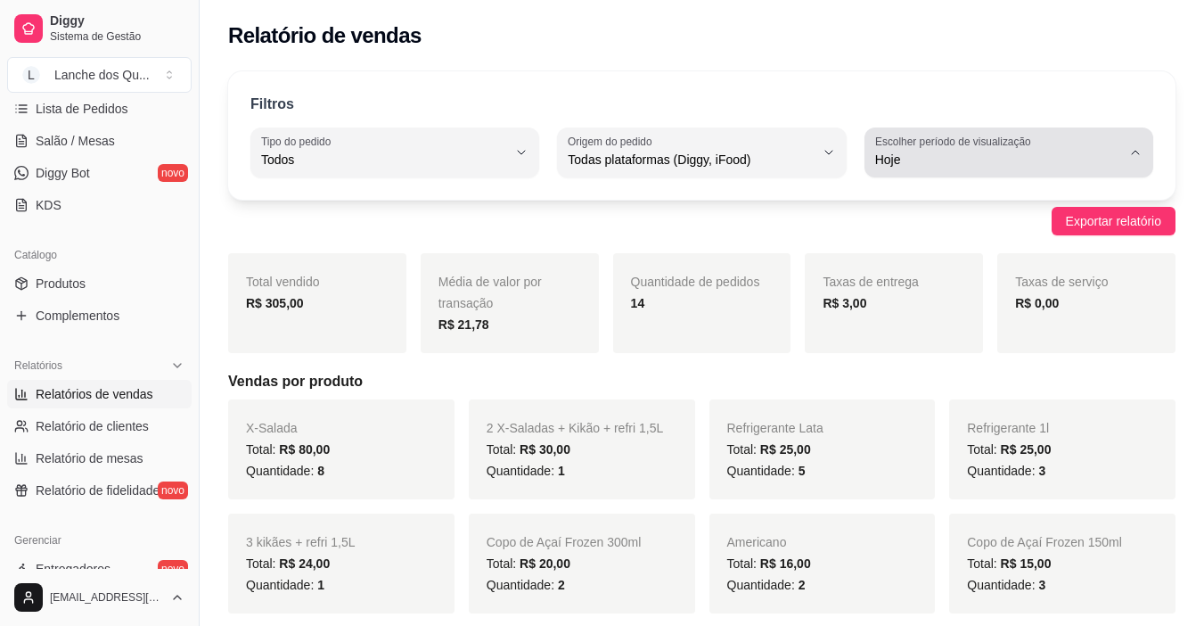
click at [977, 139] on label "Escolher período de visualização" at bounding box center [956, 141] width 161 height 15
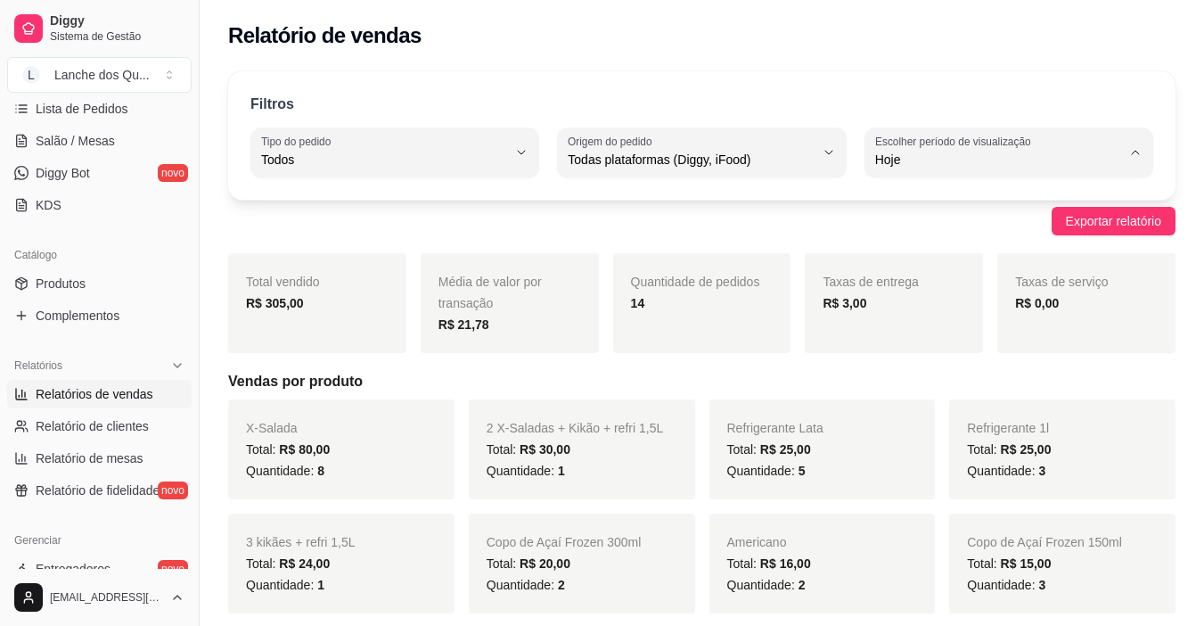
click at [974, 243] on li "Ontem" at bounding box center [1009, 232] width 264 height 28
type input "1"
select select "1"
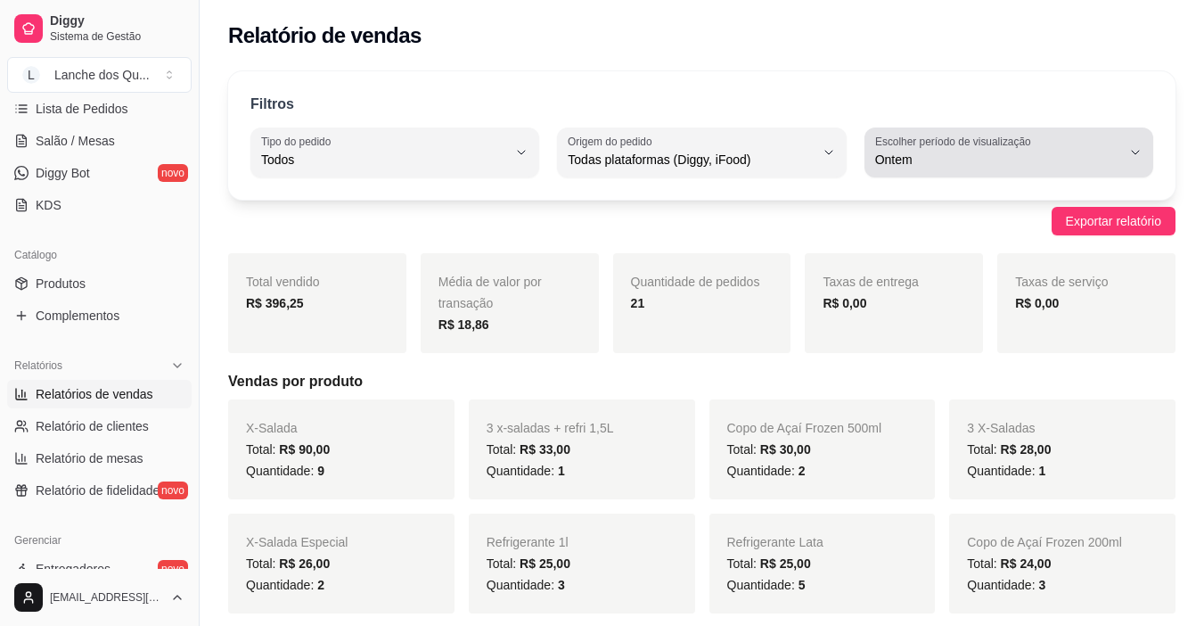
click at [963, 168] on span "Ontem" at bounding box center [999, 160] width 246 height 18
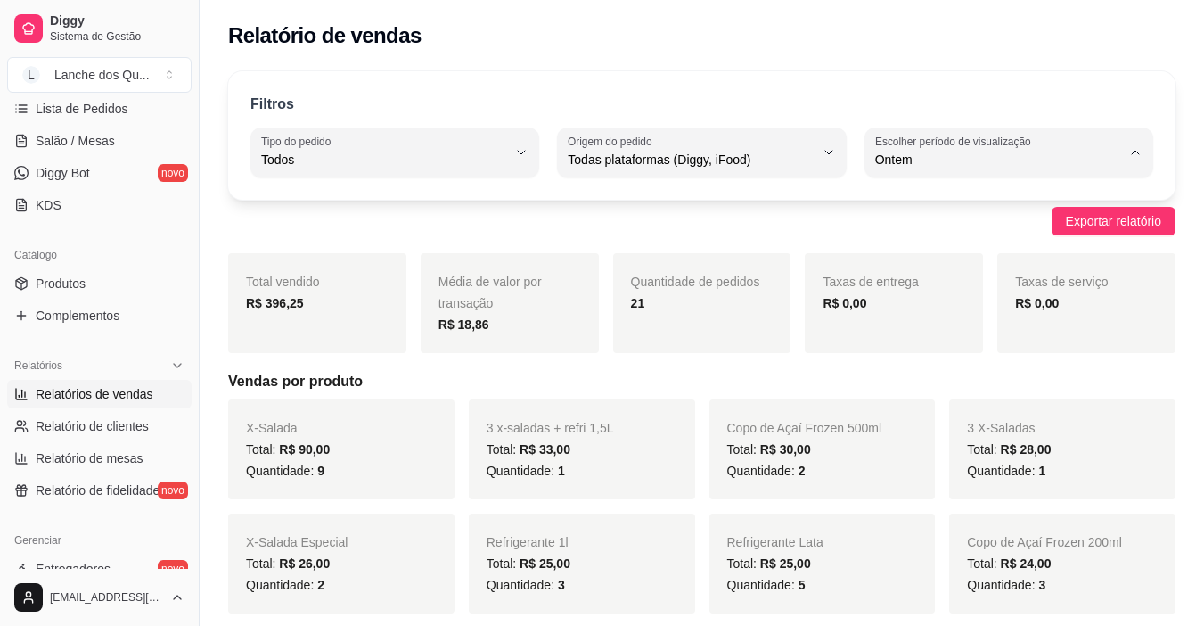
click at [947, 198] on span "Hoje" at bounding box center [1000, 201] width 233 height 17
type input "0"
select select "0"
click at [958, 155] on span "Hoje" at bounding box center [999, 160] width 246 height 18
click at [1009, 151] on span "Hoje" at bounding box center [999, 160] width 246 height 18
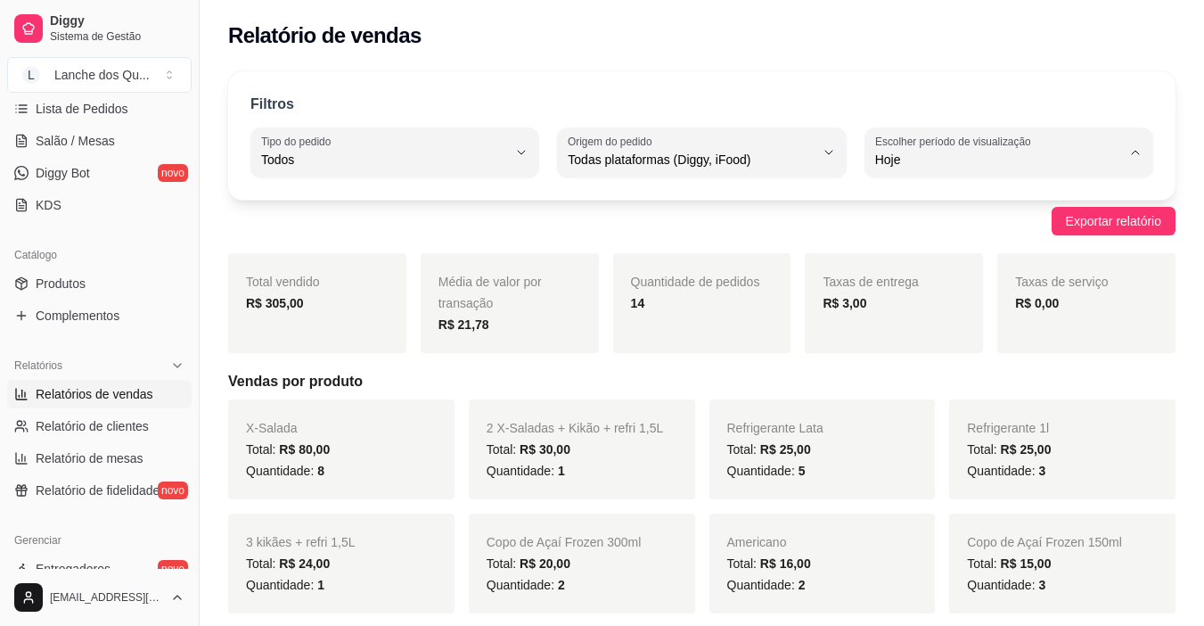
click at [944, 385] on span "Customizado" at bounding box center [1000, 376] width 233 height 17
type input "-1"
select select "-1"
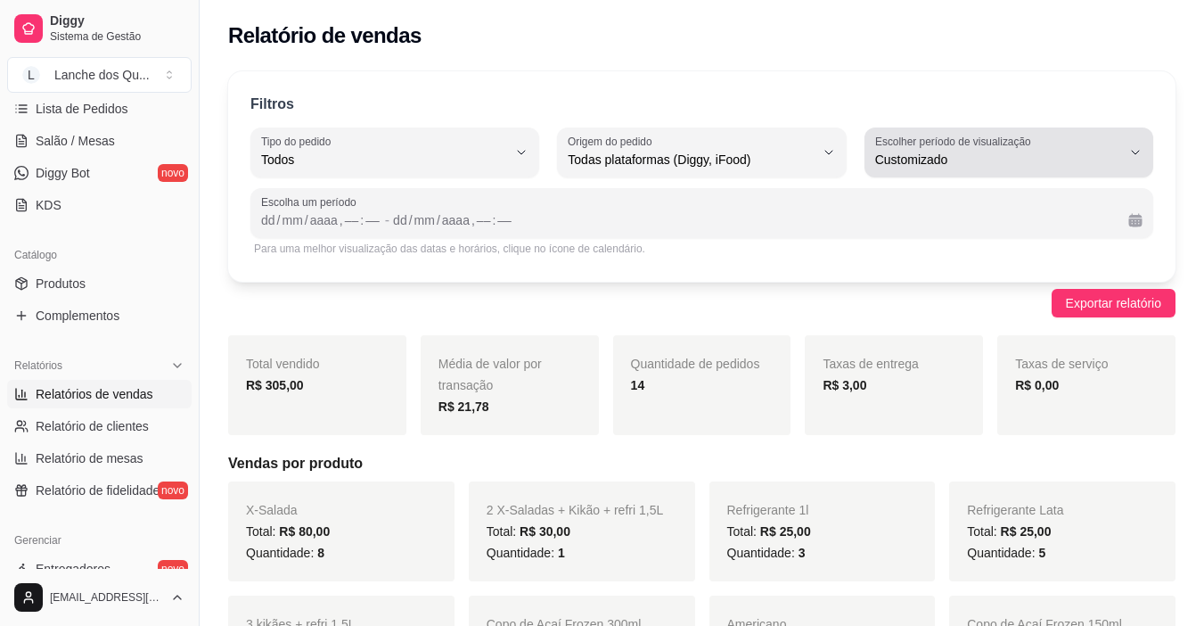
click at [951, 147] on label "Escolher período de visualização" at bounding box center [956, 141] width 161 height 15
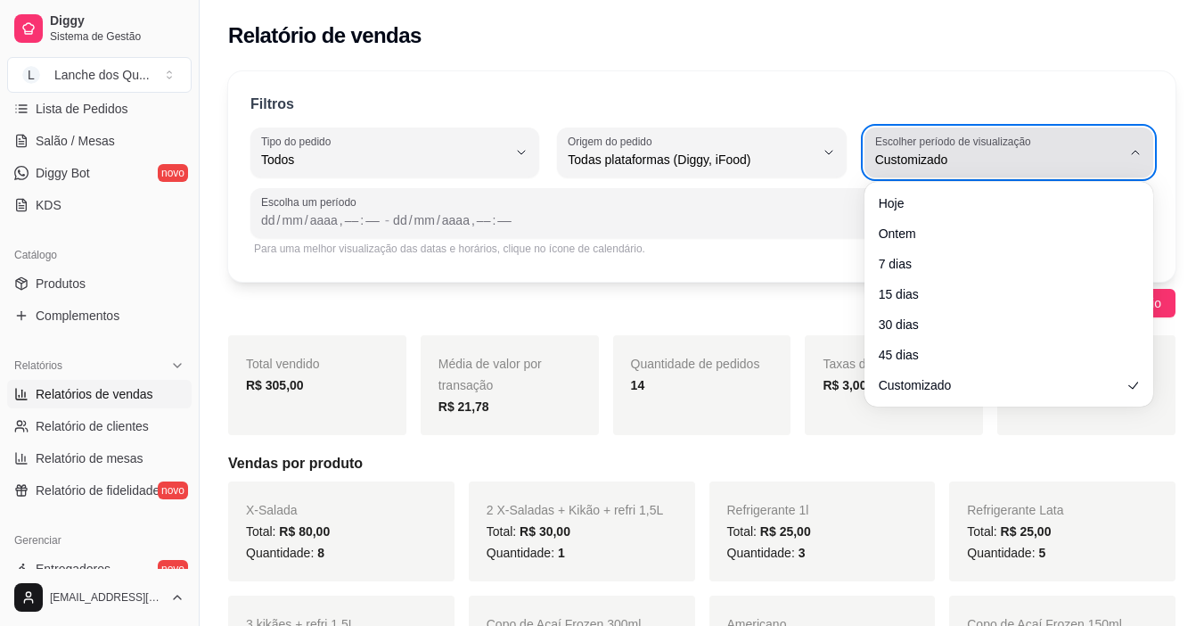
click at [1088, 137] on div "Customizado" at bounding box center [999, 153] width 246 height 36
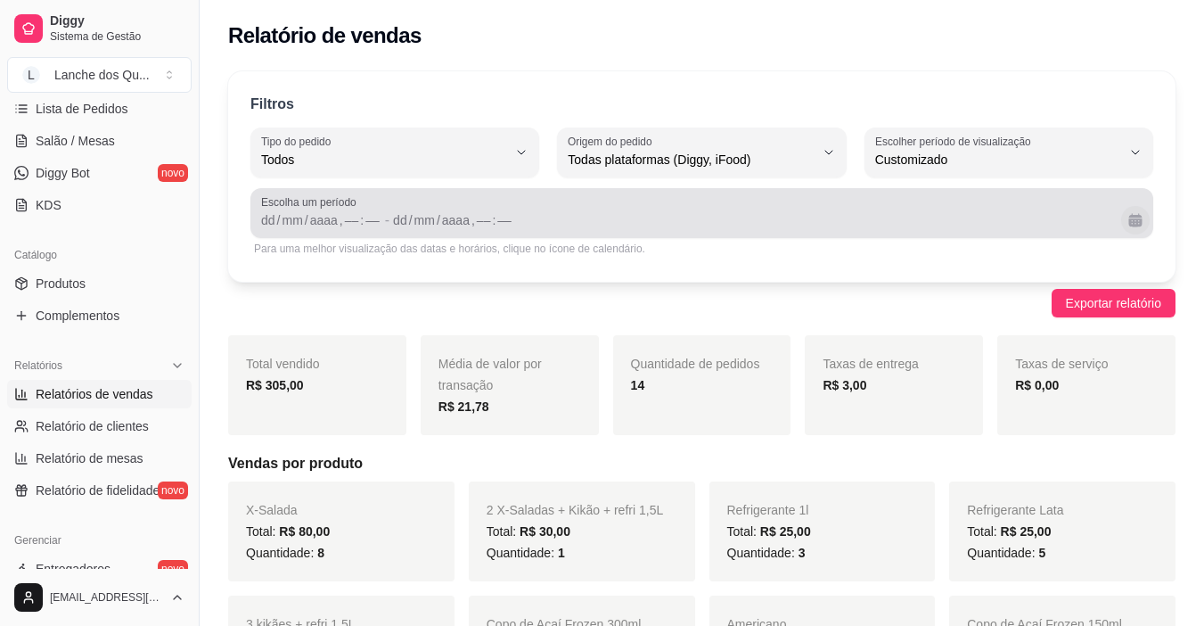
click at [1143, 218] on button "Calendário" at bounding box center [1136, 220] width 29 height 29
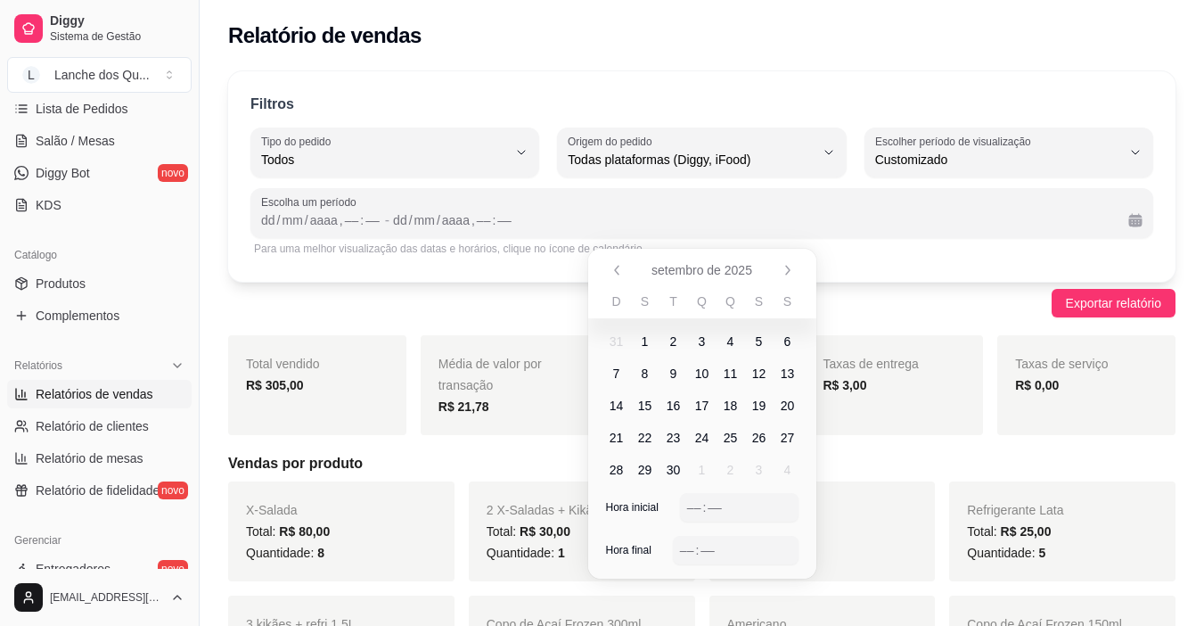
click at [670, 341] on span "2" at bounding box center [673, 342] width 7 height 18
click at [699, 341] on span "3" at bounding box center [702, 342] width 7 height 18
click at [887, 314] on div "Exportar relatório" at bounding box center [702, 303] width 948 height 29
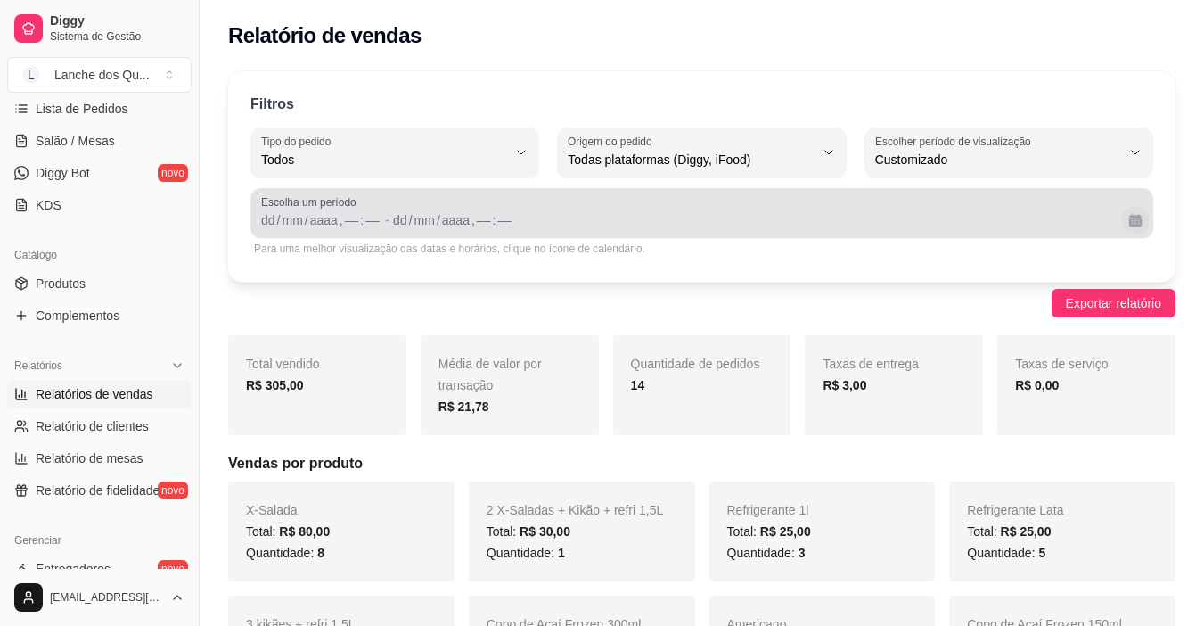
click at [1131, 216] on button "Calendário" at bounding box center [1136, 220] width 28 height 28
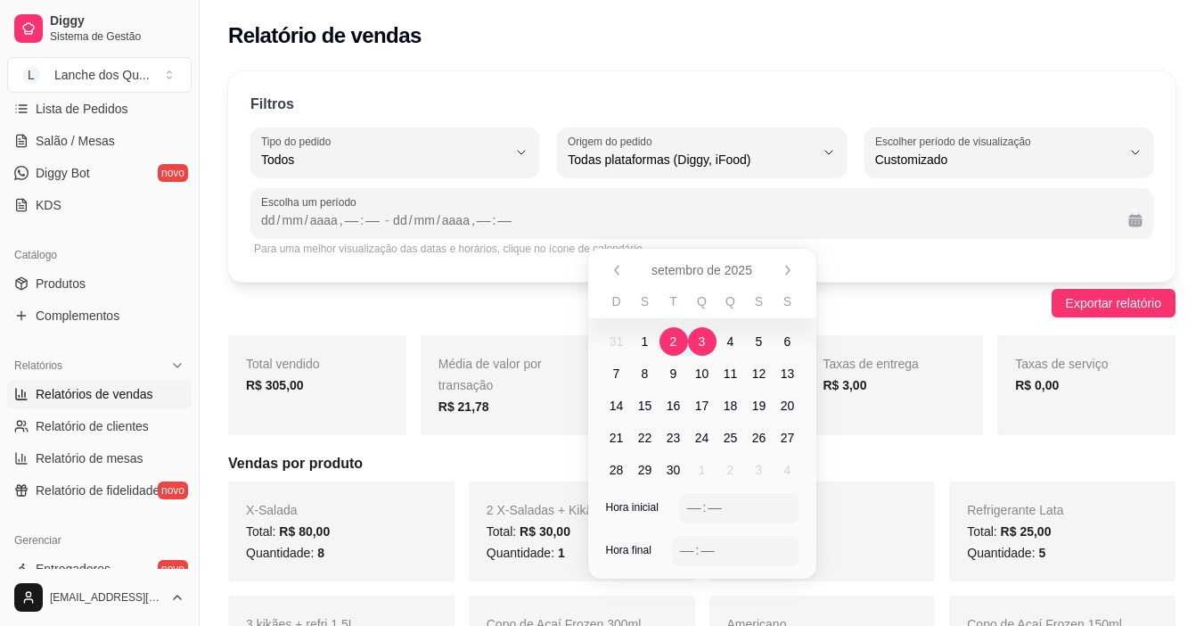
click at [679, 343] on span "2" at bounding box center [674, 341] width 29 height 29
click at [699, 341] on span "3" at bounding box center [702, 342] width 7 height 18
click at [711, 342] on span "3" at bounding box center [702, 341] width 29 height 29
click at [678, 336] on span "2" at bounding box center [674, 341] width 29 height 29
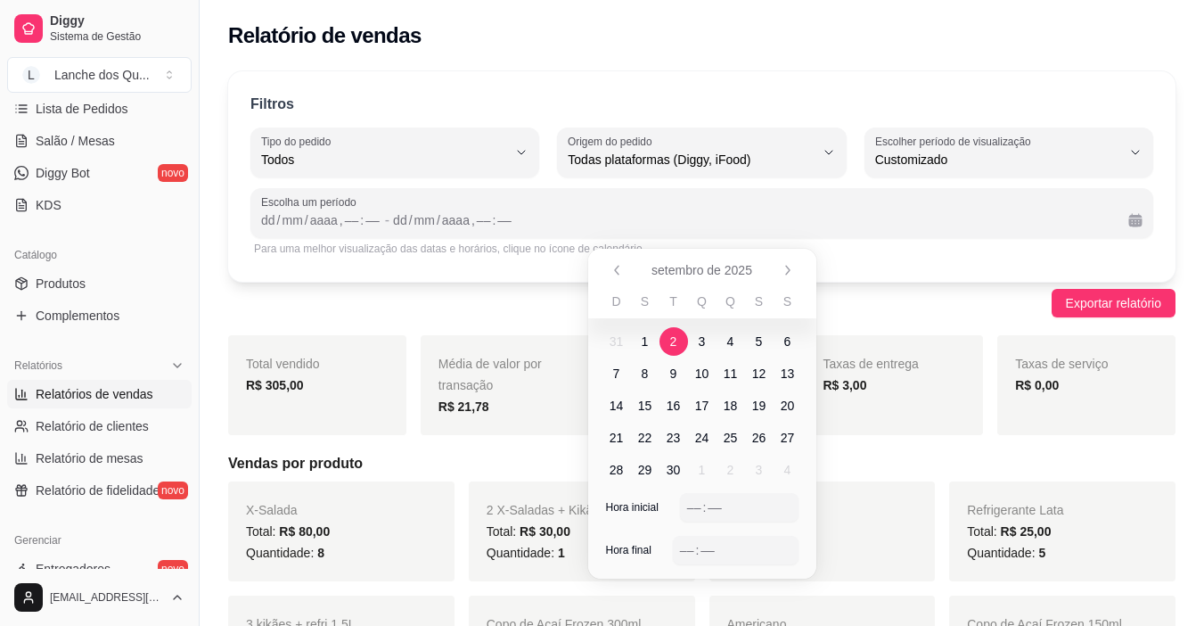
click at [678, 336] on span "2" at bounding box center [674, 341] width 29 height 29
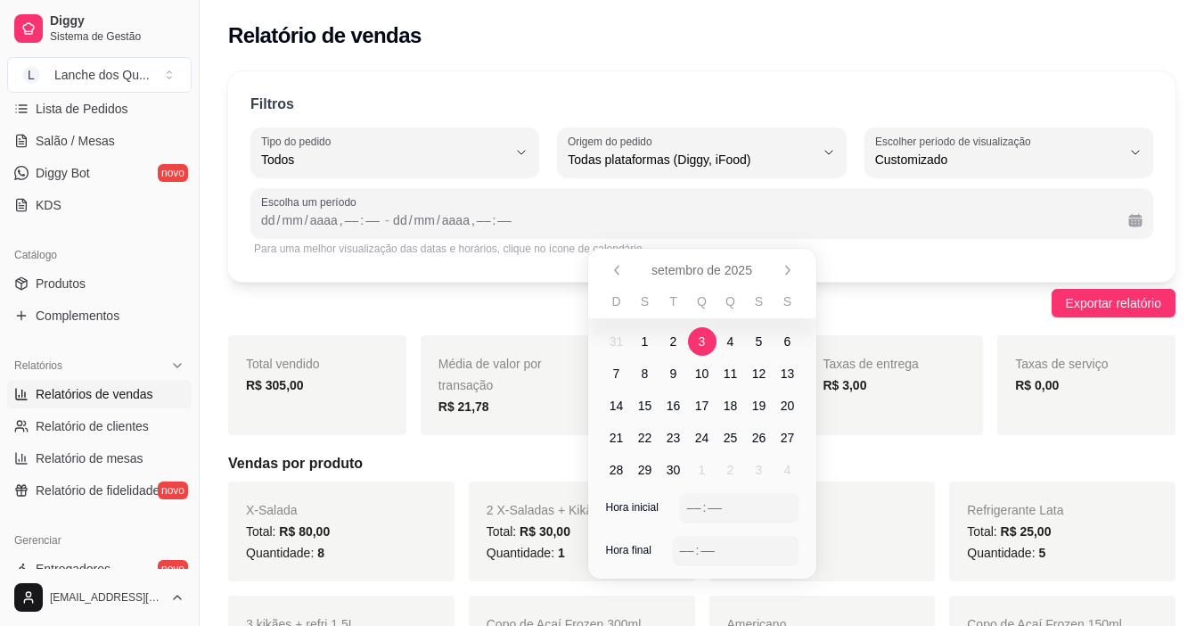
click at [708, 346] on span "3" at bounding box center [702, 341] width 29 height 29
click at [685, 345] on span "2" at bounding box center [674, 341] width 29 height 29
click at [699, 344] on span "3" at bounding box center [702, 342] width 7 height 18
click at [654, 340] on span "1" at bounding box center [645, 341] width 29 height 29
click at [678, 337] on span "2" at bounding box center [674, 341] width 29 height 29
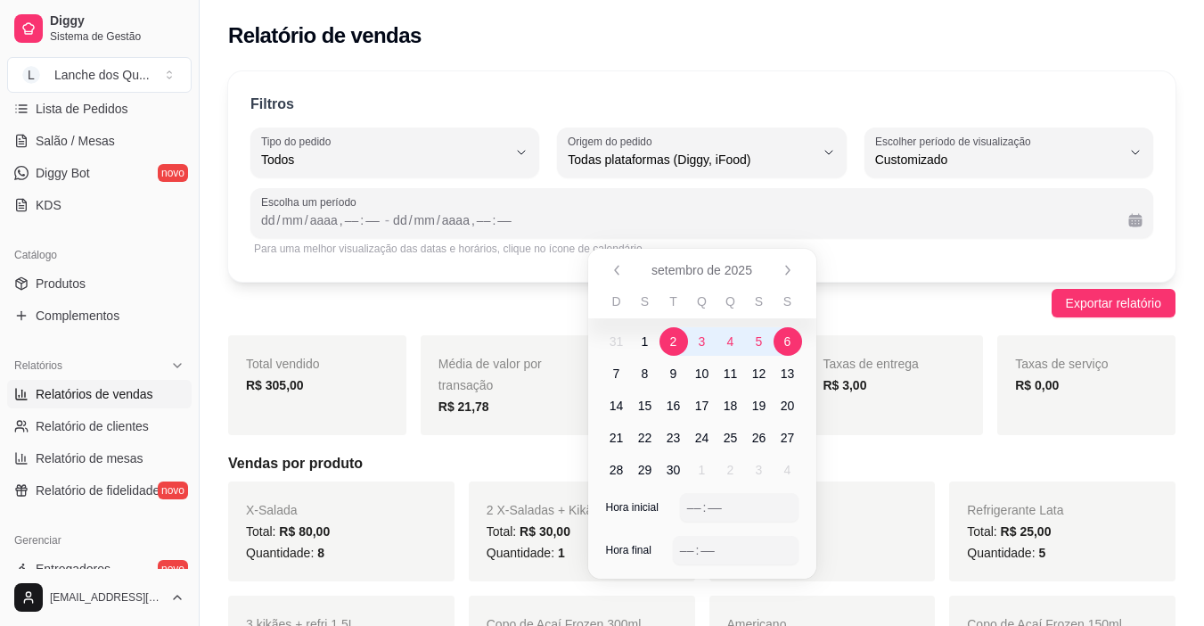
click at [912, 308] on div "Exportar relatório" at bounding box center [702, 303] width 948 height 29
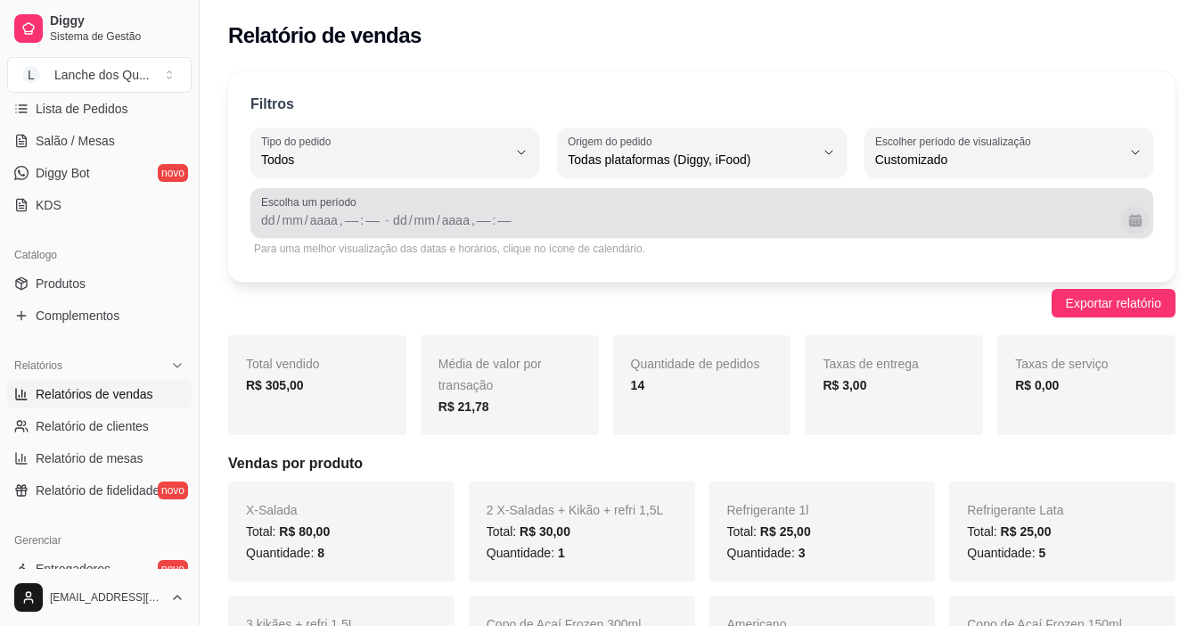
click at [1138, 210] on button "Calendário" at bounding box center [1136, 220] width 28 height 28
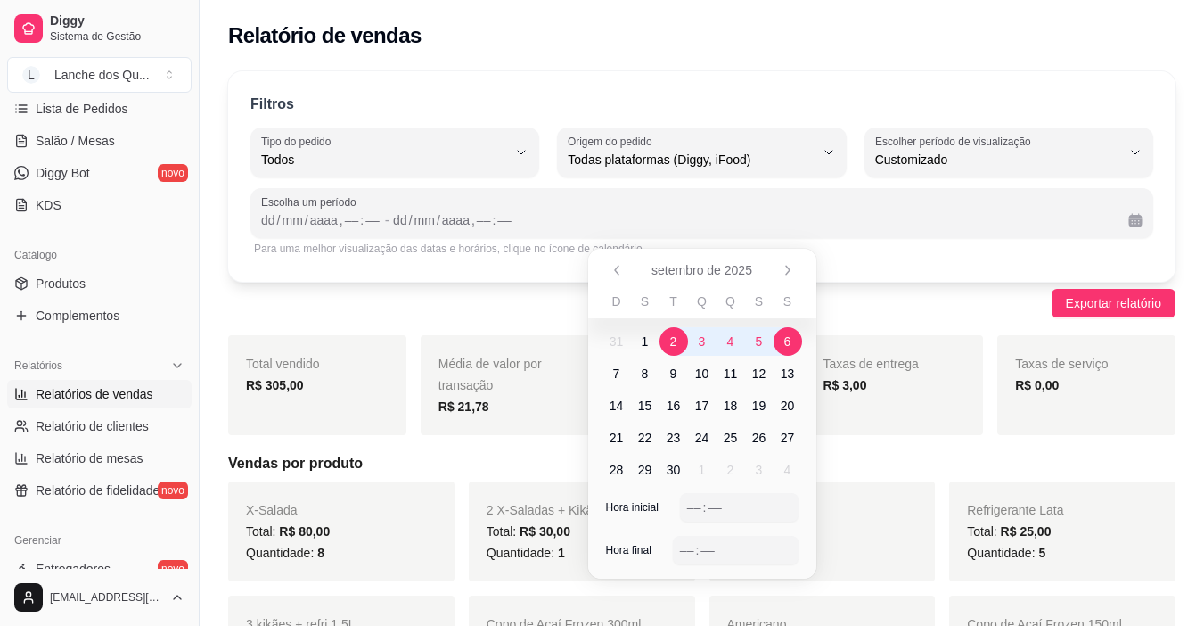
click at [645, 343] on span "1" at bounding box center [645, 342] width 7 height 18
click at [671, 337] on span "2" at bounding box center [673, 342] width 7 height 18
click at [667, 342] on span "2" at bounding box center [674, 341] width 29 height 29
click at [654, 342] on span "1" at bounding box center [645, 341] width 29 height 29
click at [915, 317] on div "Exportar relatório" at bounding box center [702, 303] width 948 height 29
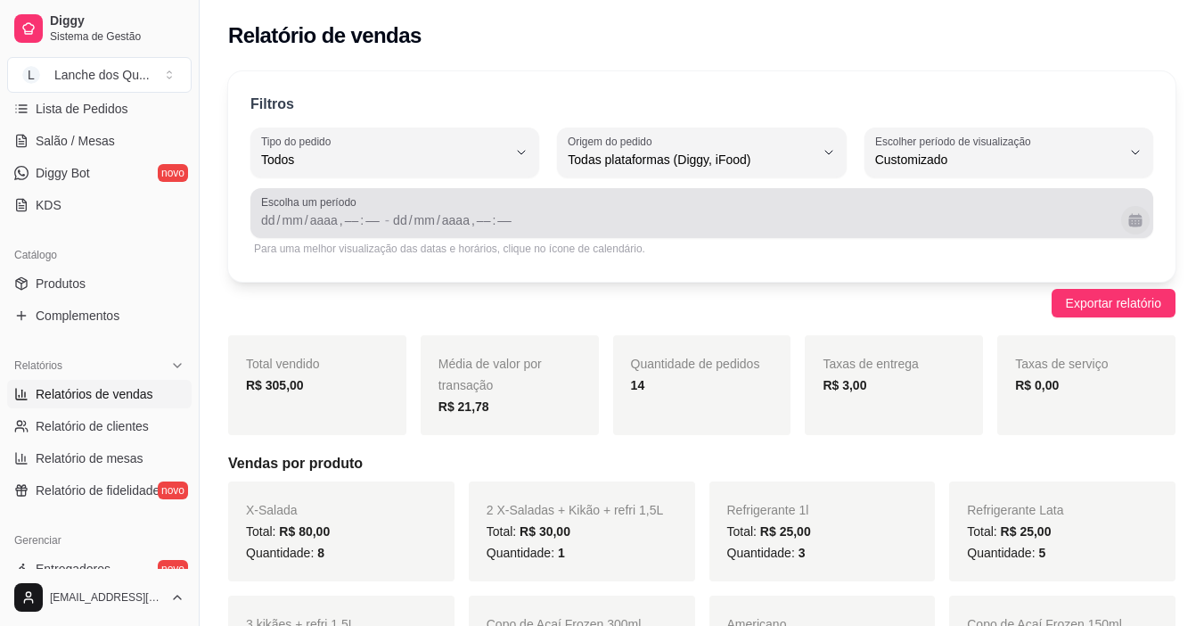
click at [1138, 220] on button "Calendário" at bounding box center [1136, 220] width 29 height 29
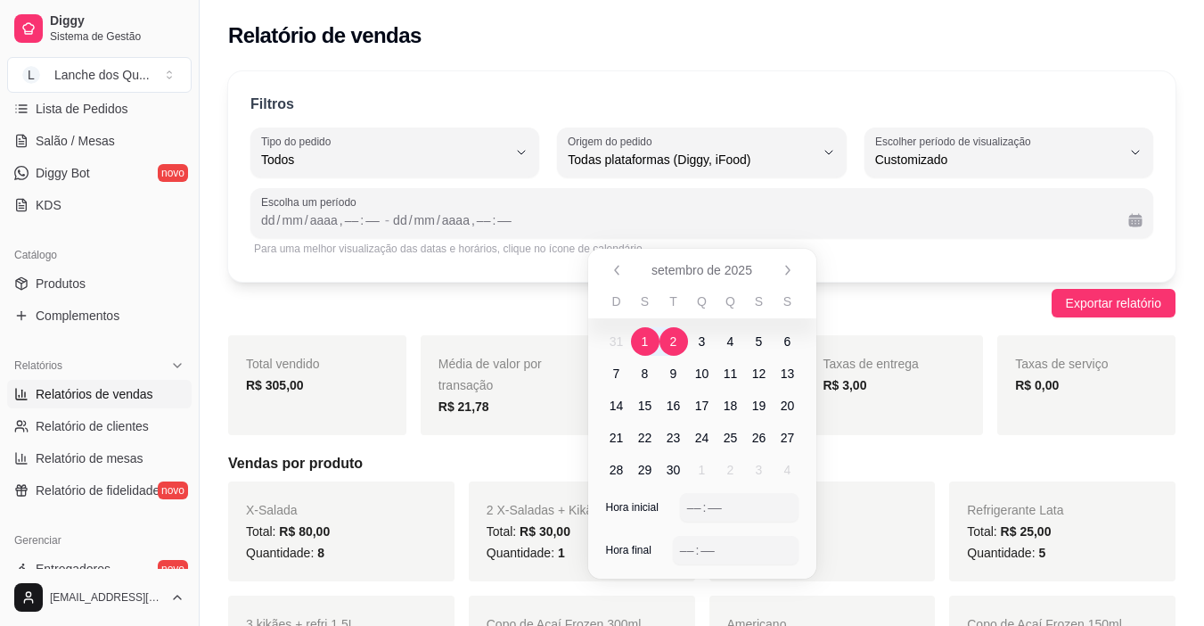
click at [647, 349] on span "1" at bounding box center [645, 342] width 7 height 18
click at [681, 341] on span "2" at bounding box center [674, 341] width 29 height 29
click at [974, 302] on div "Exportar relatório" at bounding box center [702, 303] width 948 height 29
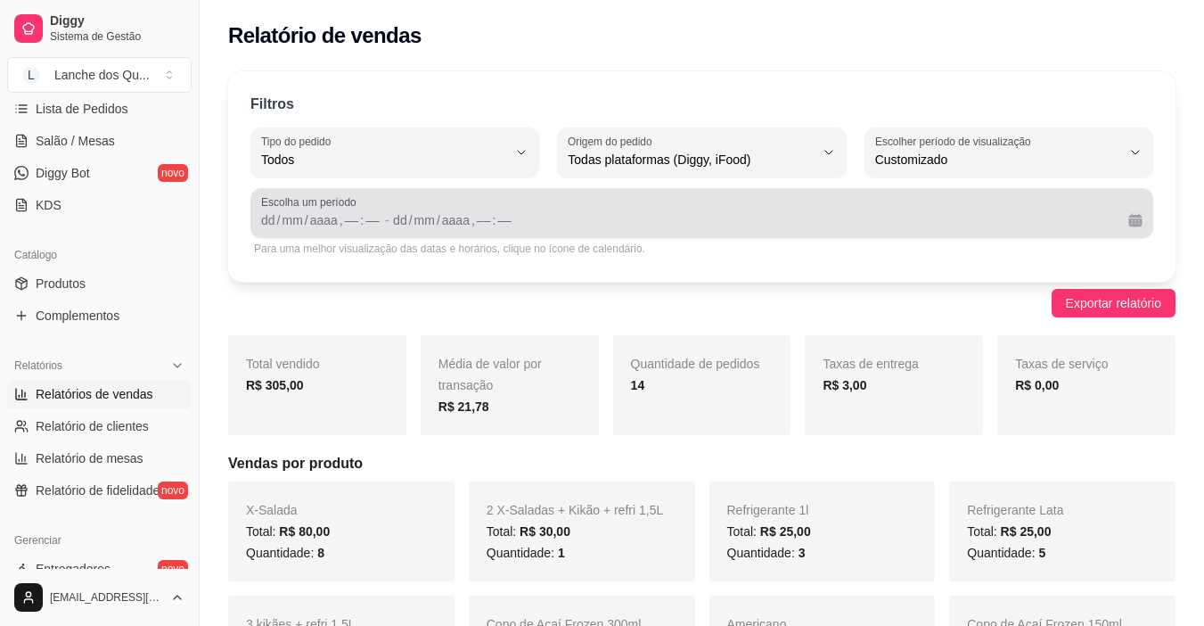
click at [1140, 234] on button "Calendário" at bounding box center [1136, 220] width 29 height 29
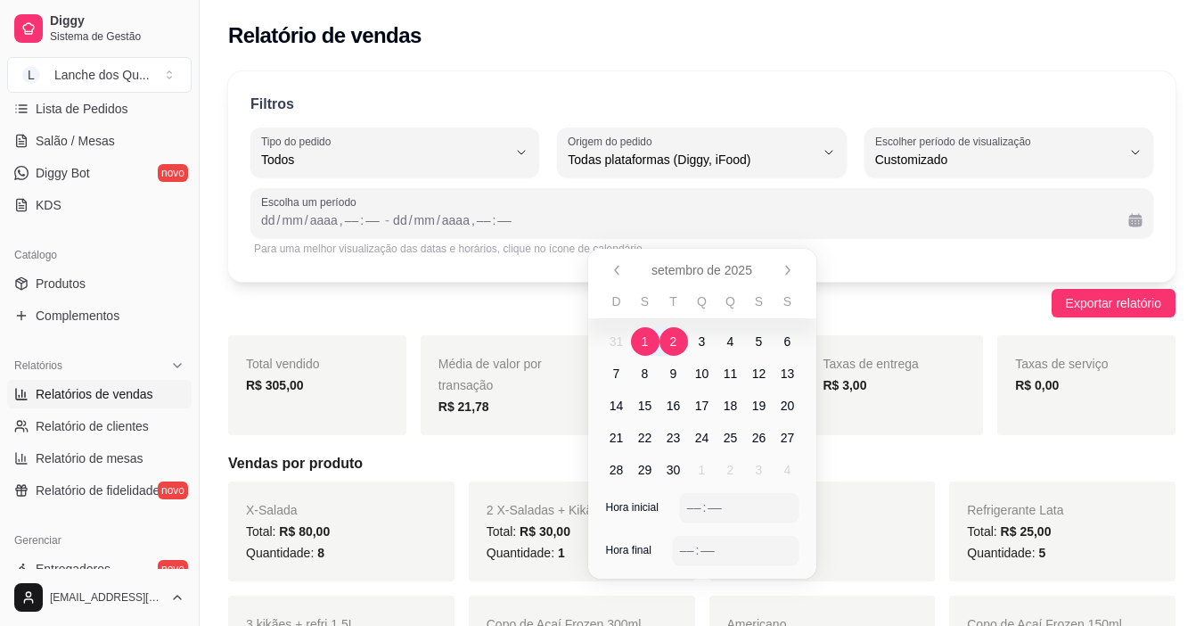
click at [672, 336] on span "2" at bounding box center [673, 342] width 7 height 18
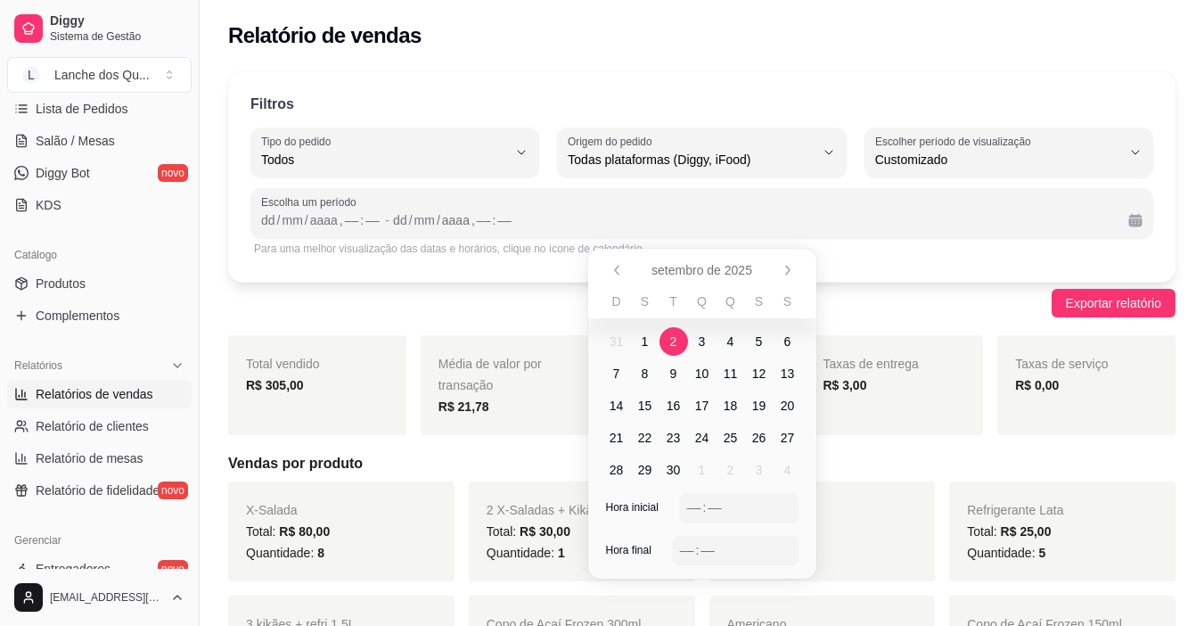
click at [672, 336] on span "2" at bounding box center [673, 342] width 7 height 18
click at [1026, 183] on div "Filtros ALL Tipo do pedido Todos Entrega Retirada Mesa Consumo local Tipo do pe…" at bounding box center [702, 176] width 948 height 210
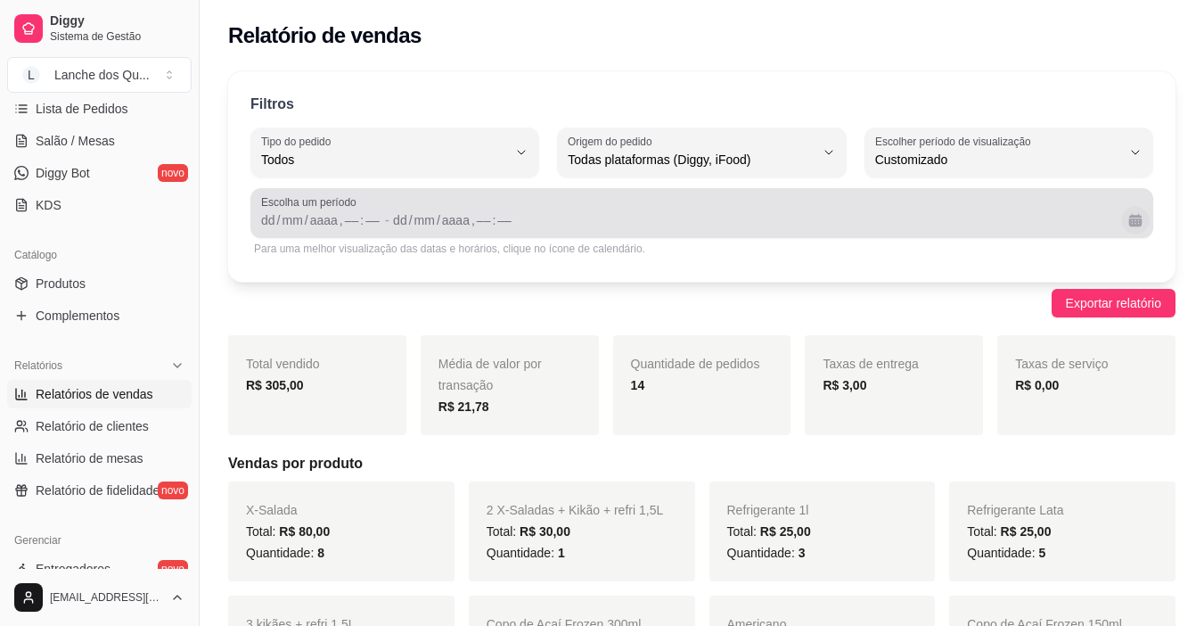
click at [1132, 222] on button "Calendário" at bounding box center [1136, 220] width 28 height 28
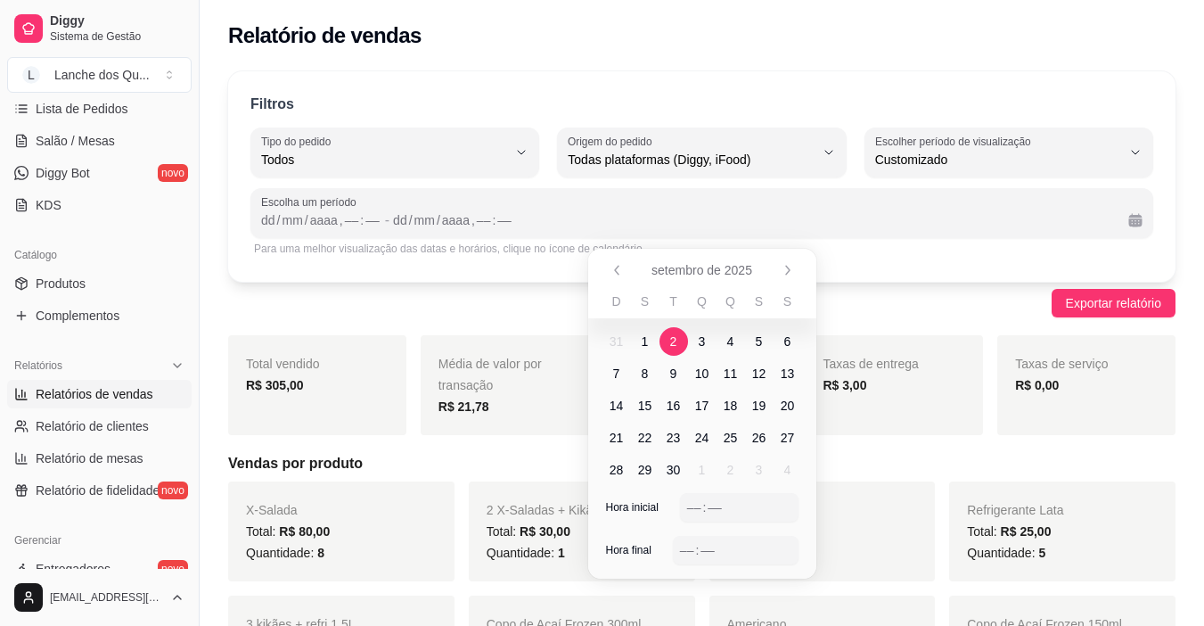
click at [655, 338] on span "1" at bounding box center [645, 341] width 29 height 29
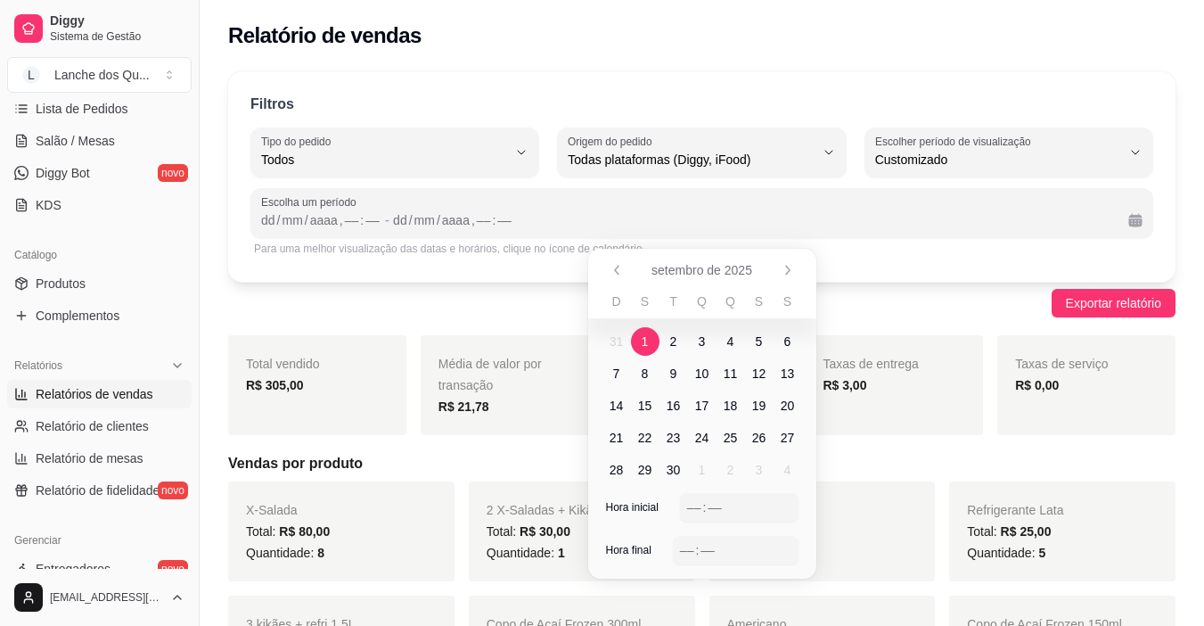
click at [655, 338] on span "1" at bounding box center [645, 341] width 29 height 29
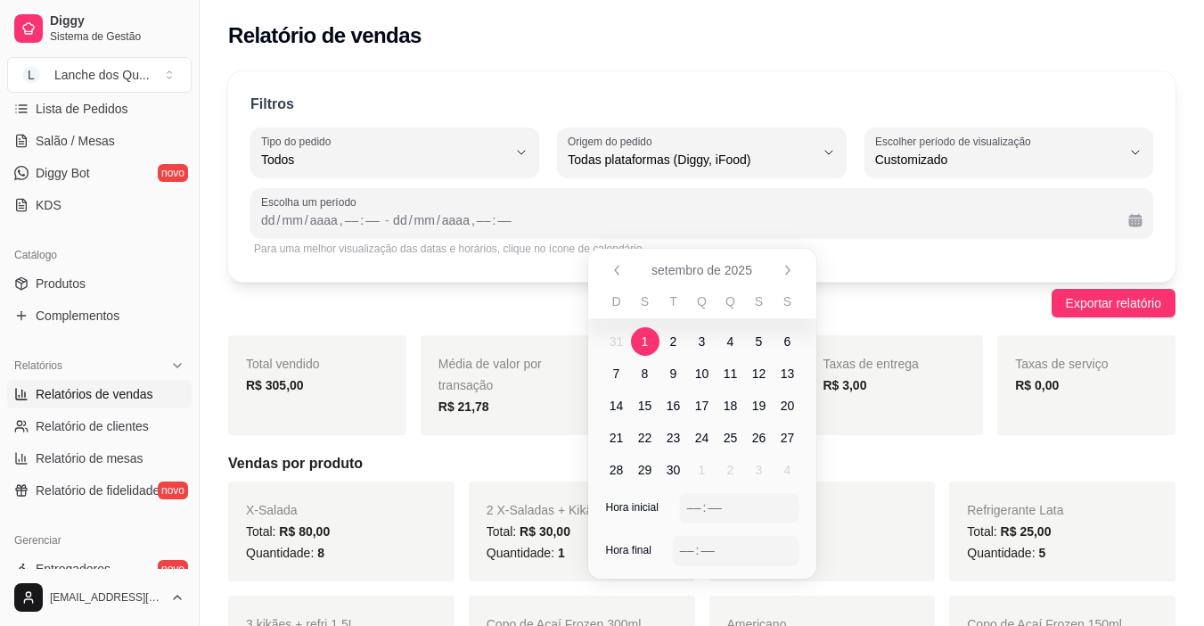
click at [655, 338] on span "1" at bounding box center [645, 341] width 29 height 29
click at [644, 339] on span "1" at bounding box center [645, 342] width 7 height 18
click at [752, 341] on span "5" at bounding box center [759, 341] width 29 height 29
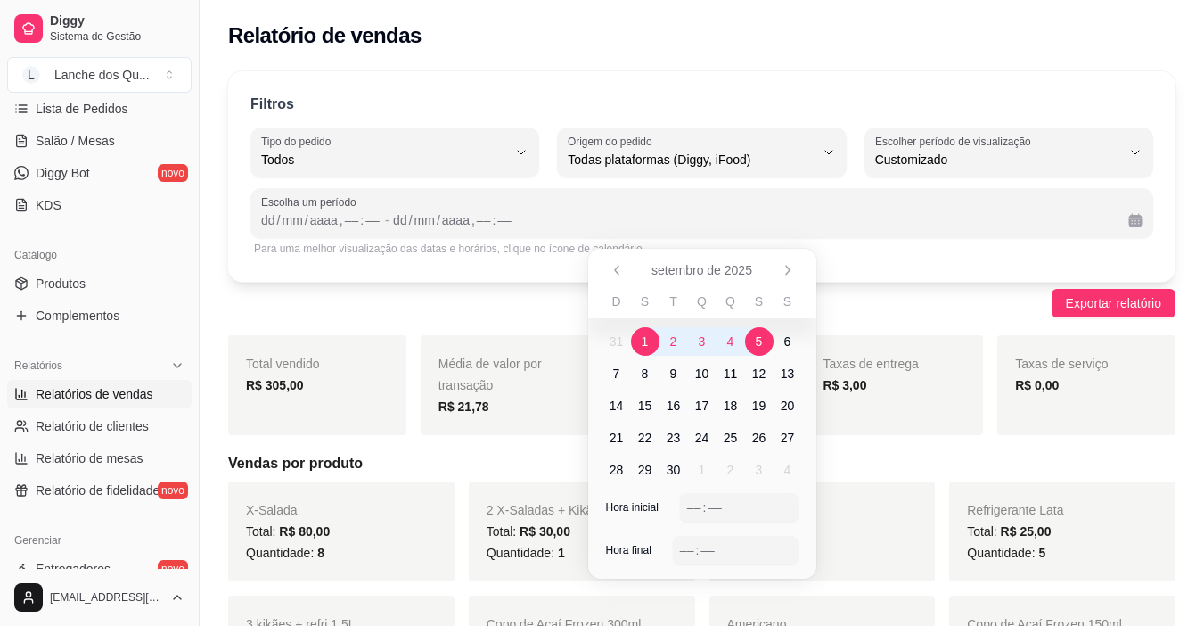
click at [646, 343] on span "1" at bounding box center [645, 342] width 7 height 18
click at [720, 336] on span "4" at bounding box center [731, 341] width 29 height 29
click at [651, 342] on span "1" at bounding box center [645, 341] width 29 height 29
click at [909, 308] on div "Exportar relatório" at bounding box center [702, 303] width 948 height 29
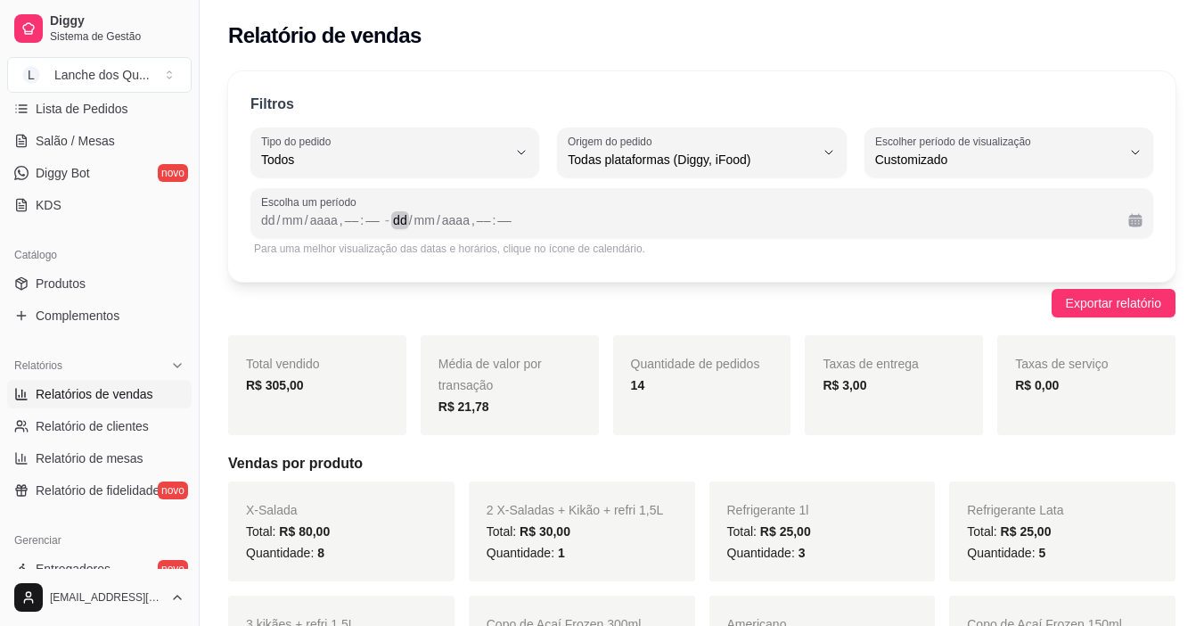
click at [933, 226] on div "dd / mm / aaaa , –– : ––" at bounding box center [753, 220] width 721 height 21
click at [264, 222] on div "dd" at bounding box center [268, 220] width 18 height 18
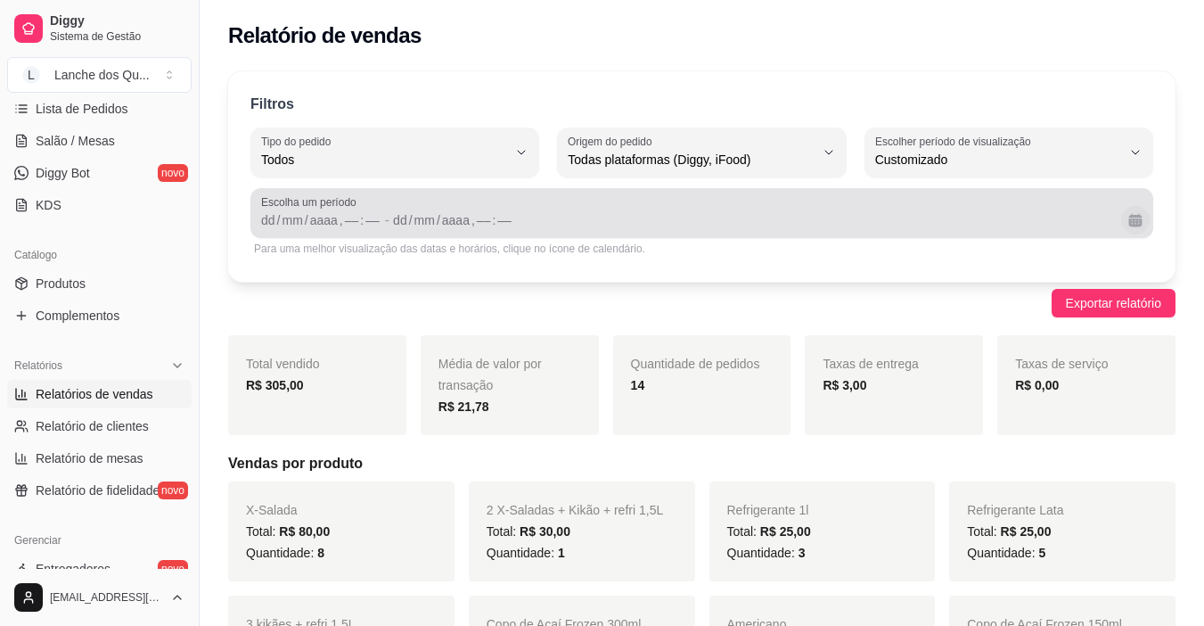
click at [1135, 221] on button "Calendário" at bounding box center [1136, 220] width 29 height 29
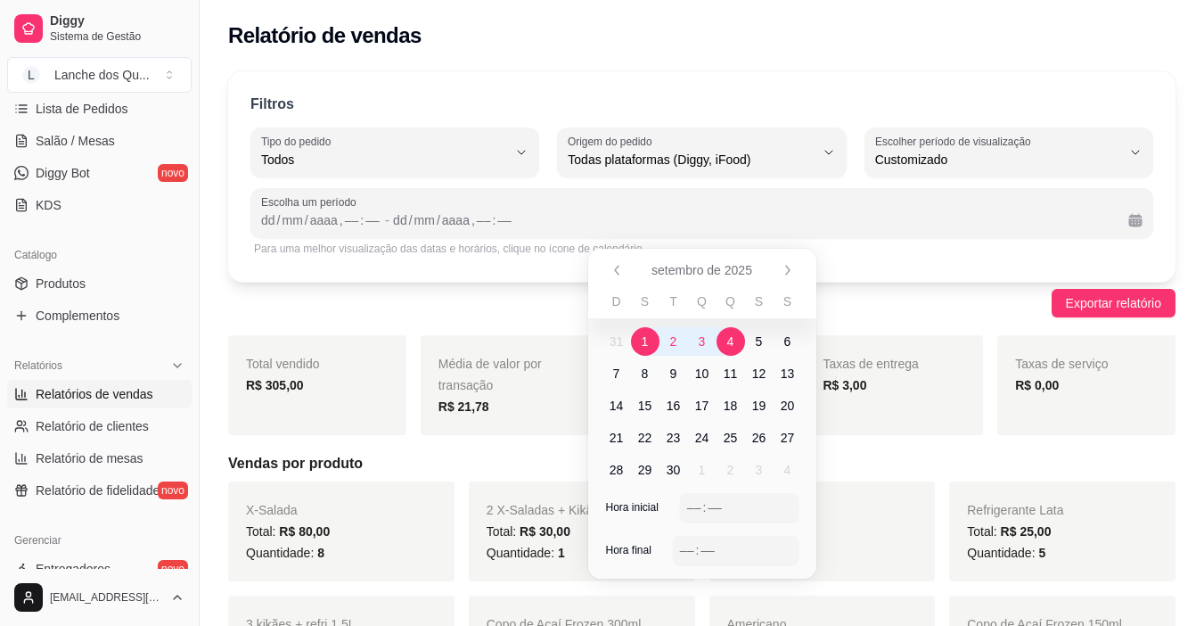
click at [652, 339] on span "1" at bounding box center [645, 341] width 29 height 29
click at [699, 340] on span "3" at bounding box center [702, 342] width 7 height 18
click at [943, 304] on div "Exportar relatório" at bounding box center [702, 303] width 948 height 29
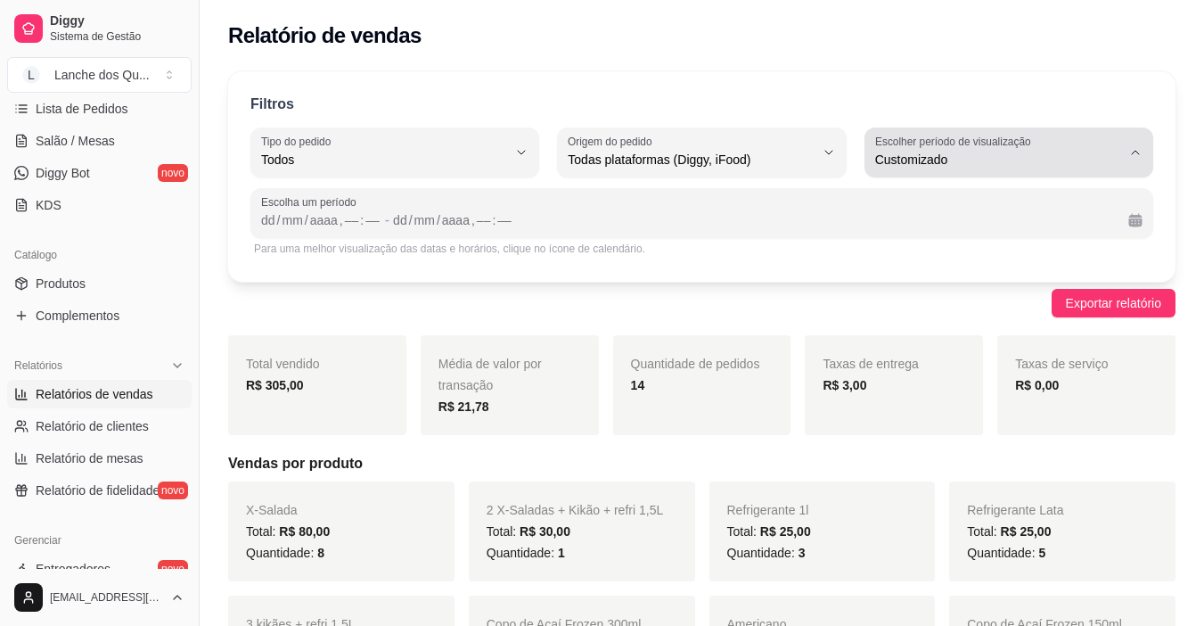
click at [1136, 157] on icon "button" at bounding box center [1136, 152] width 14 height 14
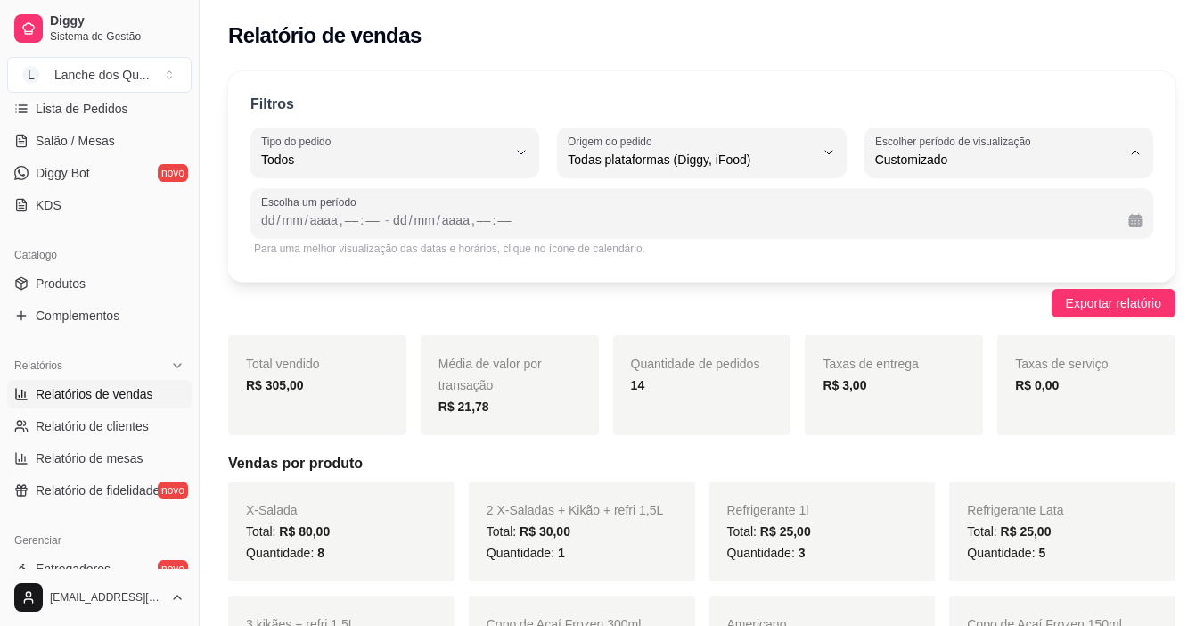
click at [979, 203] on span "Hoje" at bounding box center [1000, 201] width 233 height 17
type input "0"
select select "0"
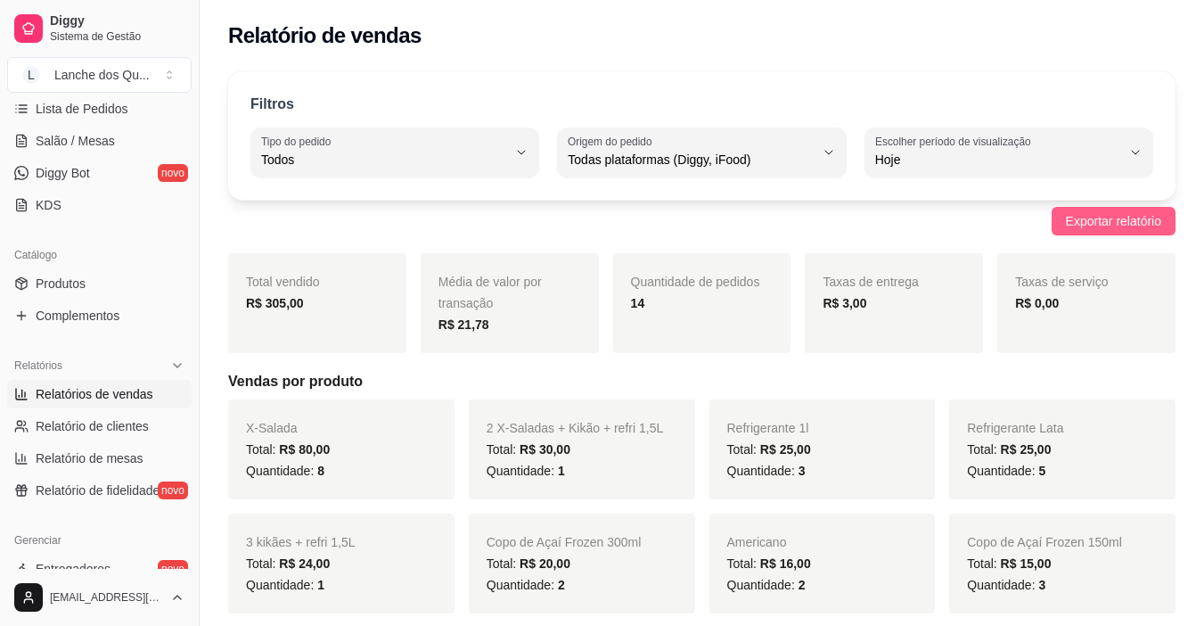
click at [1118, 224] on span "Exportar relatório" at bounding box center [1113, 221] width 95 height 20
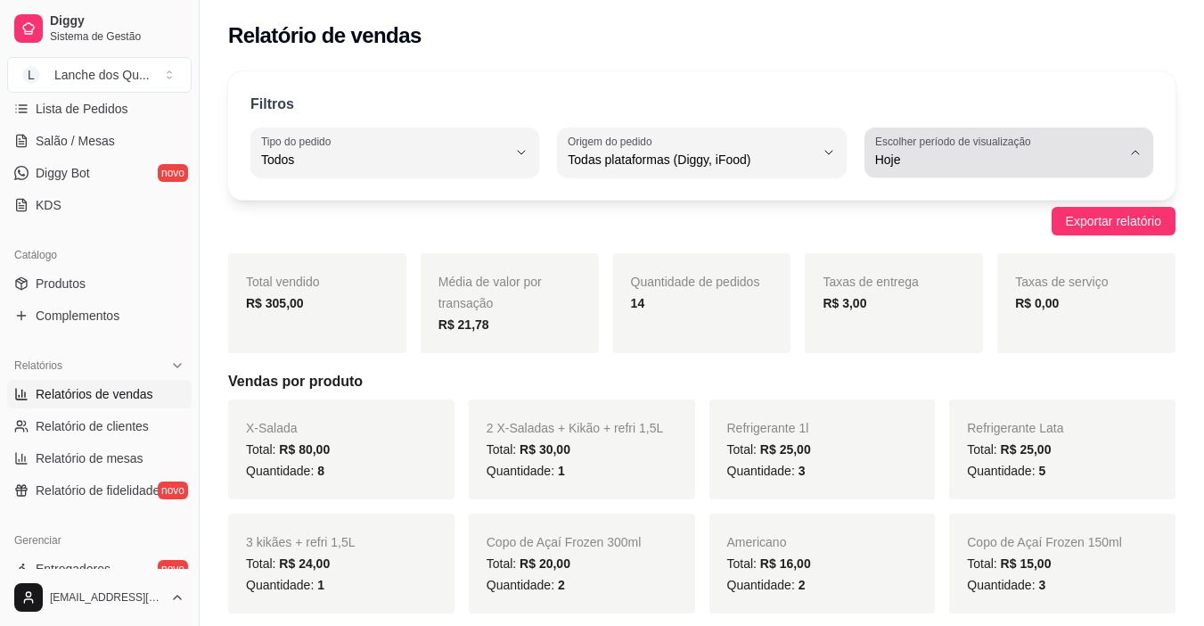
click at [1134, 158] on icon "button" at bounding box center [1136, 152] width 14 height 14
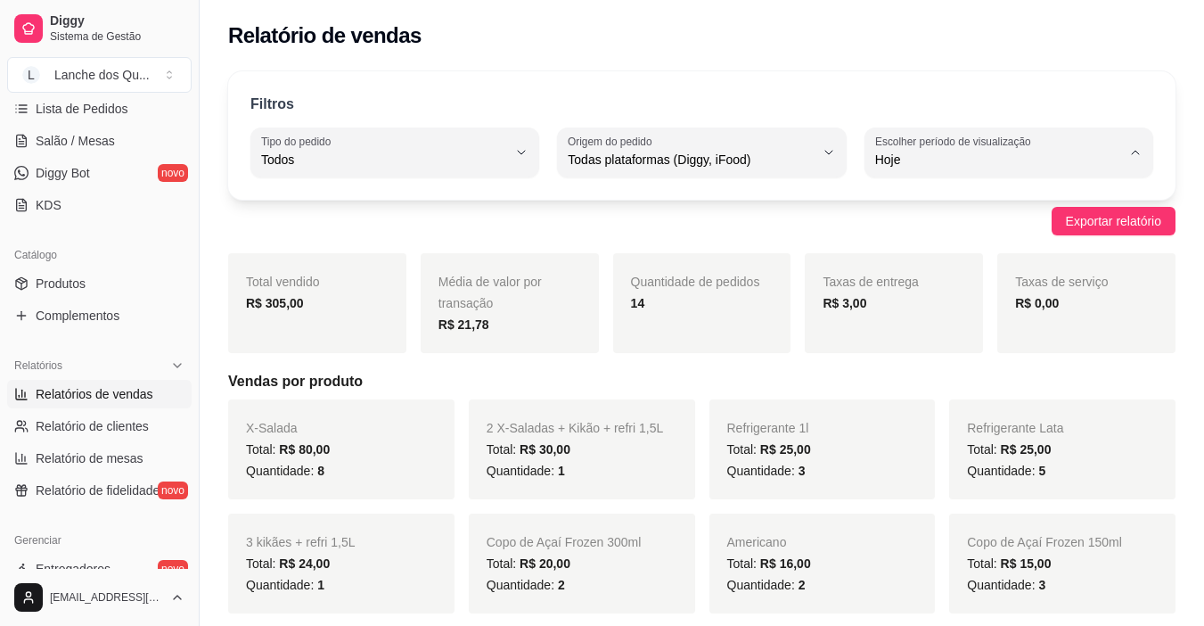
click at [911, 382] on span "Customizado" at bounding box center [1000, 376] width 233 height 17
type input "-1"
select select "-1"
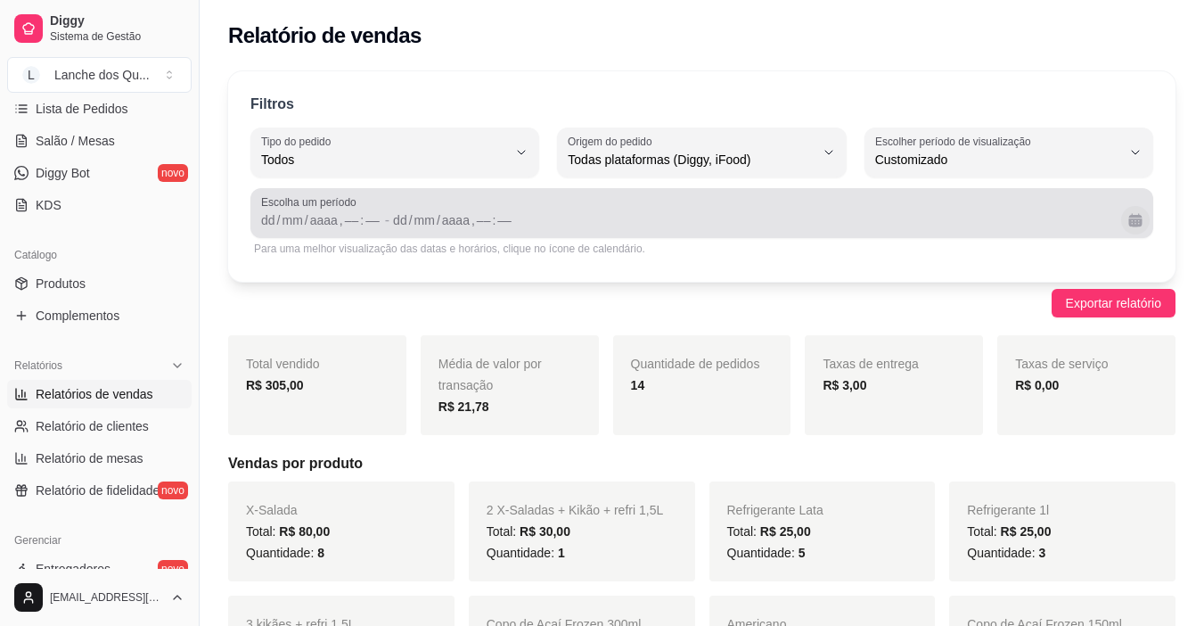
click at [1137, 225] on button "Calendário" at bounding box center [1136, 220] width 29 height 29
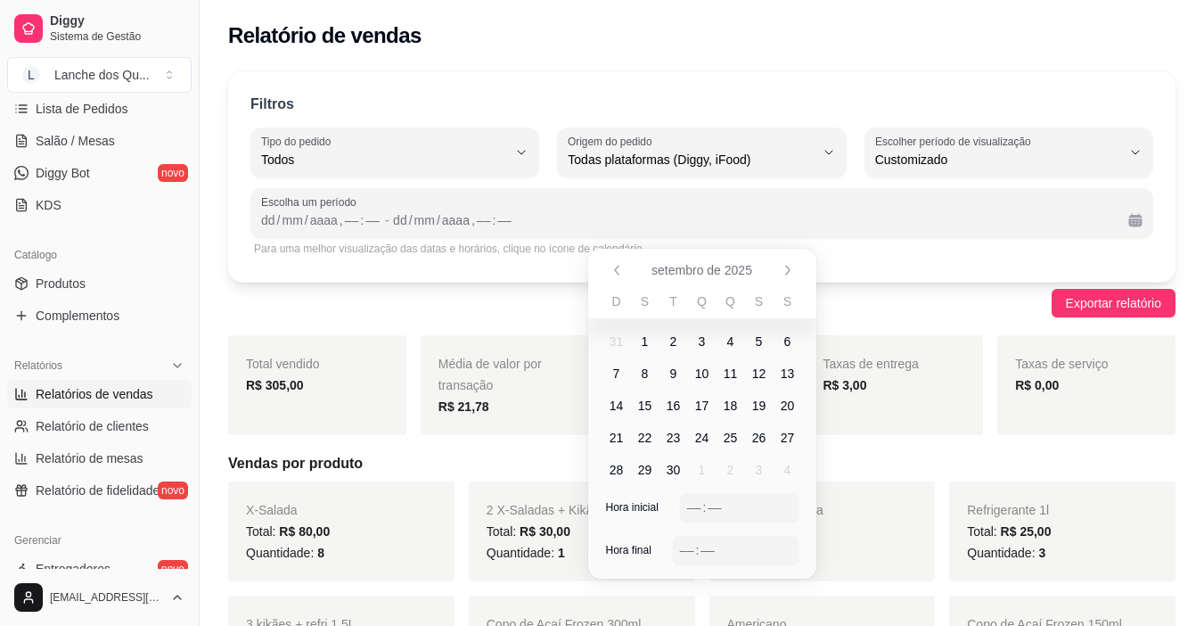
click at [676, 338] on span "2" at bounding box center [673, 342] width 7 height 18
click at [700, 342] on span "3" at bounding box center [702, 342] width 7 height 18
click at [687, 506] on div "––" at bounding box center [695, 507] width 18 height 18
click at [687, 549] on div "––" at bounding box center [687, 550] width 18 height 18
click at [903, 458] on h5 "Vendas por produto" at bounding box center [702, 463] width 948 height 21
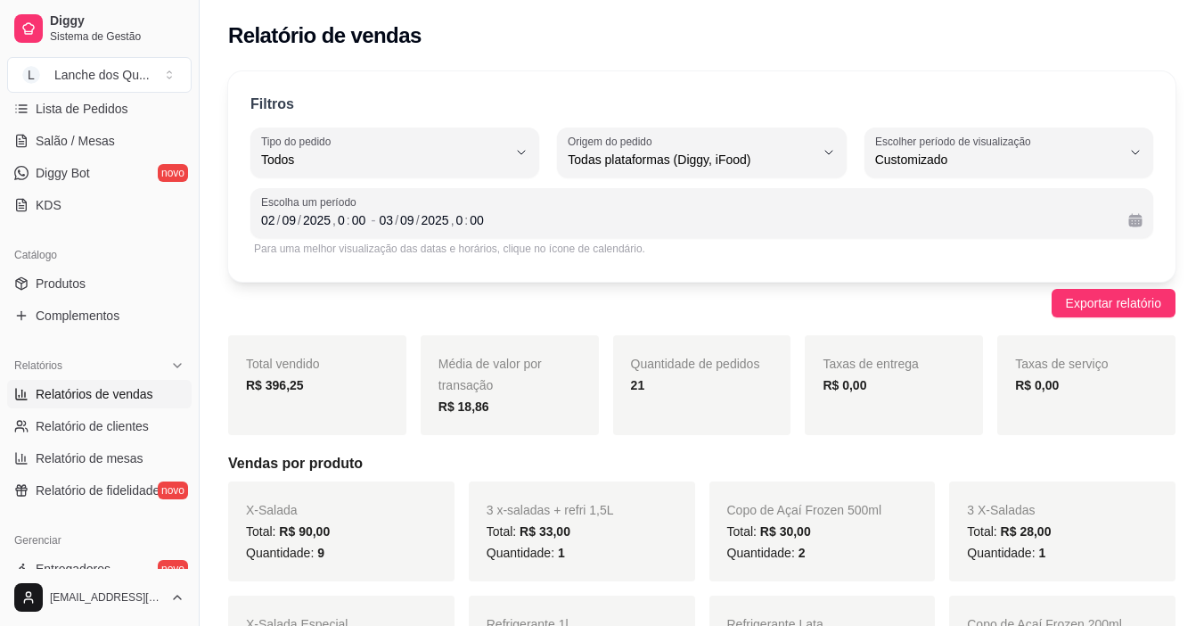
click at [915, 302] on div "Exportar relatório" at bounding box center [702, 303] width 948 height 29
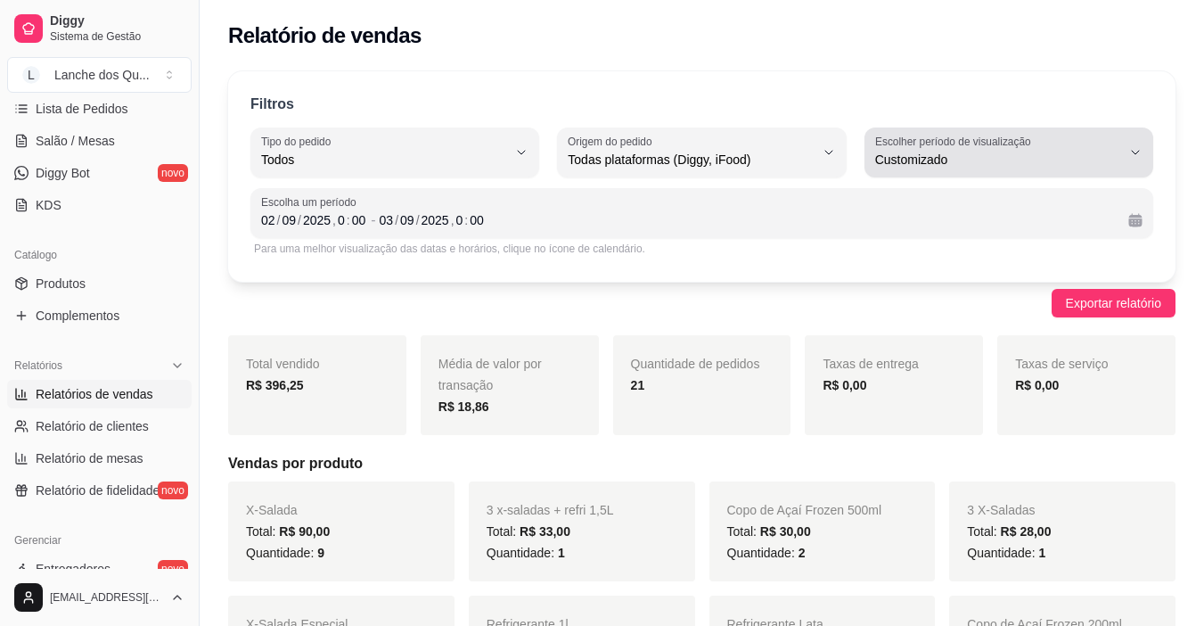
click at [1138, 152] on icon "button" at bounding box center [1135, 153] width 7 height 4
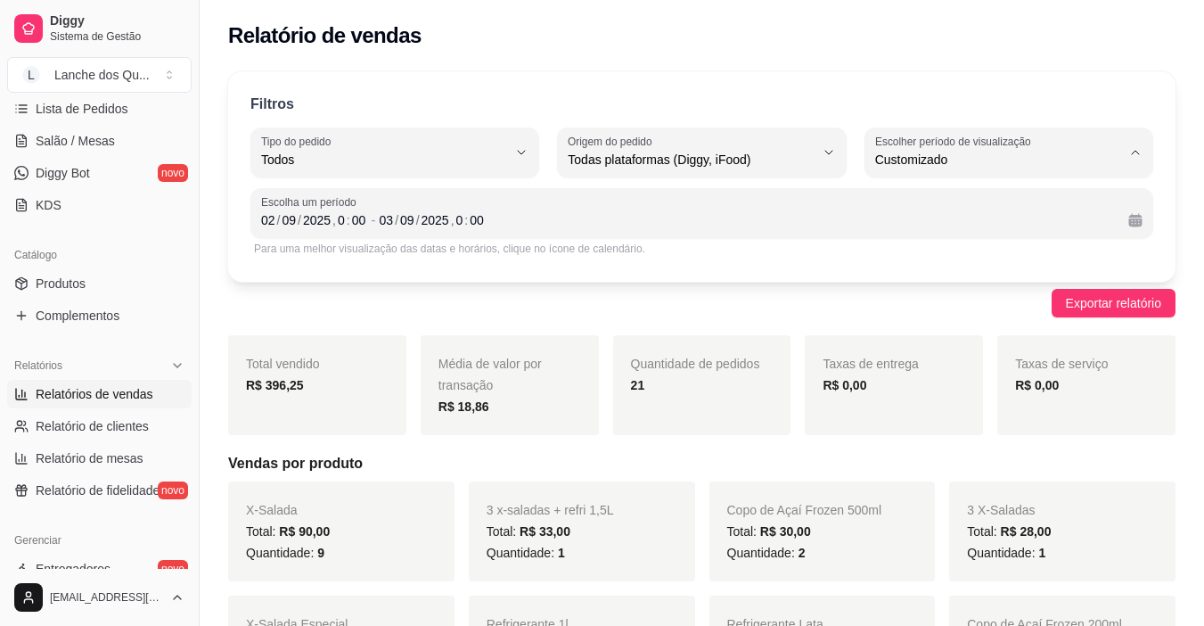
click at [936, 230] on span "Ontem" at bounding box center [1000, 231] width 233 height 17
type input "1"
select select "1"
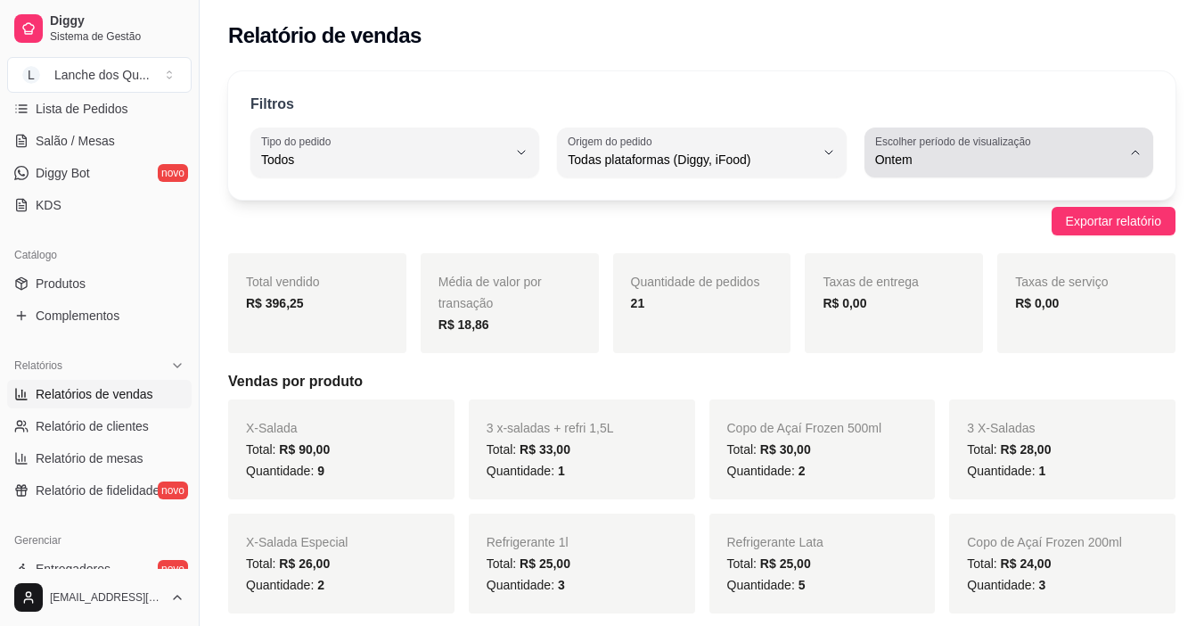
click at [1135, 155] on icon "button" at bounding box center [1136, 152] width 14 height 14
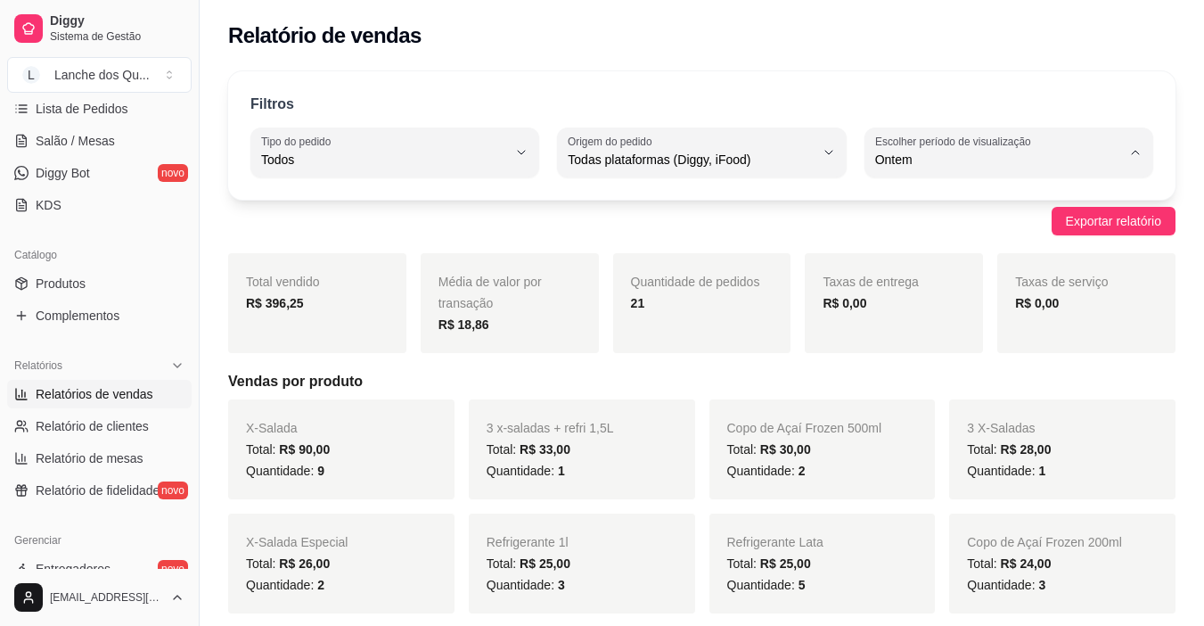
click at [1007, 201] on span "Hoje" at bounding box center [1000, 201] width 233 height 17
type input "0"
select select "0"
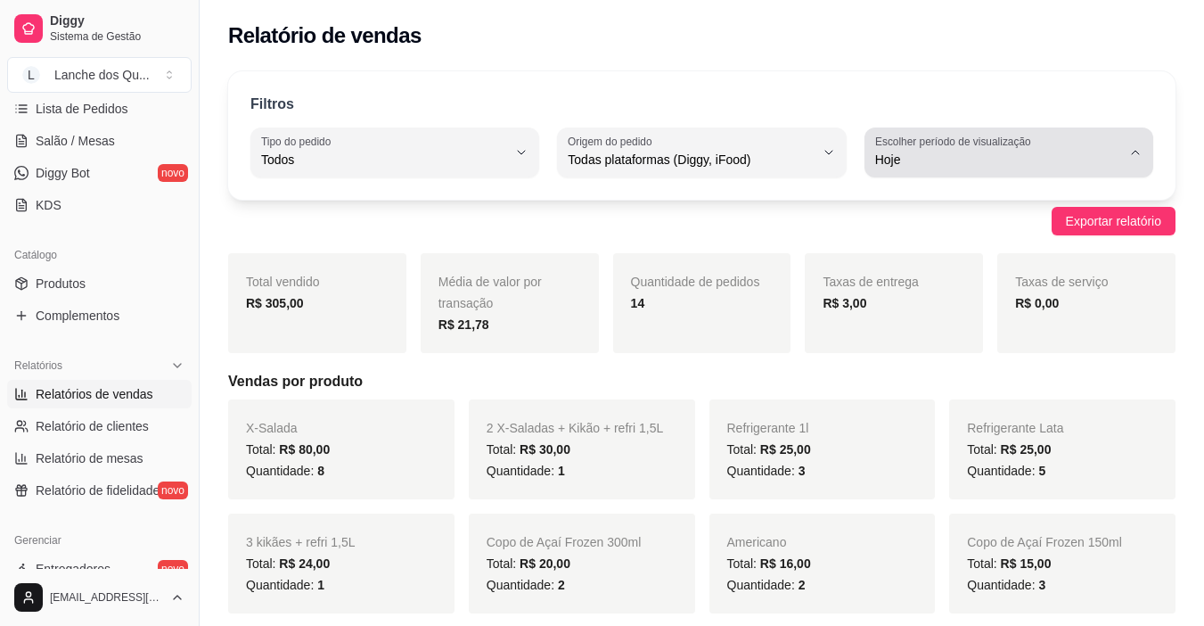
click at [1131, 153] on icon "button" at bounding box center [1136, 152] width 14 height 14
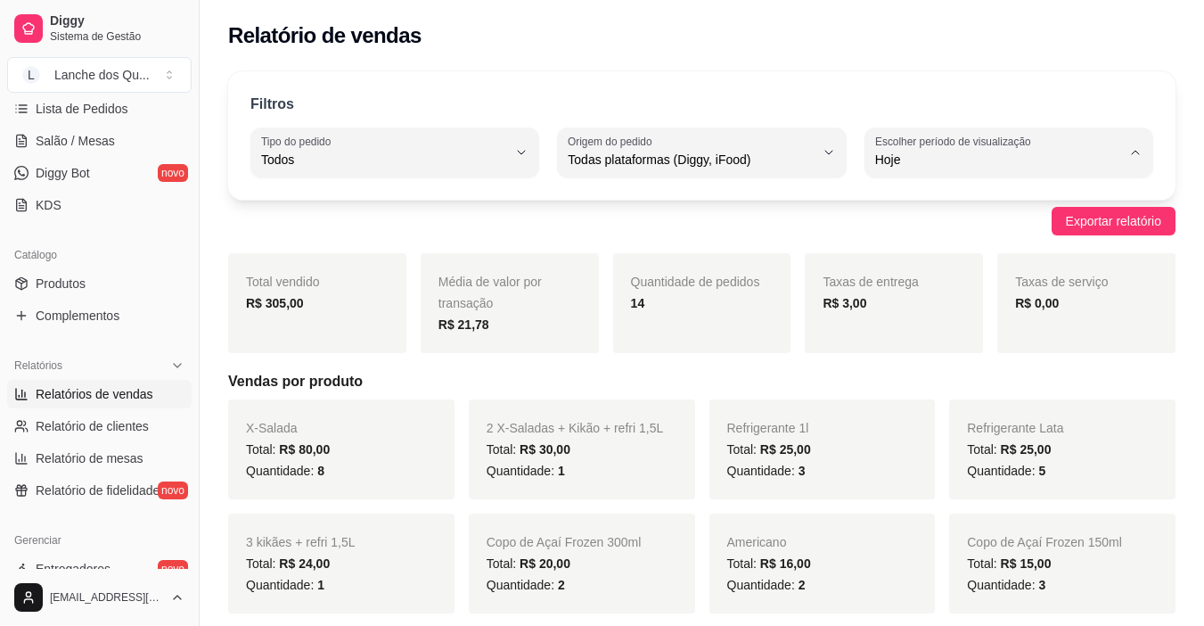
click at [970, 231] on span "Ontem" at bounding box center [1000, 231] width 233 height 17
type input "1"
select select "1"
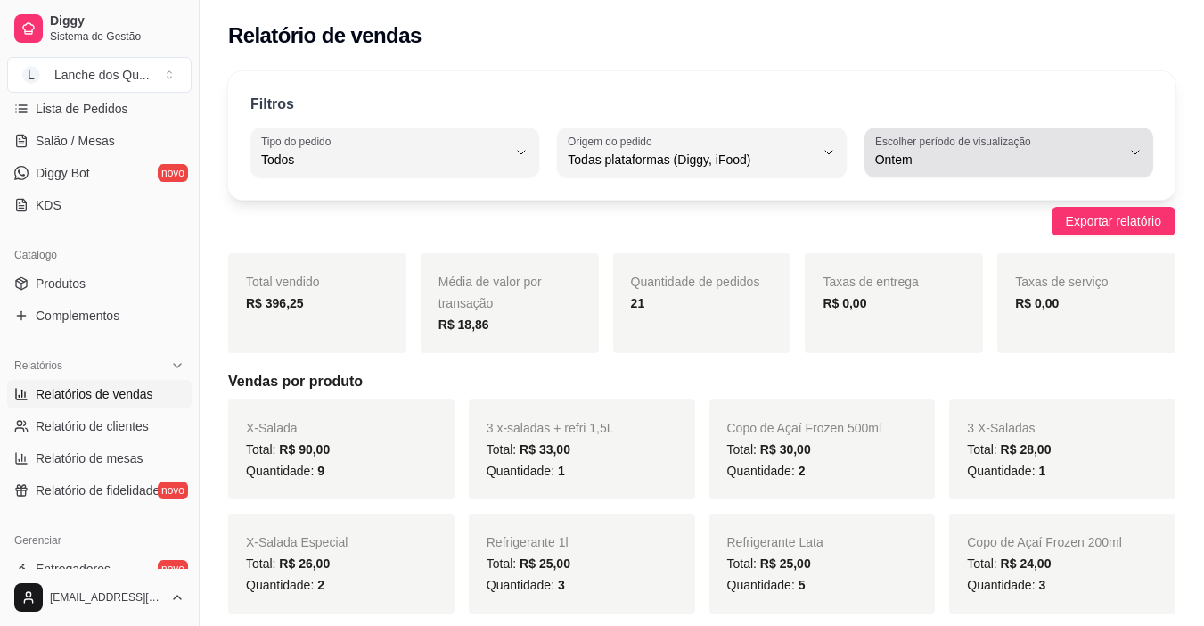
click at [1130, 140] on button "Escolher período de visualização Ontem" at bounding box center [1009, 152] width 289 height 50
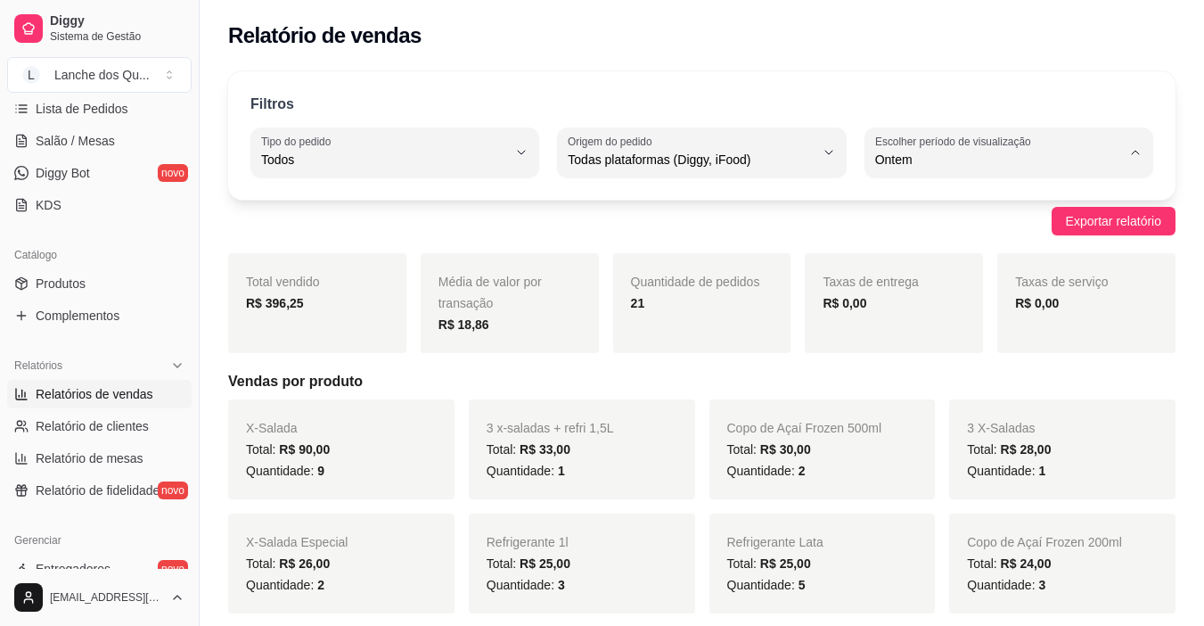
click at [907, 238] on span "Ontem" at bounding box center [1000, 231] width 233 height 17
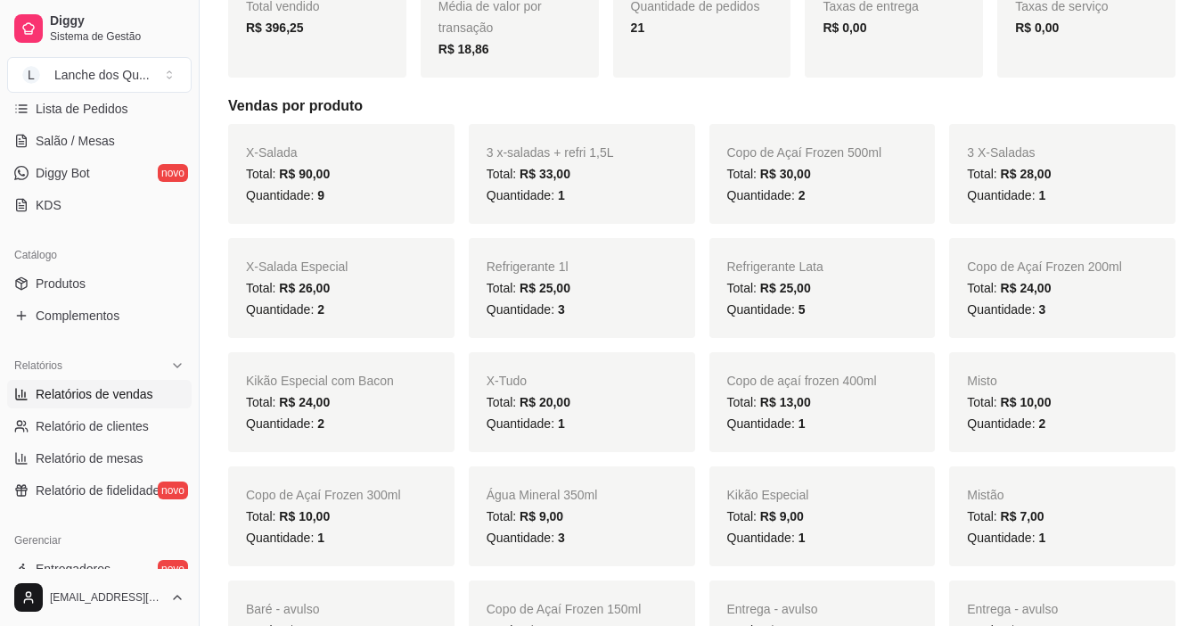
scroll to position [624, 0]
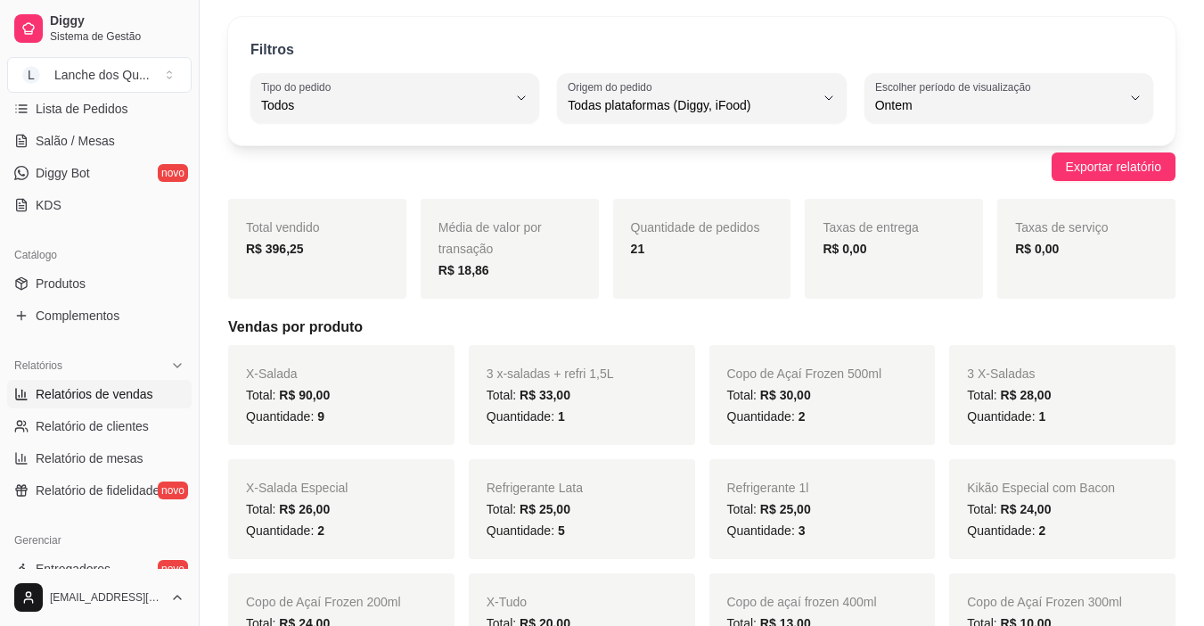
scroll to position [0, 0]
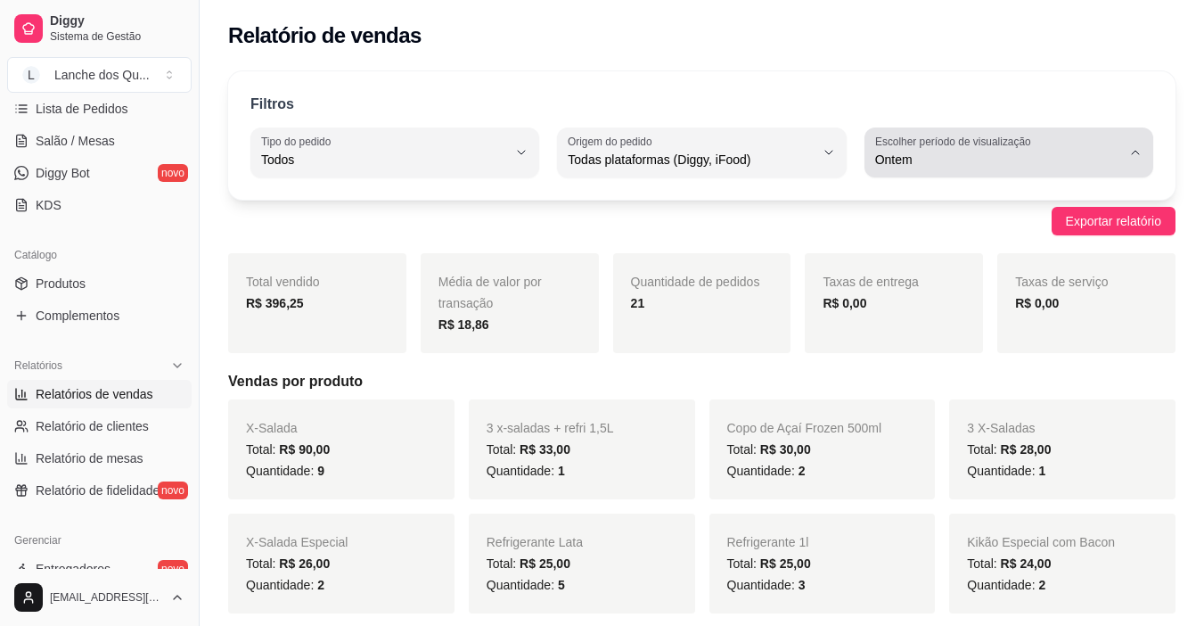
click at [982, 144] on label "Escolher período de visualização" at bounding box center [956, 141] width 161 height 15
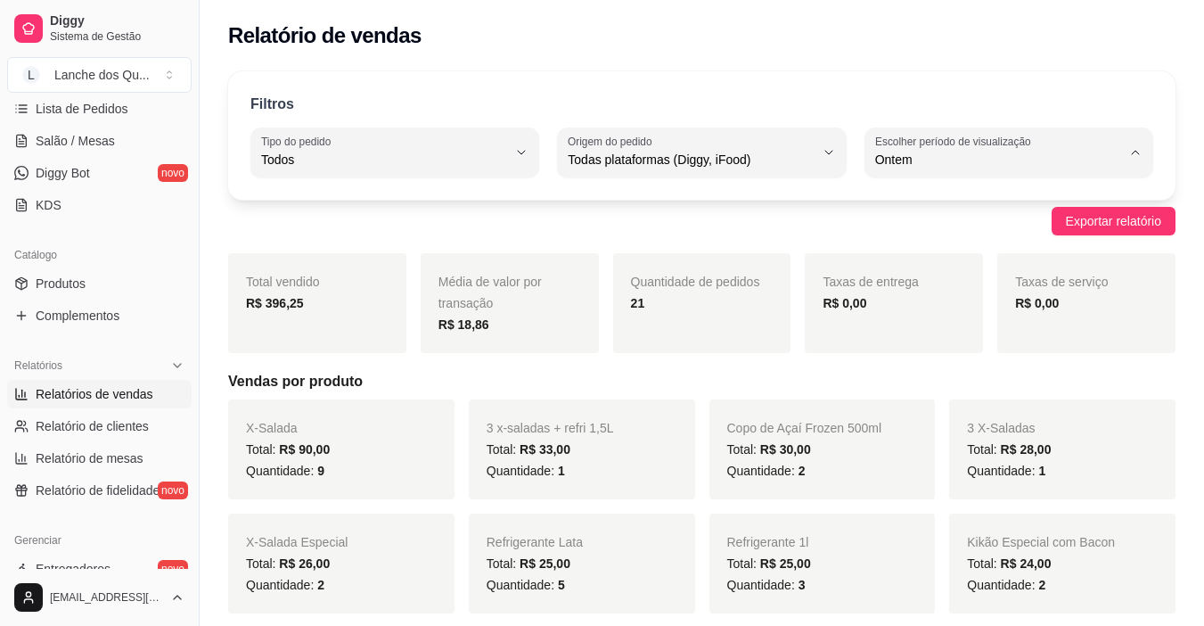
click at [904, 210] on span "Hoje" at bounding box center [1000, 201] width 233 height 17
type input "0"
select select "0"
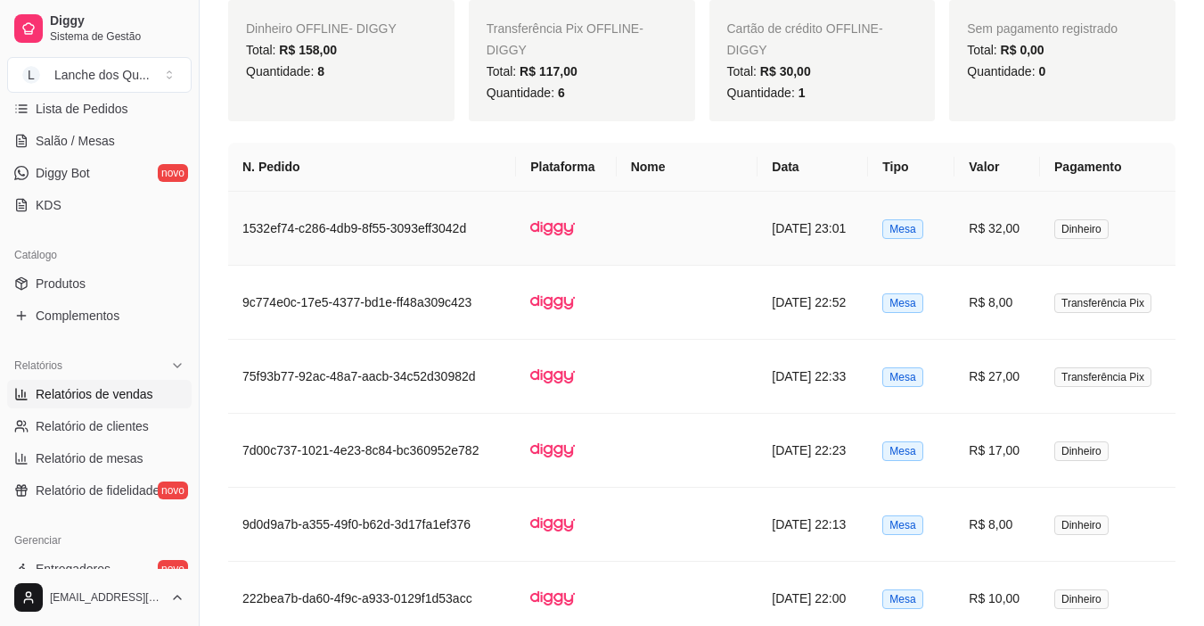
scroll to position [713, 0]
